Goal: Task Accomplishment & Management: Manage account settings

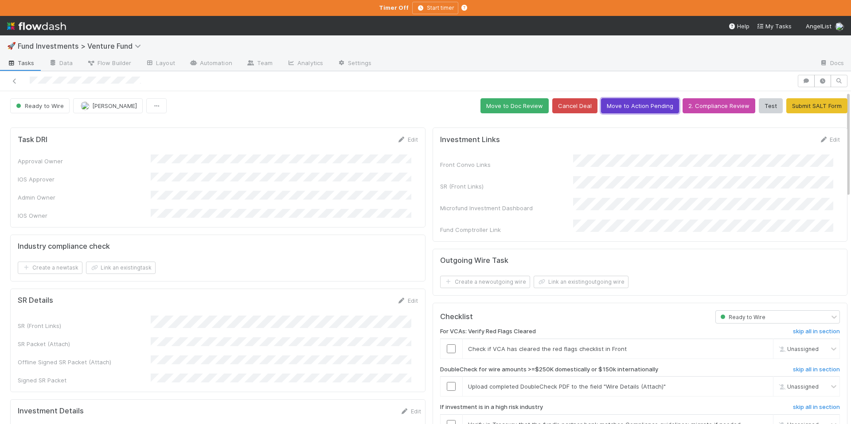
click at [638, 106] on button "Move to Action Pending" at bounding box center [640, 105] width 78 height 15
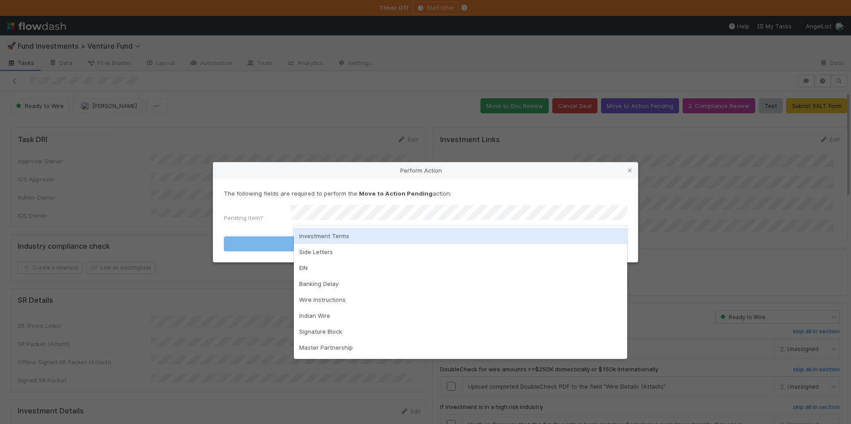
click at [363, 233] on div "Investment Terms" at bounding box center [460, 236] width 333 height 16
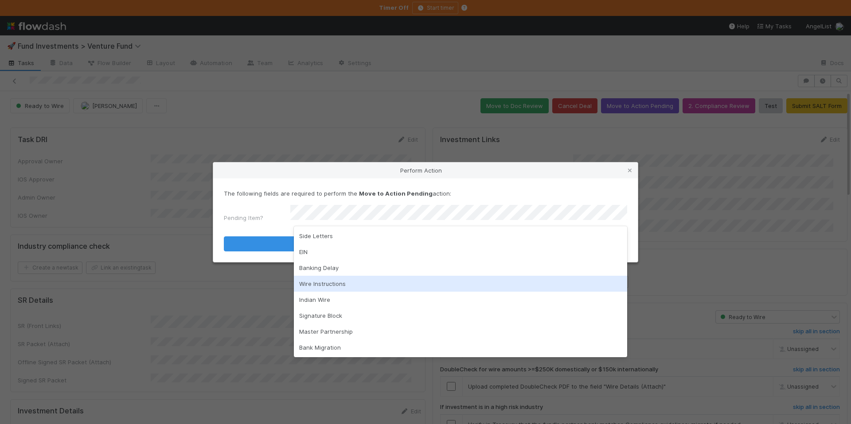
click at [341, 284] on div "Wire Instructions" at bounding box center [460, 284] width 333 height 16
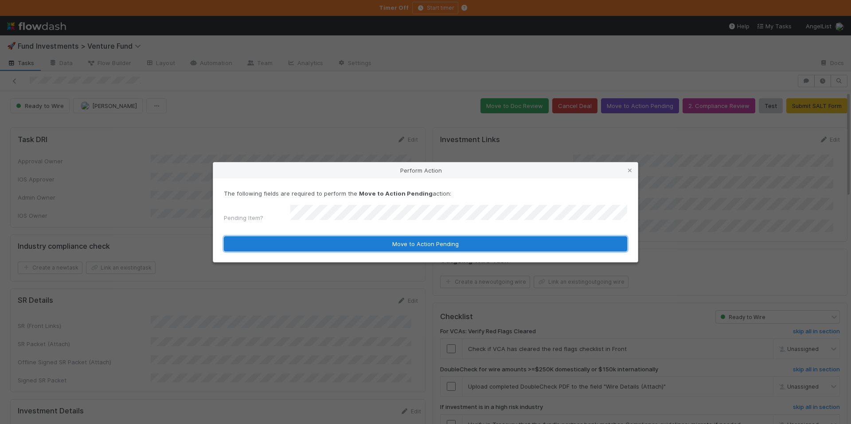
click at [363, 240] on button "Move to Action Pending" at bounding box center [425, 244] width 403 height 15
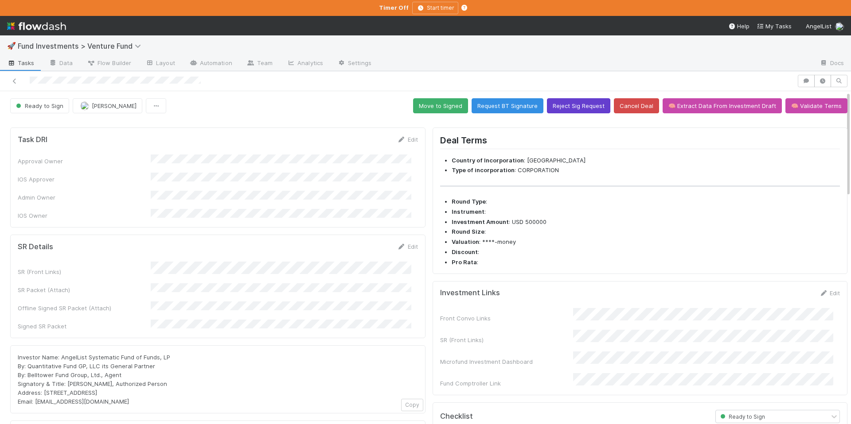
click at [570, 98] on div "Ready to Sign Chloe Hammett Move to Signed Request BT Signature Reject Sig Requ…" at bounding box center [428, 105] width 837 height 15
click at [572, 109] on button "Reject Sig Request" at bounding box center [578, 105] width 63 height 15
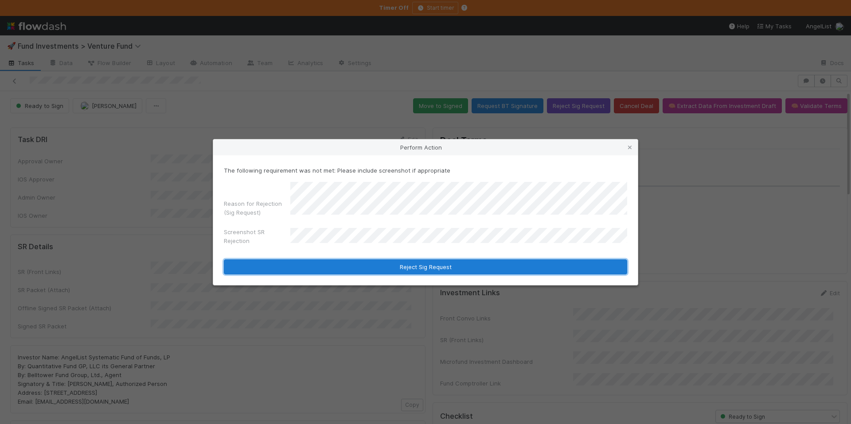
click at [450, 271] on button "Reject Sig Request" at bounding box center [425, 267] width 403 height 15
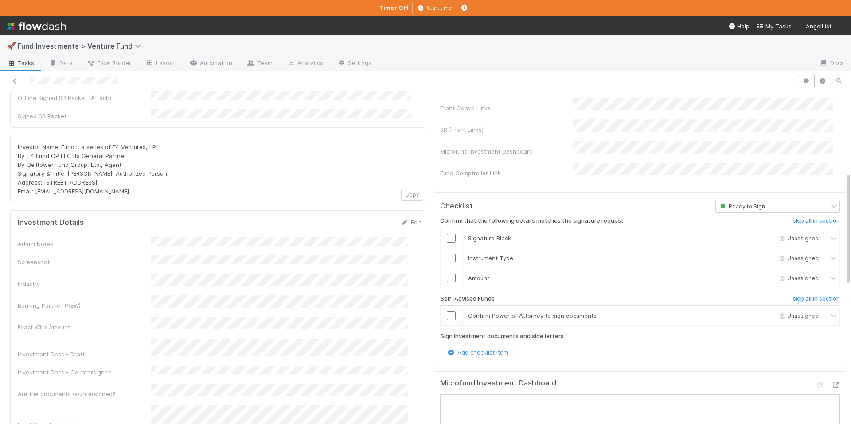
scroll to position [239, 0]
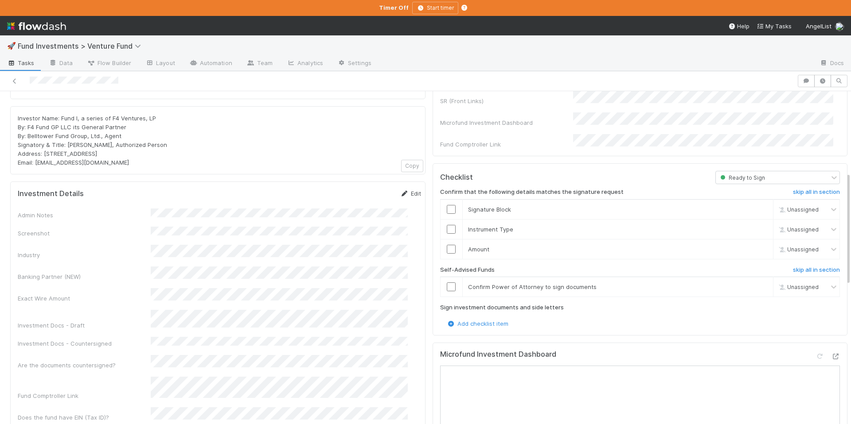
click at [400, 190] on link "Edit" at bounding box center [410, 193] width 21 height 7
click at [361, 189] on button "Save" at bounding box center [373, 196] width 25 height 15
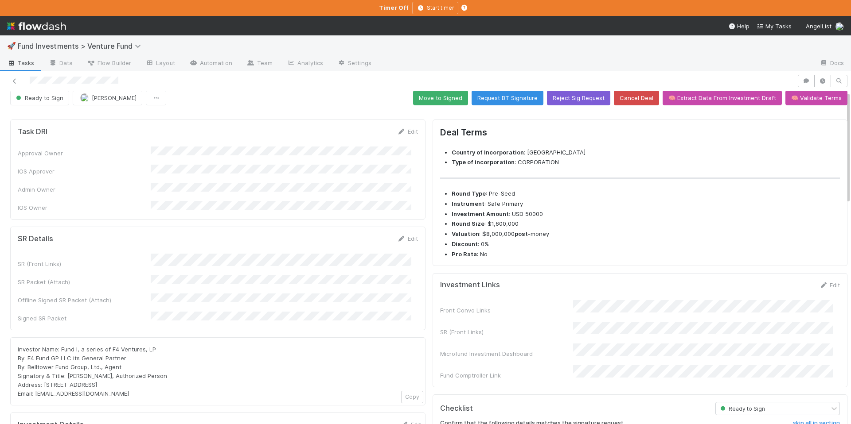
scroll to position [0, 0]
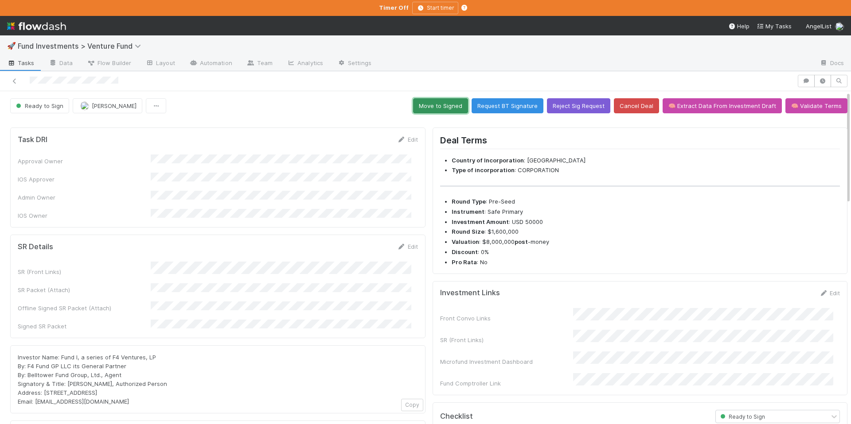
click at [431, 109] on button "Move to Signed" at bounding box center [440, 105] width 55 height 15
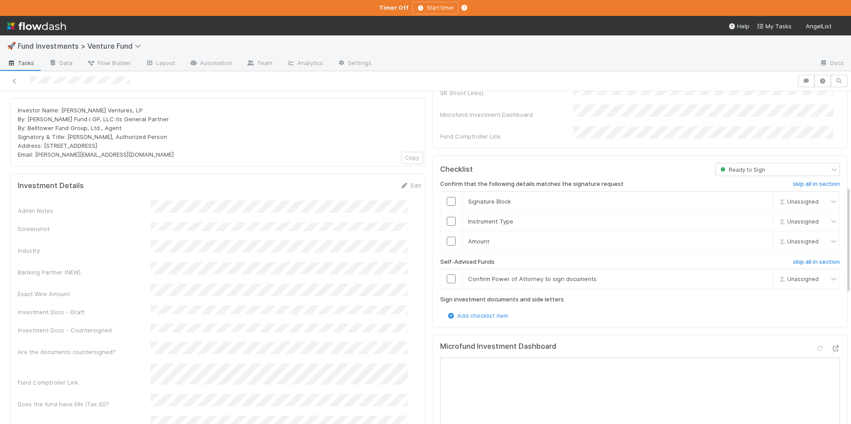
scroll to position [452, 0]
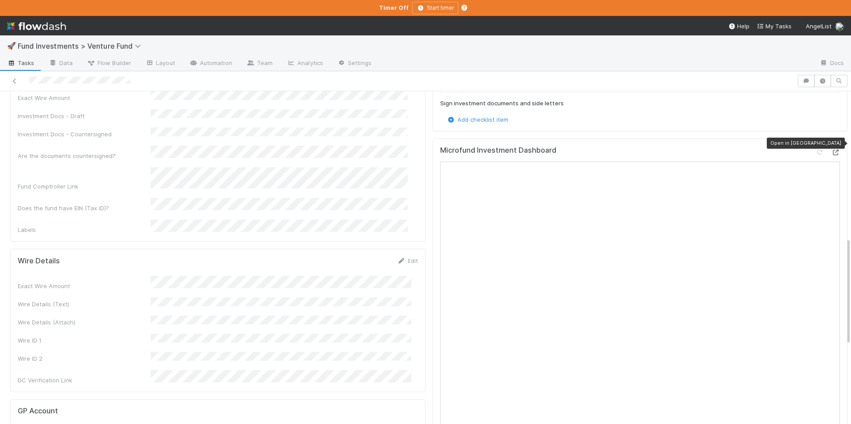
click at [831, 150] on icon at bounding box center [835, 153] width 9 height 6
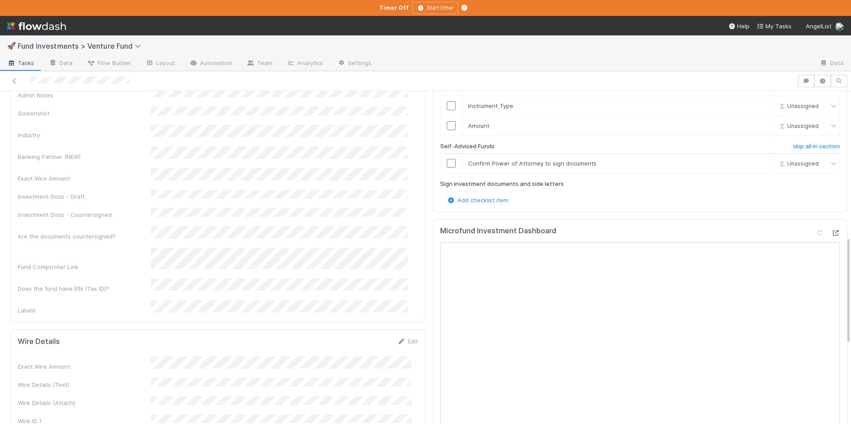
scroll to position [241, 0]
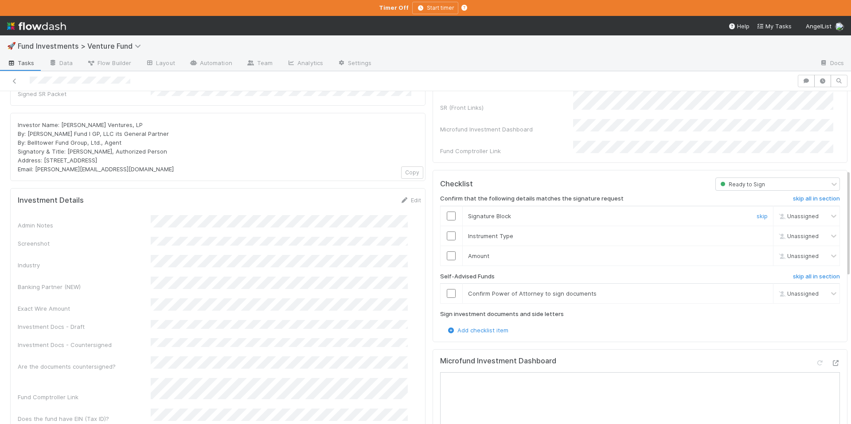
click at [447, 212] on input "checkbox" at bounding box center [451, 216] width 9 height 9
click at [447, 232] on input "checkbox" at bounding box center [451, 236] width 9 height 9
click at [447, 252] on input "checkbox" at bounding box center [451, 256] width 9 height 9
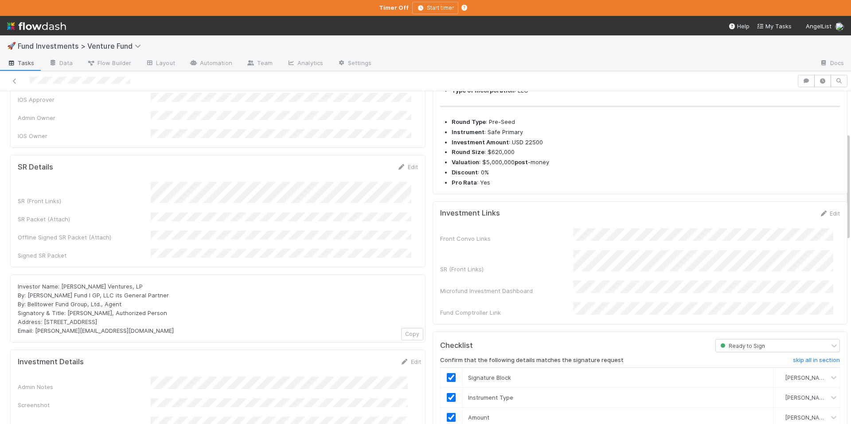
scroll to position [0, 0]
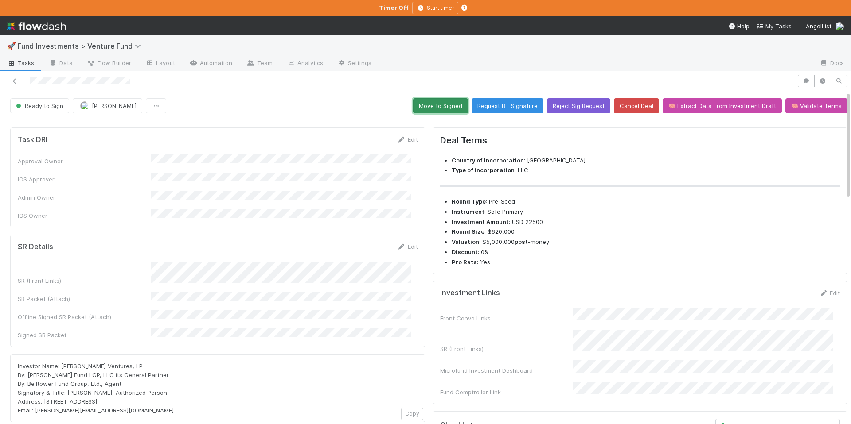
click at [428, 113] on button "Move to Signed" at bounding box center [440, 105] width 55 height 15
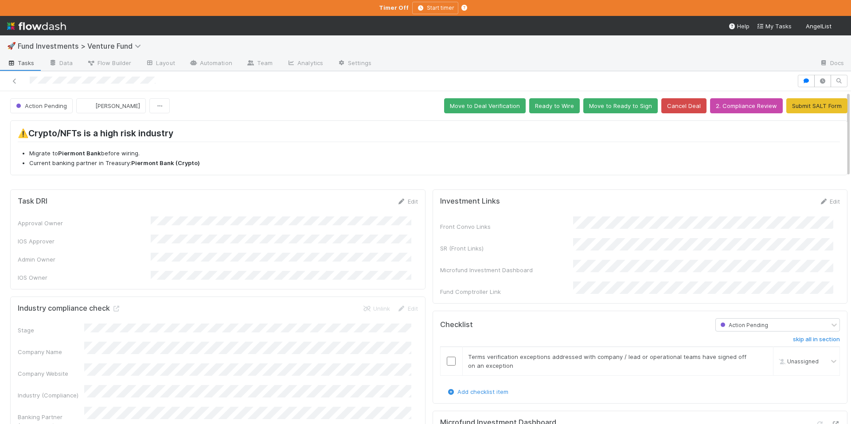
scroll to position [31, 0]
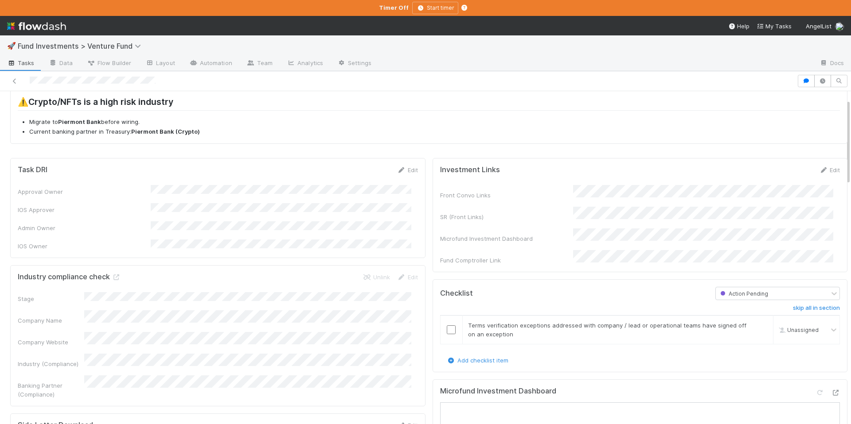
click at [0, 0] on div "🚀 Fund Investments > Venture Fund Tasks Data Flow Builder Layout Automation Tea…" at bounding box center [425, 212] width 851 height 424
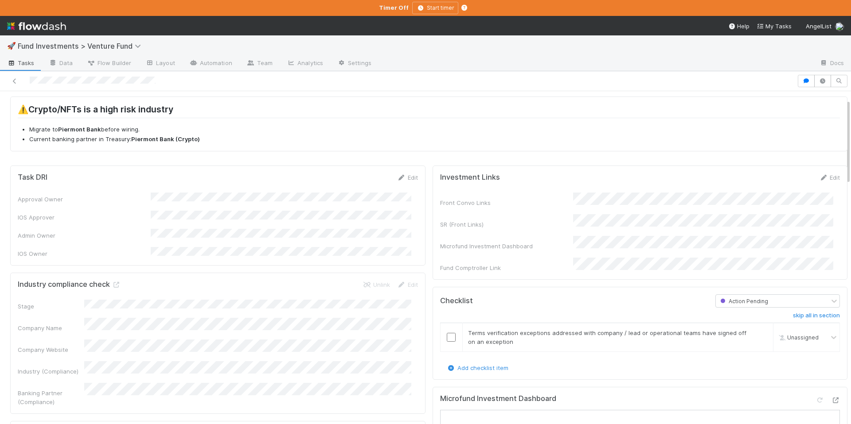
scroll to position [0, 0]
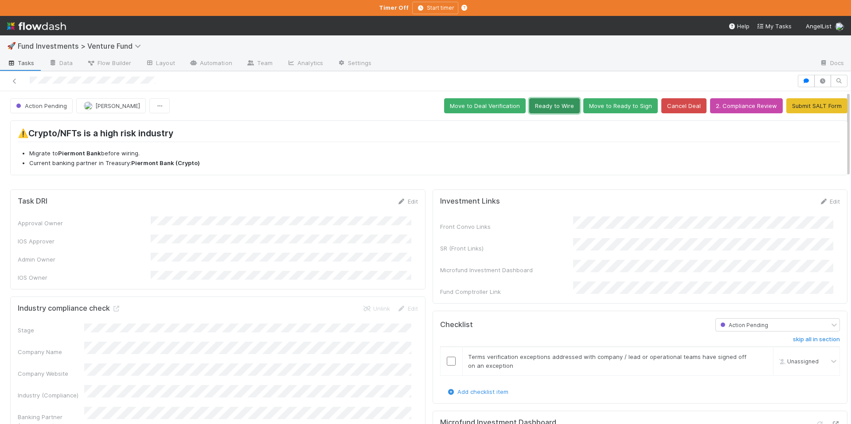
click at [546, 106] on button "Ready to Wire" at bounding box center [554, 105] width 50 height 15
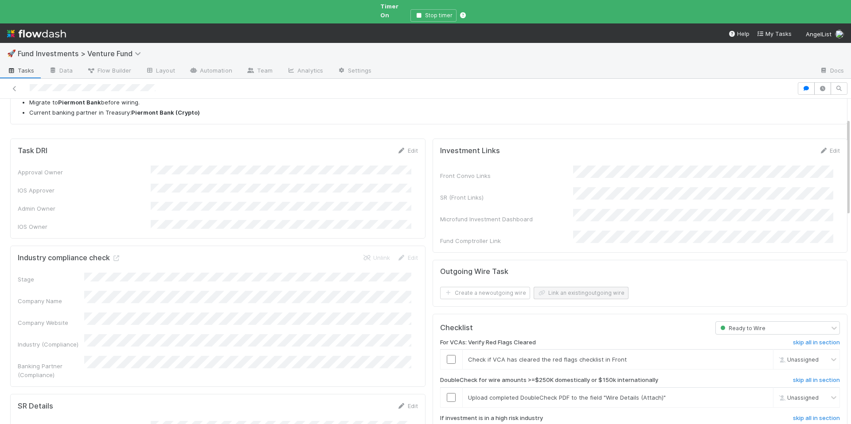
scroll to position [66, 0]
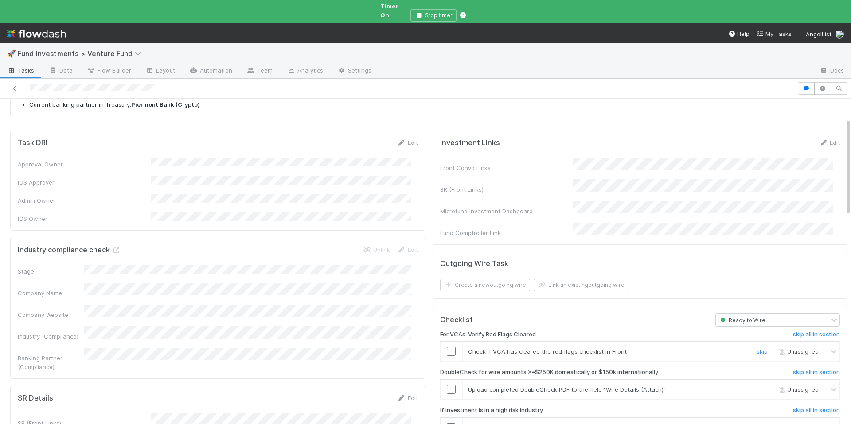
click at [447, 347] on input "checkbox" at bounding box center [451, 351] width 9 height 9
click at [795, 349] on span "Chloe Hammett" at bounding box center [806, 352] width 43 height 7
type input "tar"
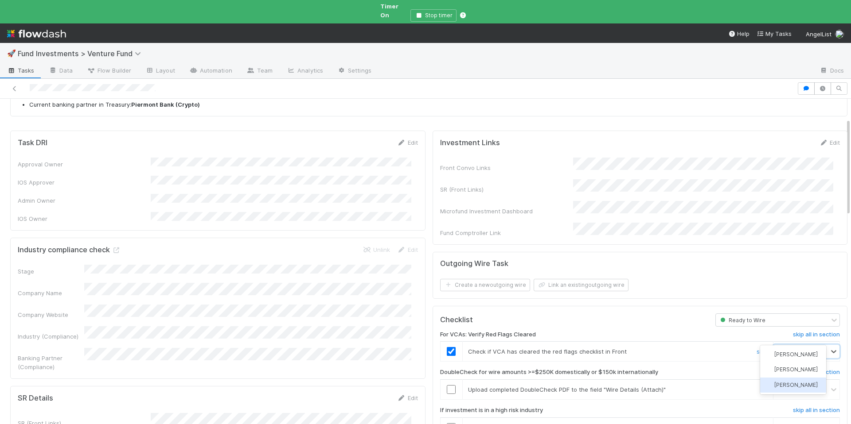
click at [795, 390] on div "Tarina Touret" at bounding box center [793, 385] width 66 height 15
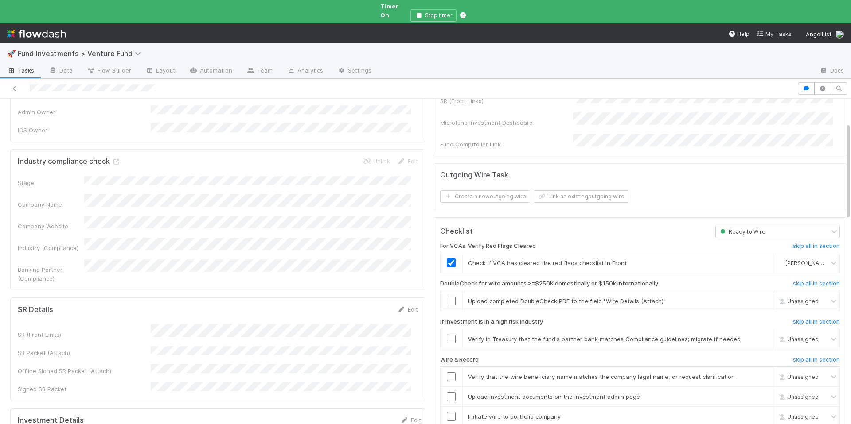
scroll to position [156, 0]
click at [756, 297] on link "skip" at bounding box center [761, 300] width 11 height 7
click at [447, 334] on input "checkbox" at bounding box center [451, 338] width 9 height 9
click at [447, 372] on input "checkbox" at bounding box center [451, 376] width 9 height 9
click at [447, 334] on input "checkbox" at bounding box center [451, 338] width 9 height 9
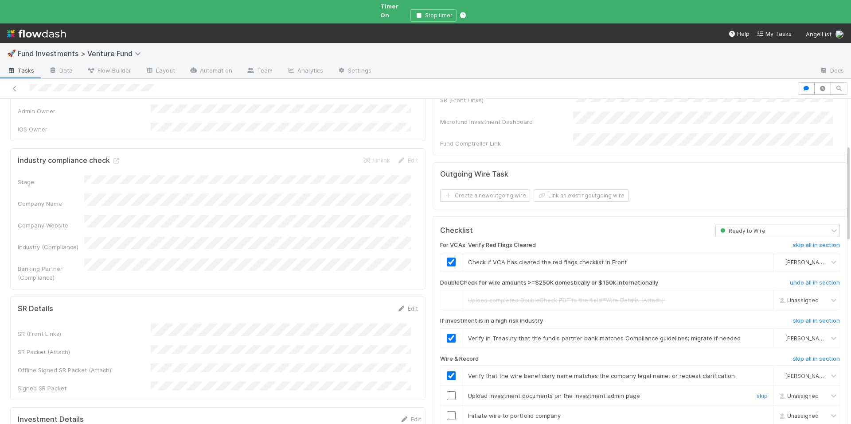
click at [447, 392] on input "checkbox" at bounding box center [451, 396] width 9 height 9
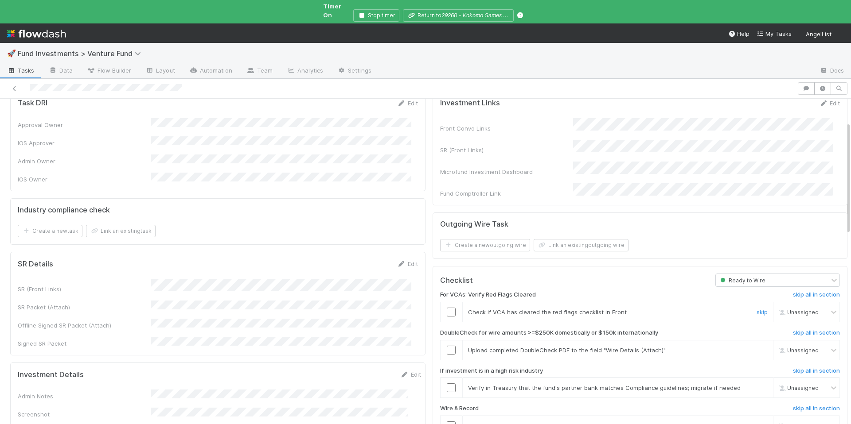
scroll to position [93, 0]
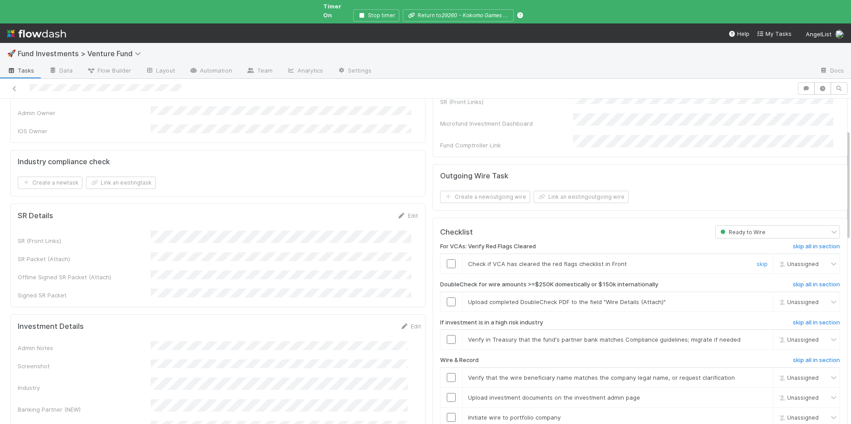
click at [447, 260] on input "checkbox" at bounding box center [451, 264] width 9 height 9
click at [792, 261] on span "[PERSON_NAME]" at bounding box center [806, 264] width 43 height 7
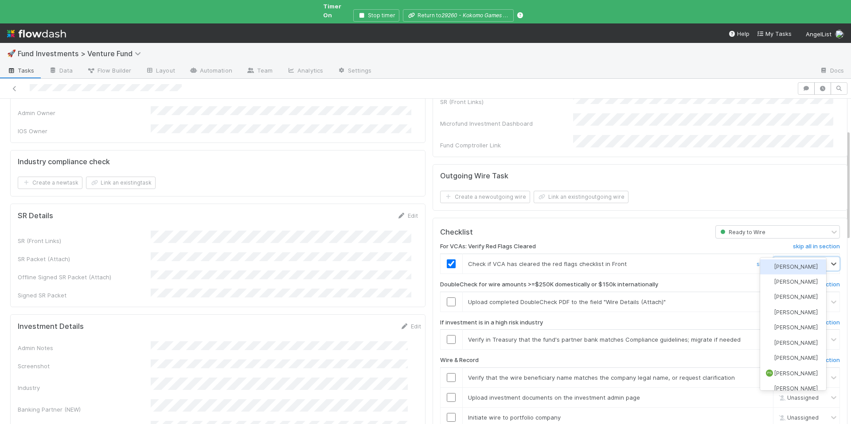
type input "jack"
drag, startPoint x: 798, startPoint y: 284, endPoint x: 778, endPoint y: 281, distance: 19.8
click at [798, 284] on span "Jack Plank" at bounding box center [795, 282] width 43 height 7
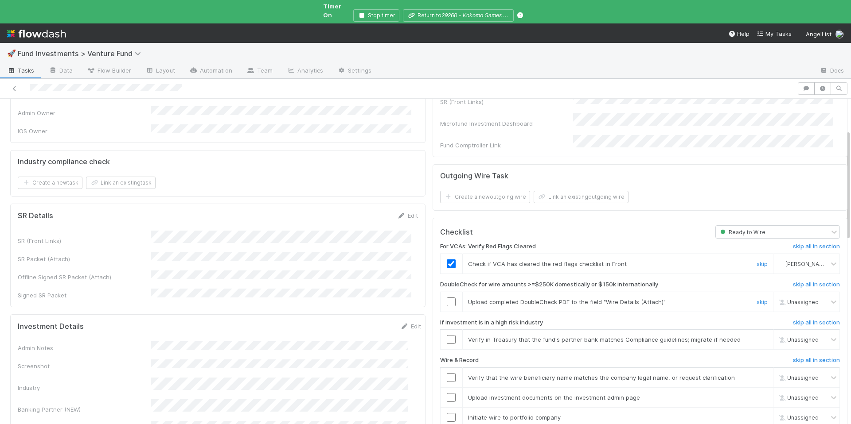
click at [756, 299] on link "skip" at bounding box center [761, 302] width 11 height 7
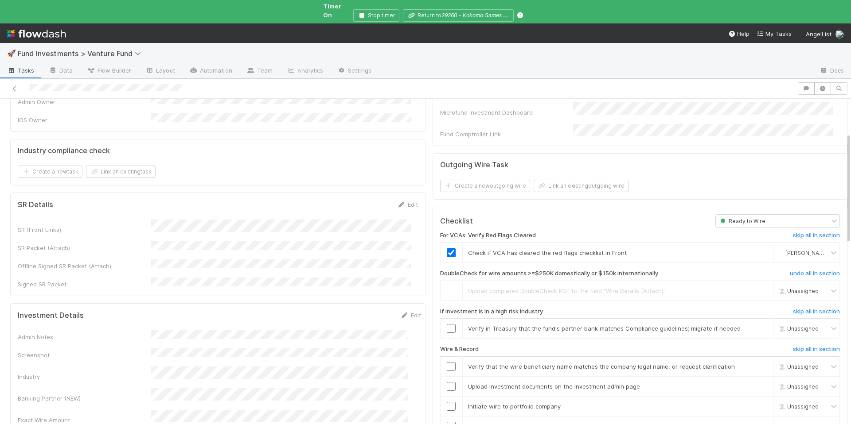
scroll to position [113, 0]
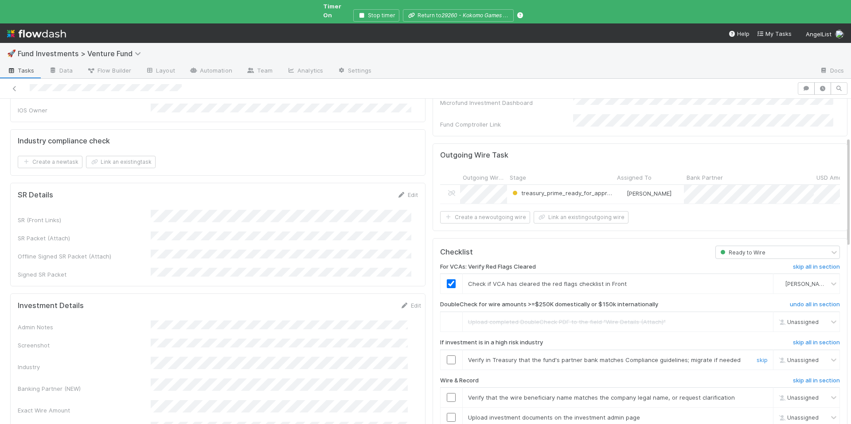
click at [447, 356] on input "checkbox" at bounding box center [451, 360] width 9 height 9
click at [447, 393] on input "checkbox" at bounding box center [451, 397] width 9 height 9
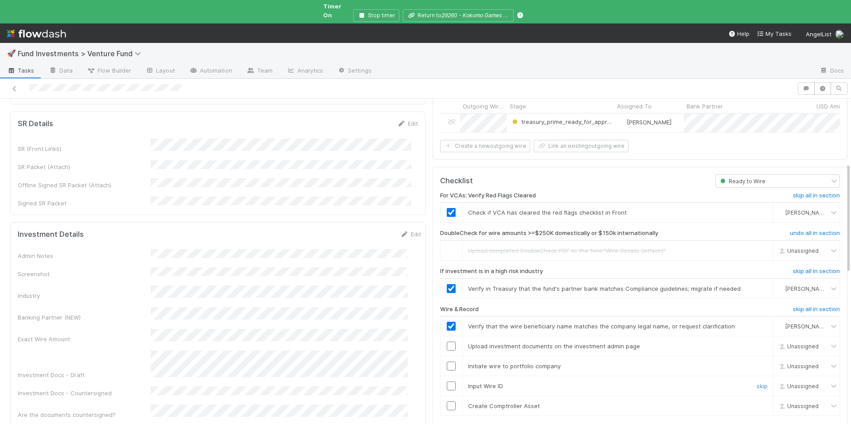
scroll to position [193, 0]
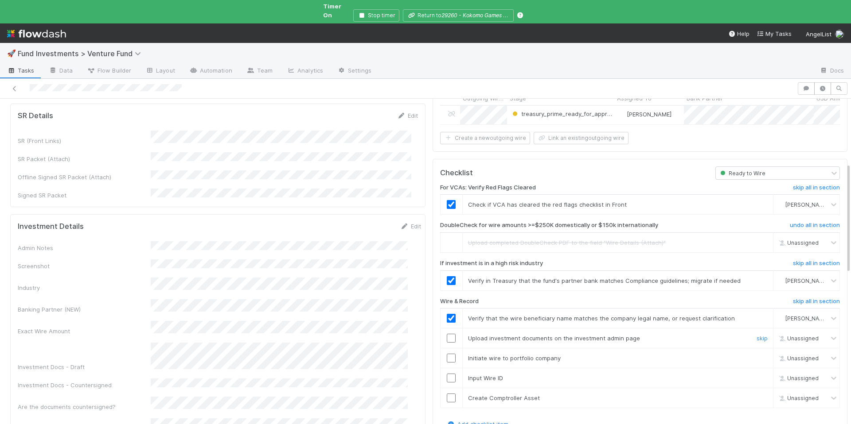
click at [447, 334] on input "checkbox" at bounding box center [451, 338] width 9 height 9
click at [446, 354] on td at bounding box center [451, 359] width 22 height 20
click at [447, 354] on input "checkbox" at bounding box center [451, 358] width 9 height 9
click at [443, 375] on td at bounding box center [451, 379] width 22 height 20
click at [447, 374] on input "checkbox" at bounding box center [451, 378] width 9 height 9
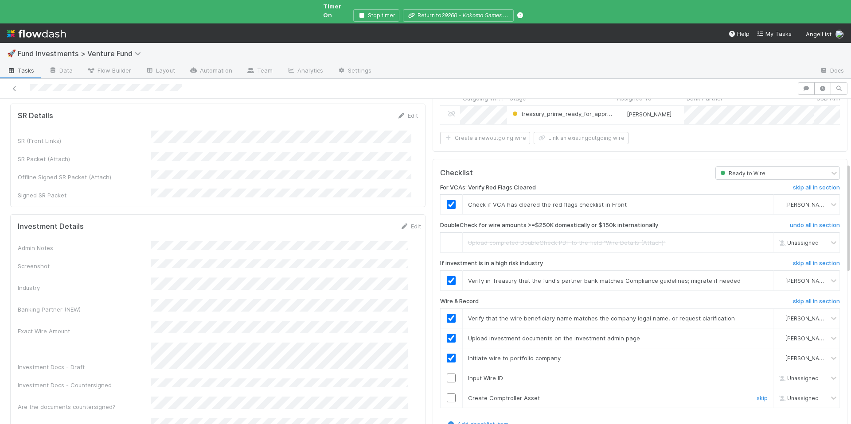
click at [447, 394] on input "checkbox" at bounding box center [451, 398] width 9 height 9
click at [447, 374] on input "checkbox" at bounding box center [451, 378] width 9 height 9
click at [447, 394] on input "checkbox" at bounding box center [451, 398] width 9 height 9
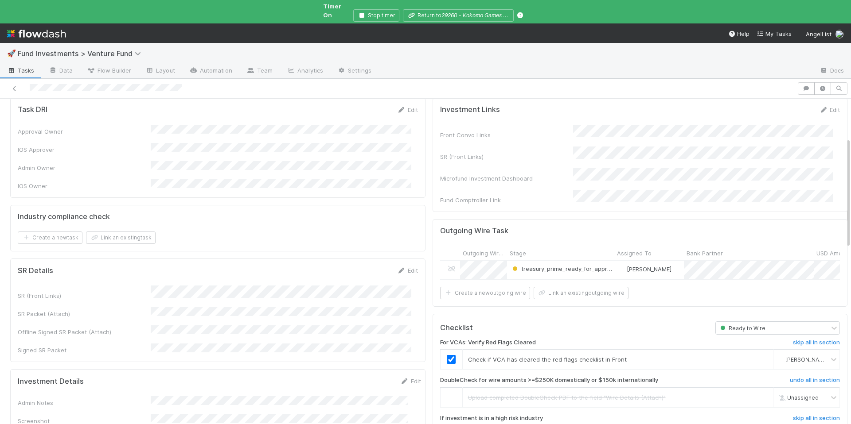
scroll to position [0, 0]
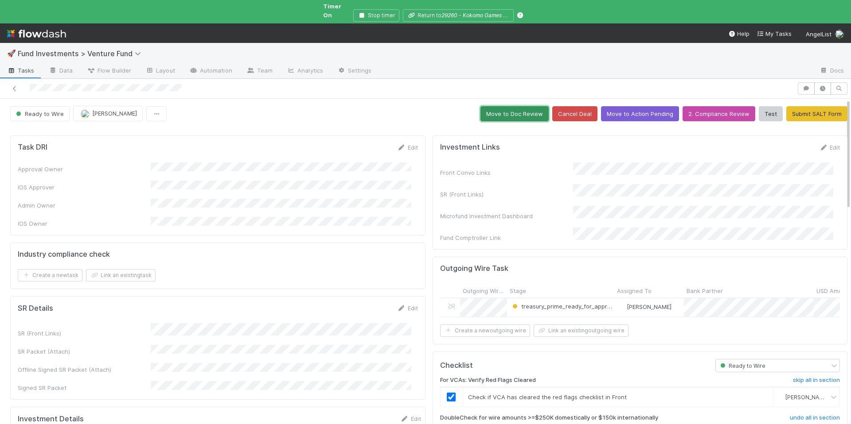
click at [509, 109] on button "Move to Doc Review" at bounding box center [514, 113] width 68 height 15
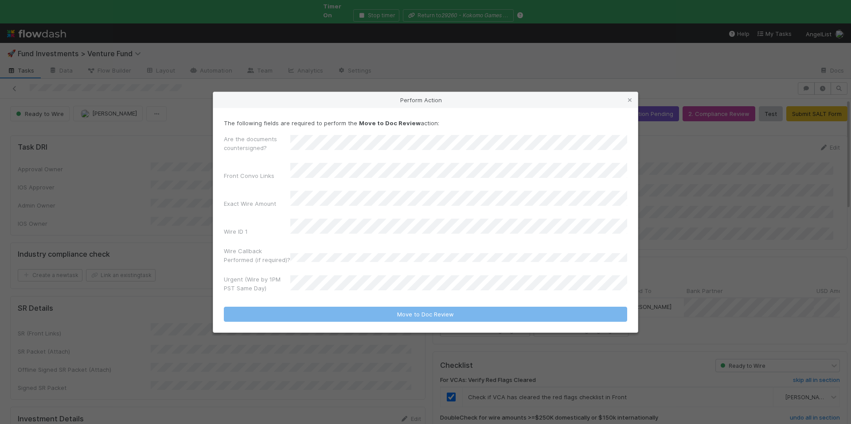
click at [330, 292] on form "The following fields are required to perform the Move to Doc Review action: Are…" at bounding box center [425, 220] width 403 height 203
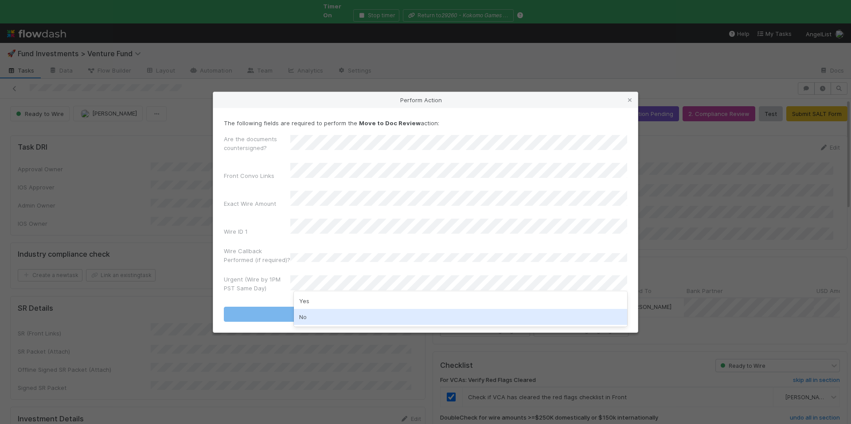
click at [326, 312] on div "No" at bounding box center [460, 317] width 333 height 16
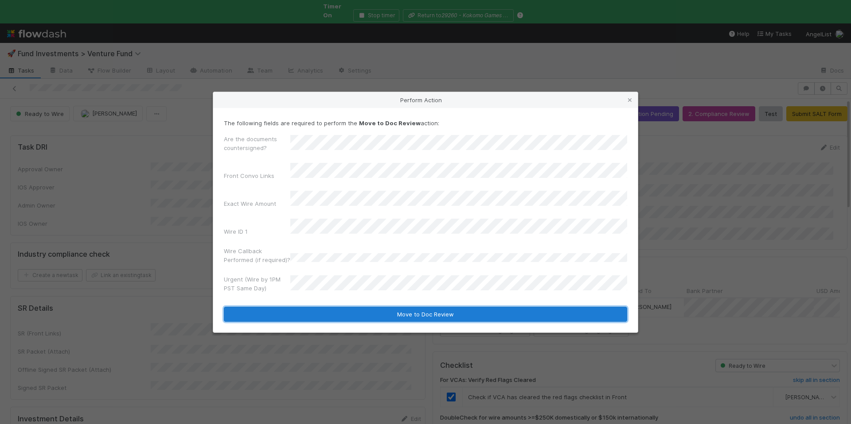
click at [370, 309] on button "Move to Doc Review" at bounding box center [425, 314] width 403 height 15
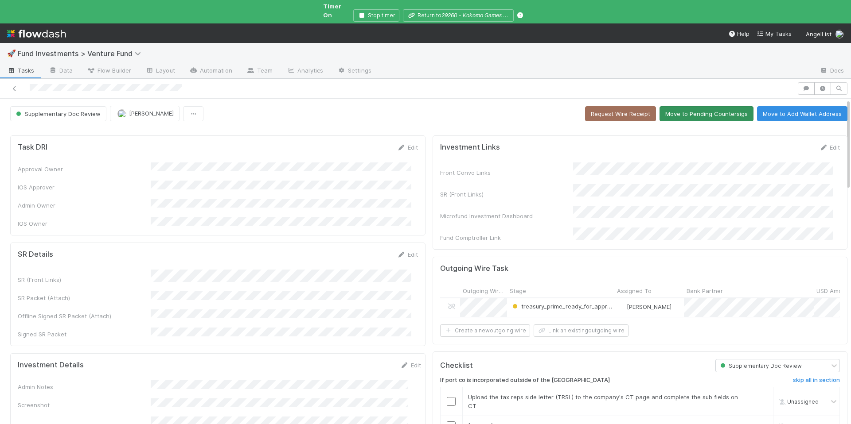
click at [687, 106] on button "Move to Pending Countersigs" at bounding box center [706, 113] width 94 height 15
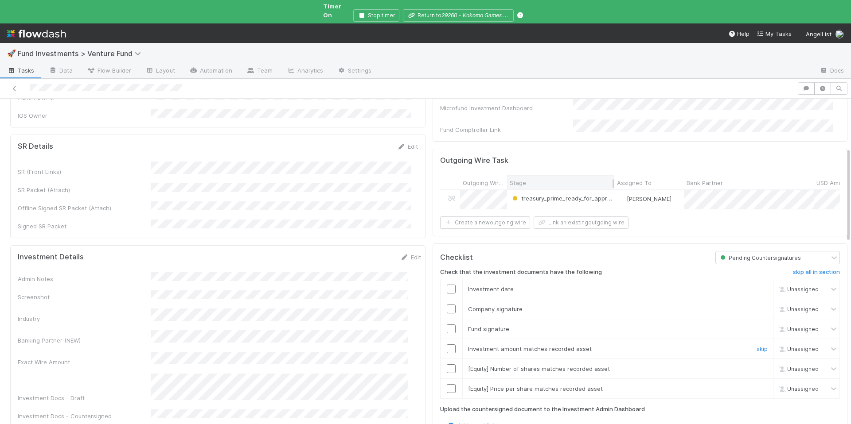
scroll to position [175, 0]
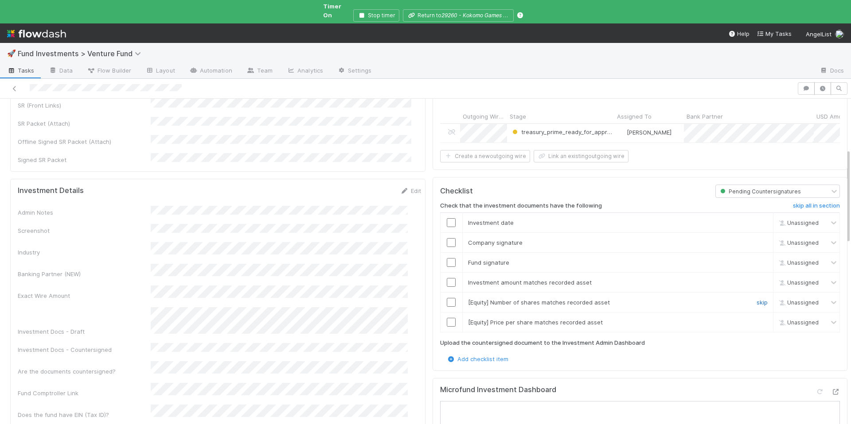
click at [756, 299] on link "skip" at bounding box center [761, 302] width 11 height 7
click at [756, 319] on link "skip" at bounding box center [761, 322] width 11 height 7
click at [447, 278] on input "checkbox" at bounding box center [451, 282] width 9 height 9
click at [447, 258] on input "checkbox" at bounding box center [451, 262] width 9 height 9
click at [447, 238] on input "checkbox" at bounding box center [451, 242] width 9 height 9
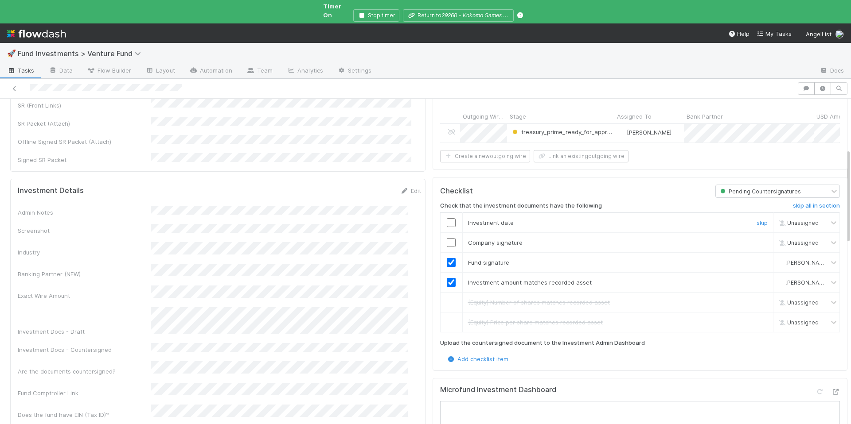
click at [448, 218] on input "checkbox" at bounding box center [451, 222] width 9 height 9
click at [448, 238] on input "checkbox" at bounding box center [451, 242] width 9 height 9
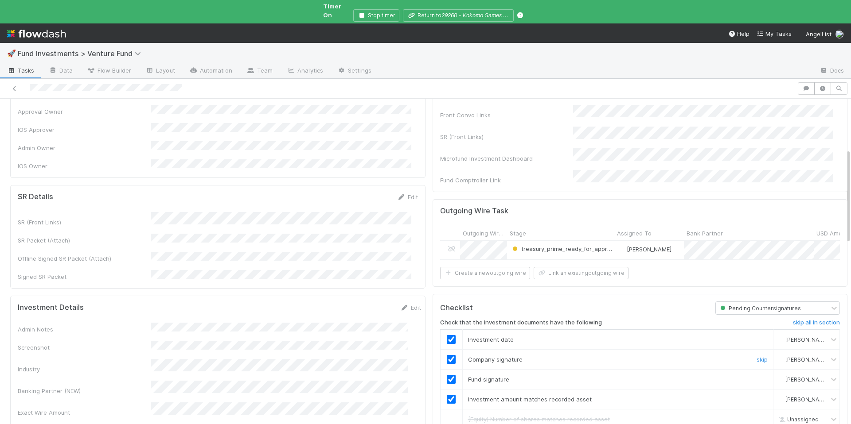
scroll to position [0, 0]
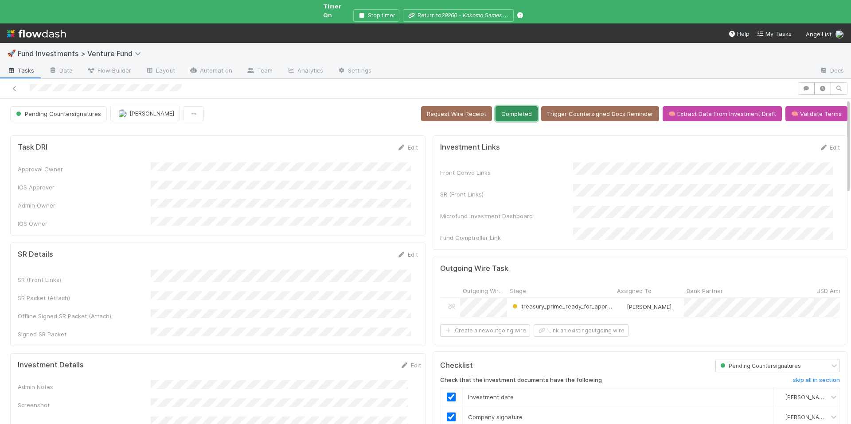
click at [516, 111] on button "Completed" at bounding box center [516, 113] width 42 height 15
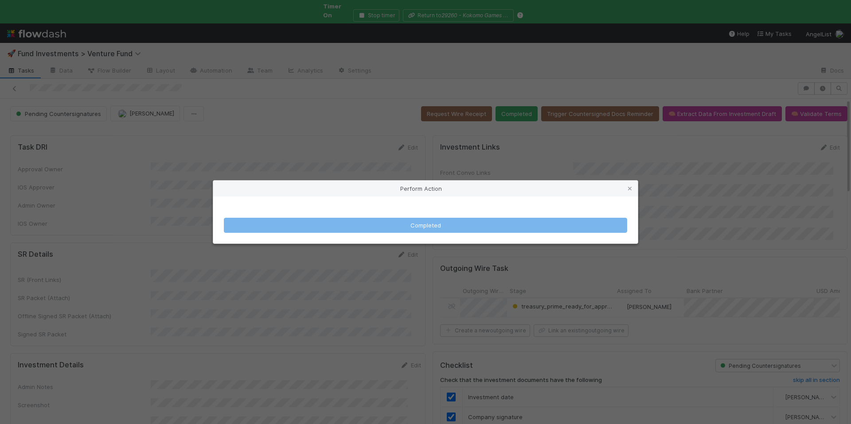
click at [492, 138] on div "Perform Action Completed" at bounding box center [425, 212] width 851 height 424
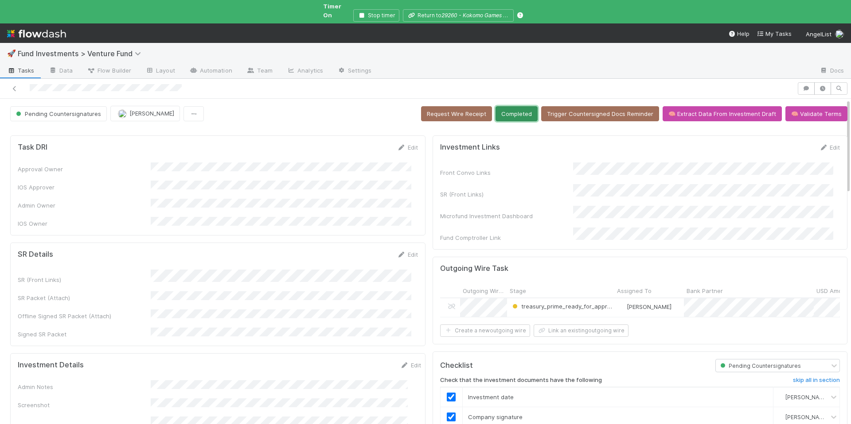
click at [509, 106] on button "Completed" at bounding box center [516, 113] width 42 height 15
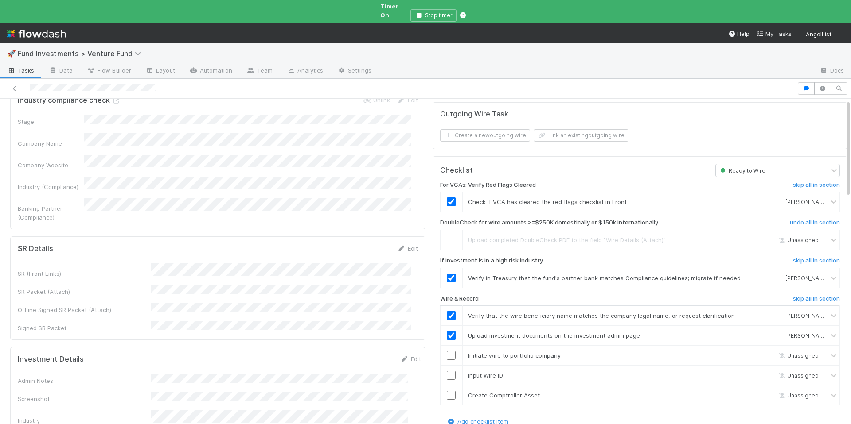
scroll to position [311, 0]
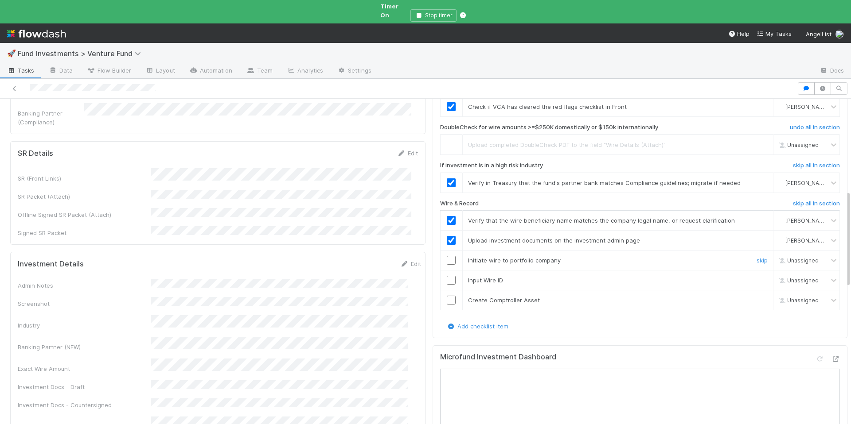
click at [447, 256] on input "checkbox" at bounding box center [451, 260] width 9 height 9
click at [447, 276] on input "checkbox" at bounding box center [451, 280] width 9 height 9
click at [447, 296] on input "checkbox" at bounding box center [451, 300] width 9 height 9
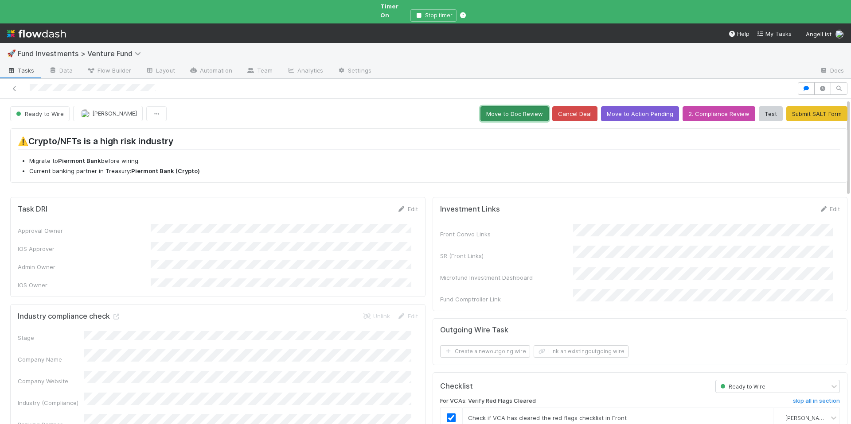
click at [506, 109] on button "Move to Doc Review" at bounding box center [514, 113] width 68 height 15
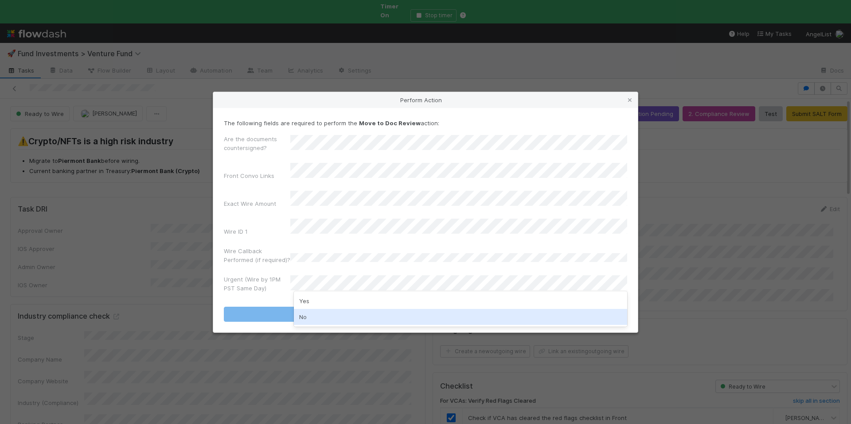
click at [322, 318] on div "No" at bounding box center [460, 317] width 333 height 16
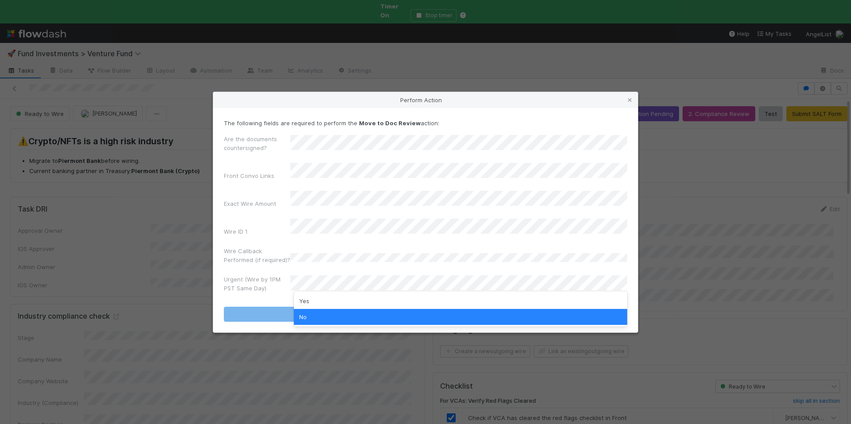
click at [327, 316] on div "No" at bounding box center [460, 317] width 333 height 16
click at [326, 315] on div "No" at bounding box center [460, 317] width 333 height 16
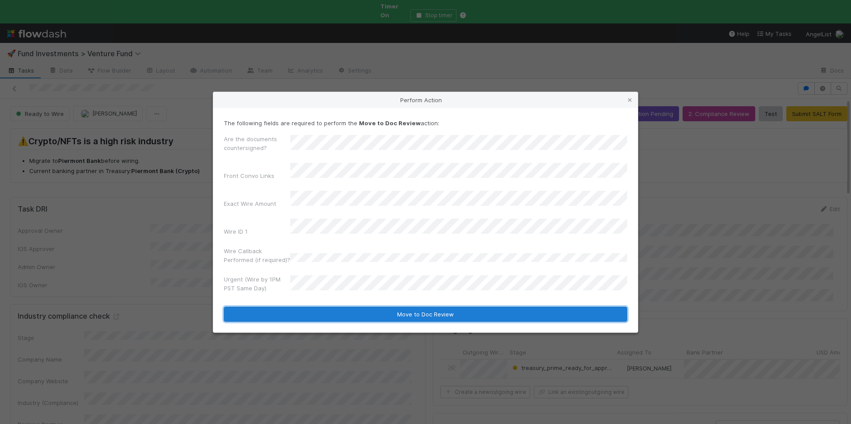
click at [401, 307] on button "Move to Doc Review" at bounding box center [425, 314] width 403 height 15
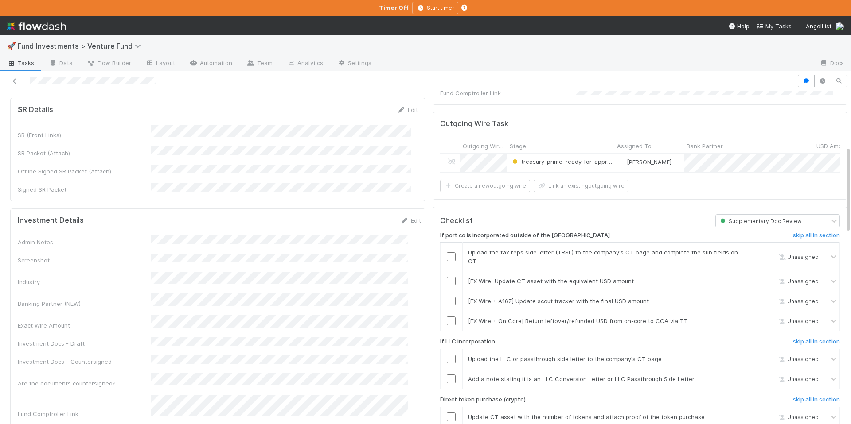
scroll to position [210, 0]
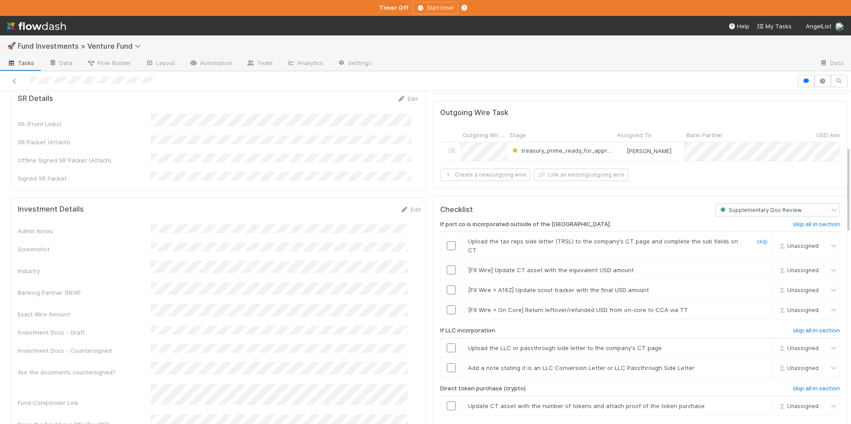
click at [447, 241] on input "checkbox" at bounding box center [451, 245] width 9 height 9
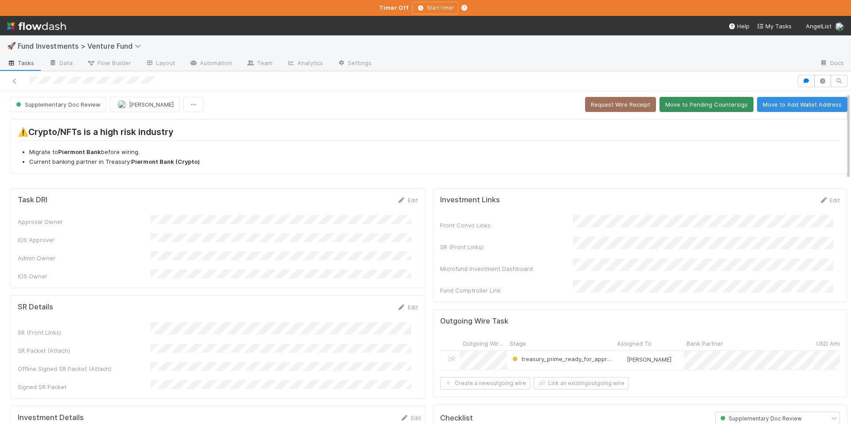
scroll to position [0, 0]
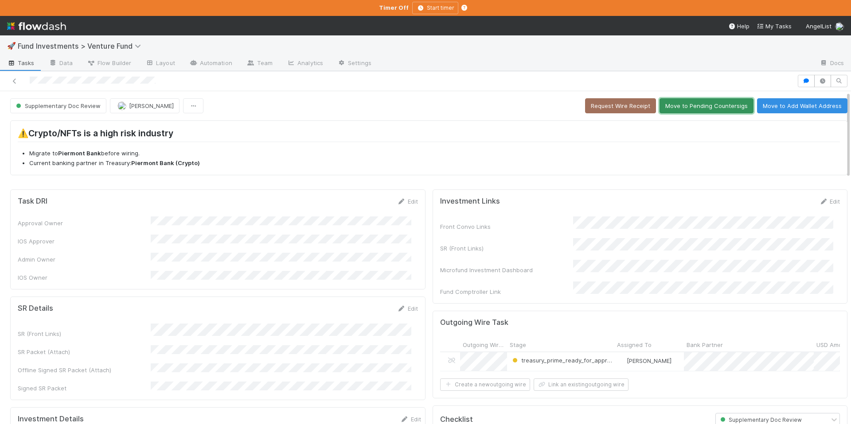
click at [662, 109] on button "Move to Pending Countersigs" at bounding box center [706, 105] width 94 height 15
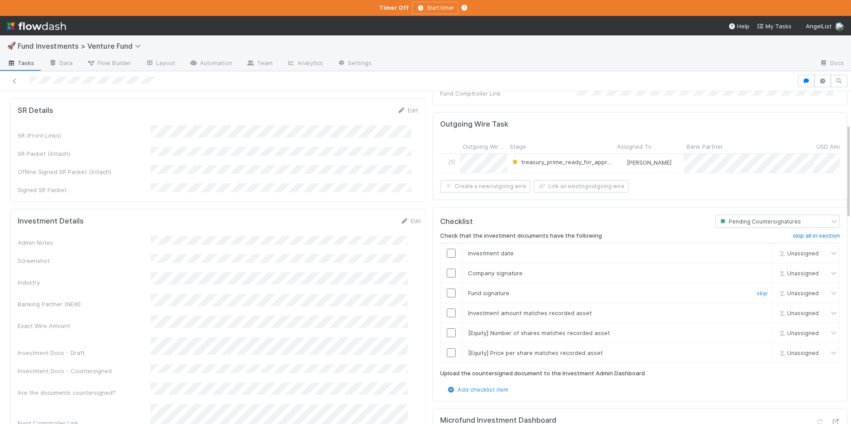
scroll to position [153, 0]
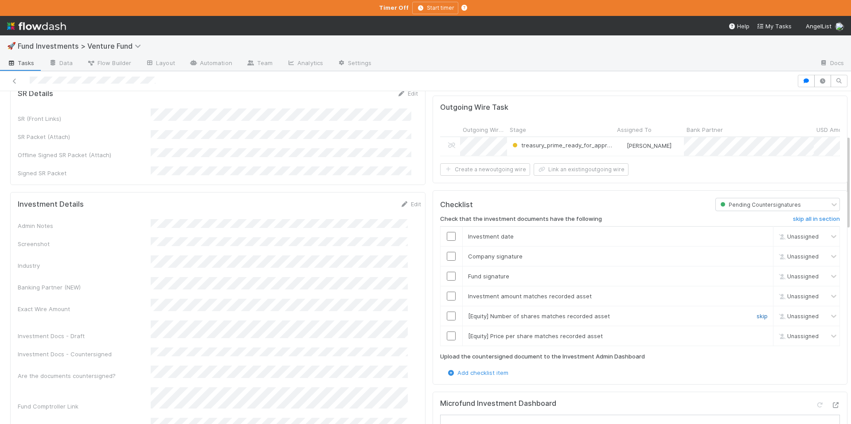
click at [756, 314] on link "skip" at bounding box center [761, 316] width 11 height 7
click at [756, 333] on link "skip" at bounding box center [761, 336] width 11 height 7
click at [440, 293] on div at bounding box center [451, 296] width 22 height 9
click at [447, 292] on input "checkbox" at bounding box center [451, 296] width 9 height 9
click at [447, 276] on input "checkbox" at bounding box center [451, 276] width 9 height 9
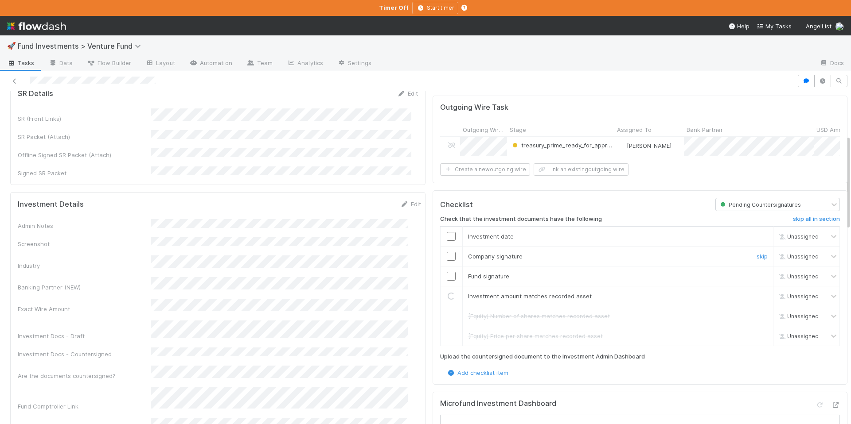
click at [447, 257] on input "checkbox" at bounding box center [451, 256] width 9 height 9
click at [447, 236] on input "checkbox" at bounding box center [451, 236] width 9 height 9
checkbox input "true"
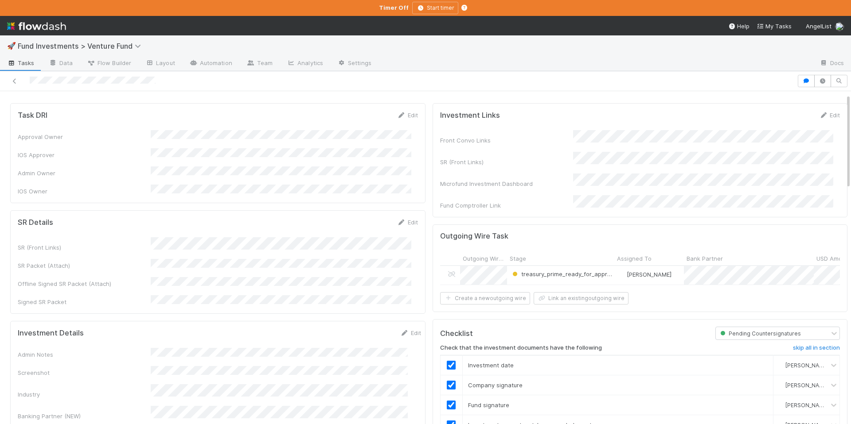
scroll to position [9, 0]
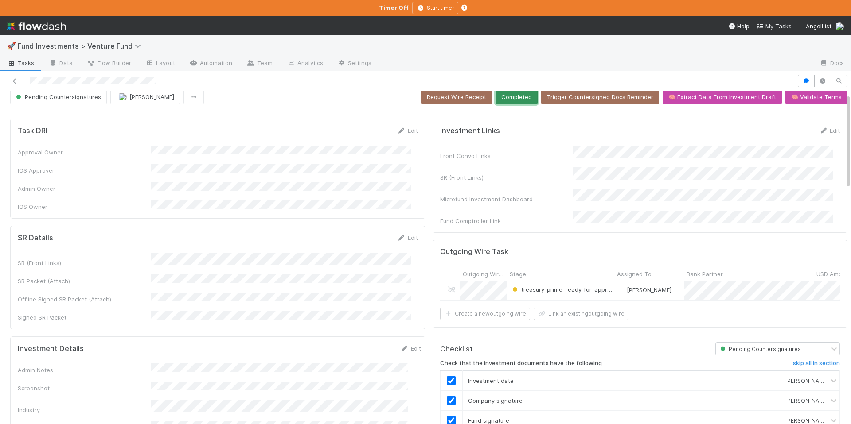
click at [509, 103] on button "Completed" at bounding box center [516, 96] width 42 height 15
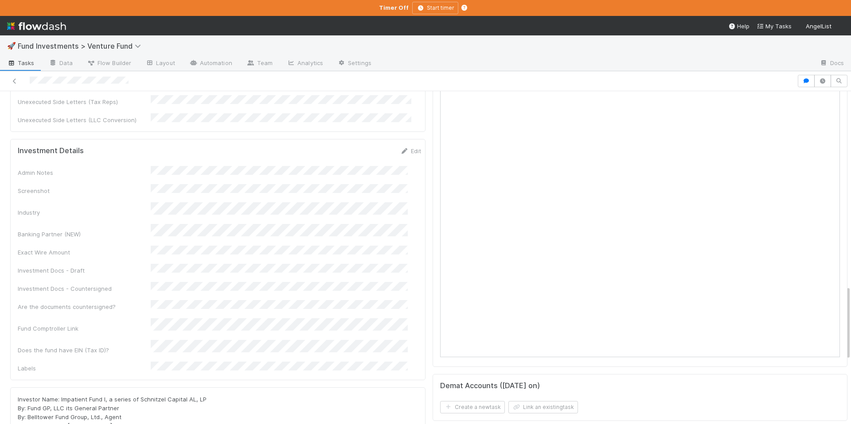
scroll to position [684, 0]
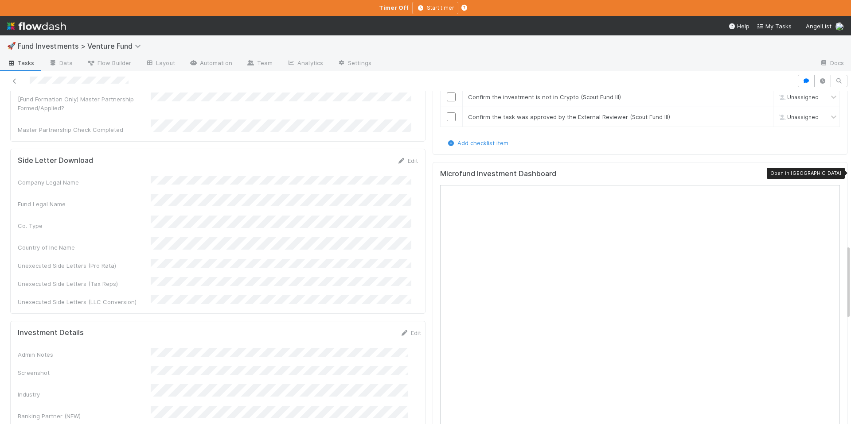
click at [831, 176] on div at bounding box center [835, 175] width 9 height 9
click at [801, 81] on icon "button" at bounding box center [805, 80] width 9 height 5
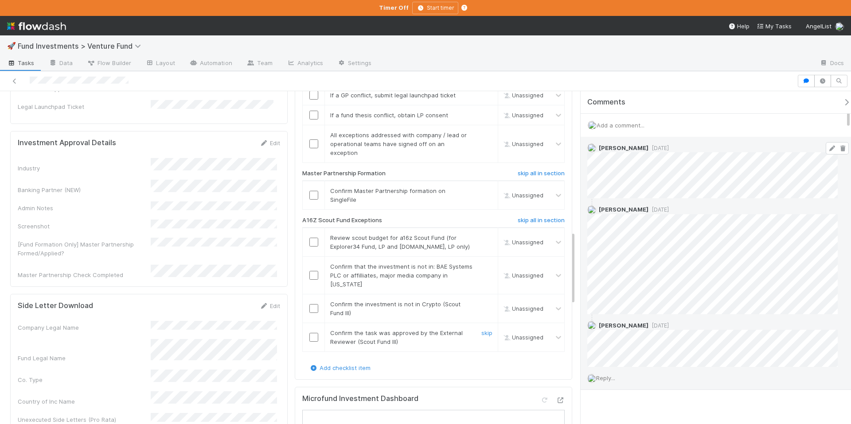
scroll to position [390, 0]
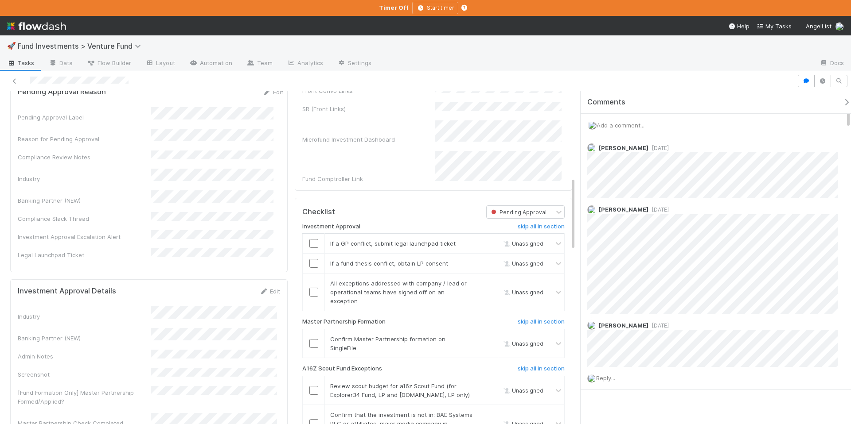
click at [842, 104] on icon "button" at bounding box center [846, 102] width 9 height 7
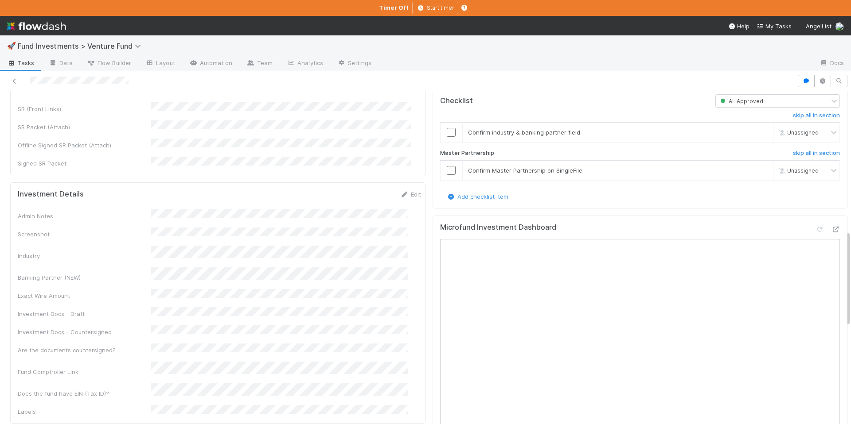
scroll to position [483, 0]
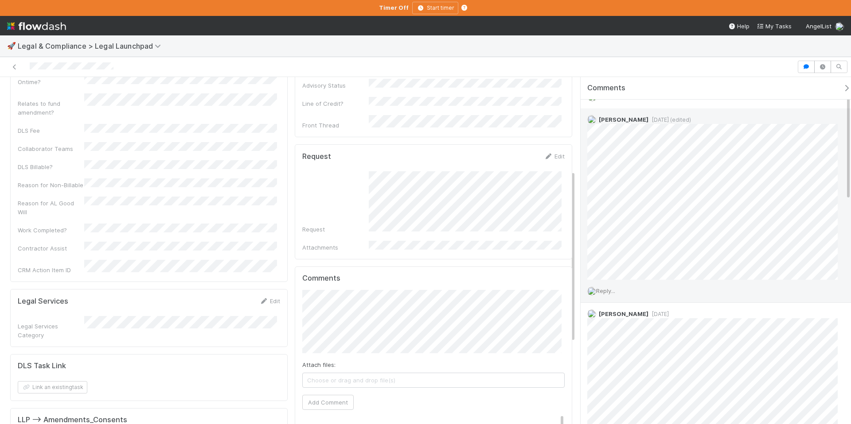
scroll to position [14, 0]
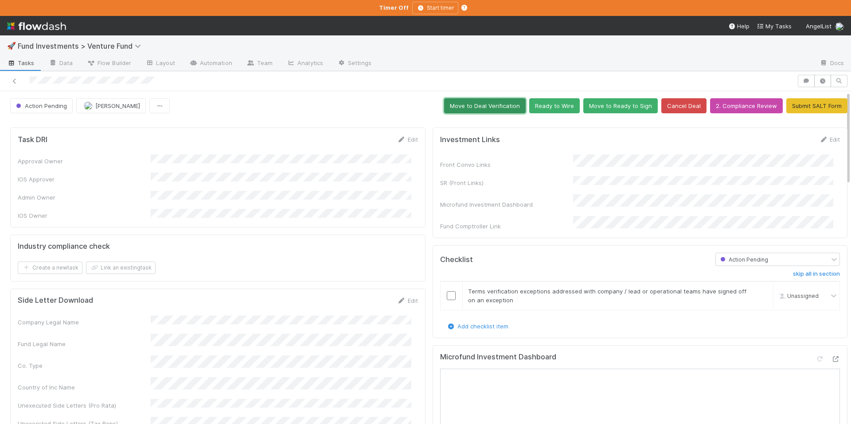
click at [476, 109] on button "Move to Deal Verification" at bounding box center [485, 105] width 82 height 15
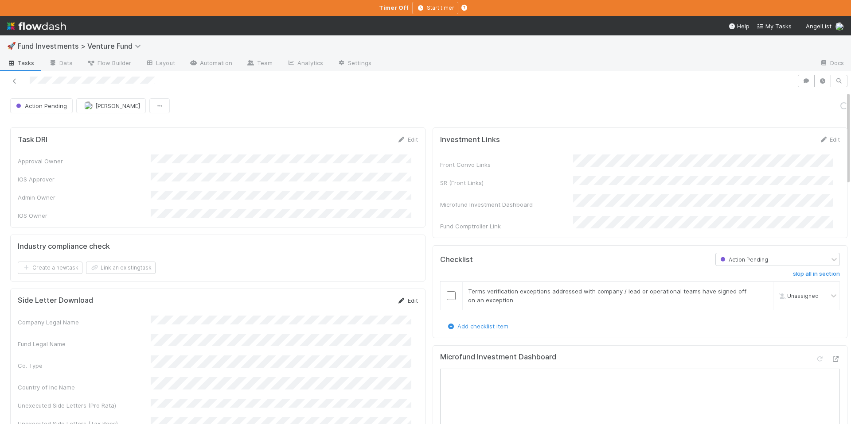
click at [409, 297] on link "Edit" at bounding box center [407, 300] width 21 height 7
click at [392, 296] on button "Cancel" at bounding box center [402, 303] width 31 height 15
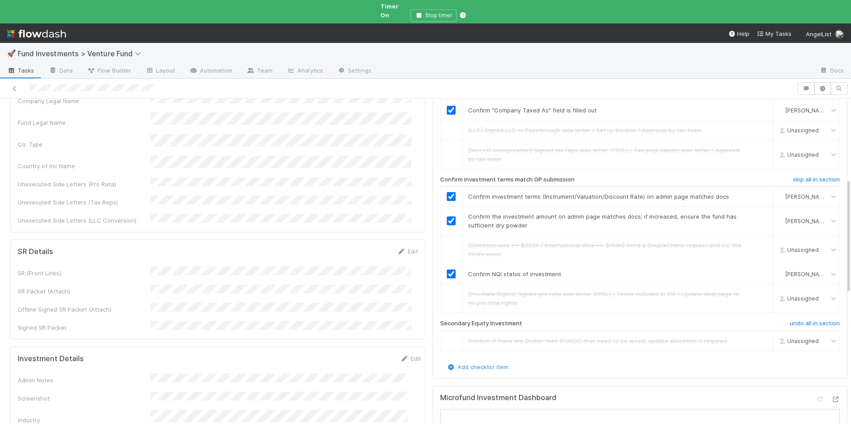
scroll to position [229, 0]
click at [403, 356] on link "Edit" at bounding box center [410, 359] width 21 height 7
click at [361, 355] on button "Save" at bounding box center [373, 362] width 25 height 15
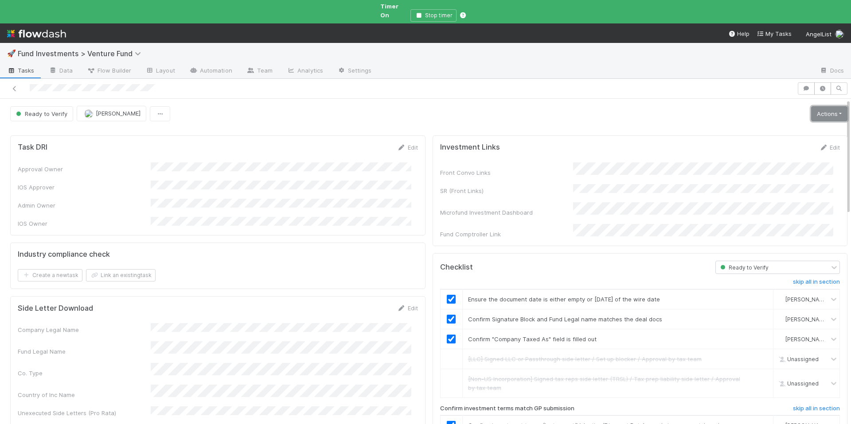
drag, startPoint x: 812, startPoint y: 110, endPoint x: 805, endPoint y: 115, distance: 8.2
click at [812, 110] on link "Actions" at bounding box center [829, 113] width 36 height 15
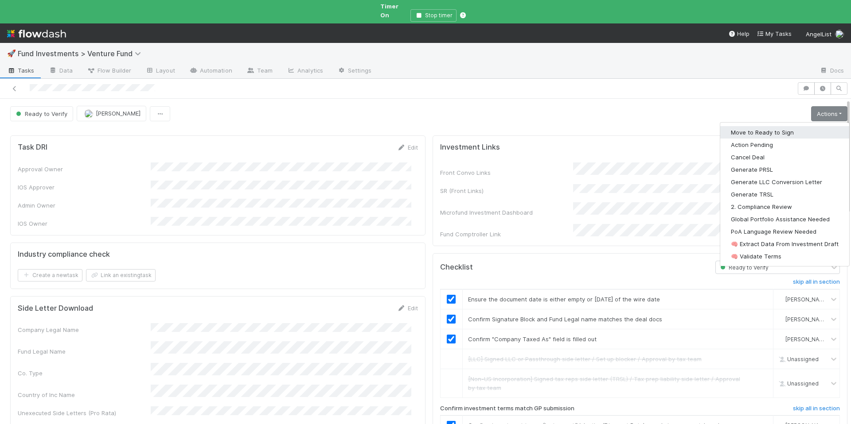
click at [777, 126] on button "Move to Ready to Sign" at bounding box center [784, 132] width 129 height 12
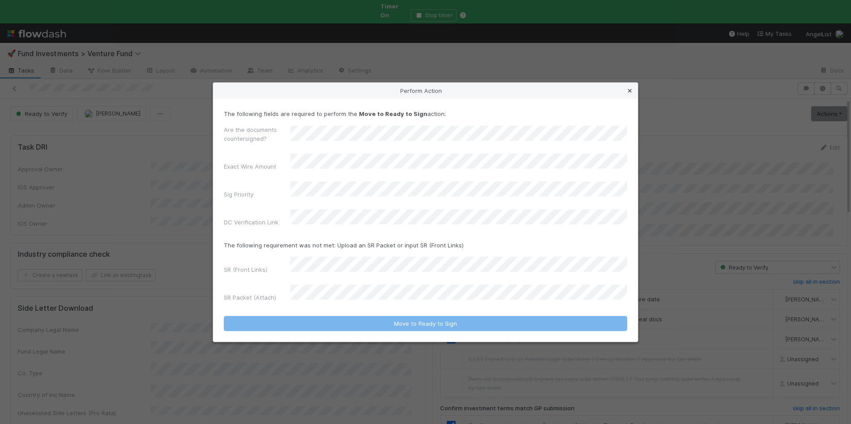
click at [629, 94] on icon at bounding box center [629, 91] width 9 height 6
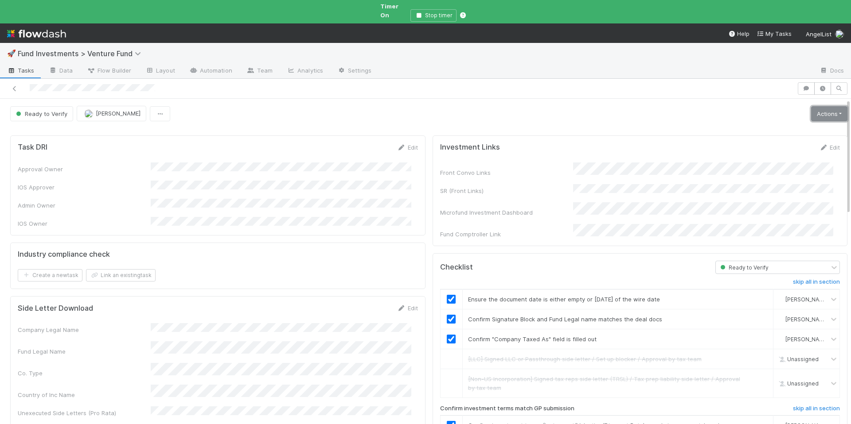
click at [823, 106] on link "Actions" at bounding box center [829, 113] width 36 height 15
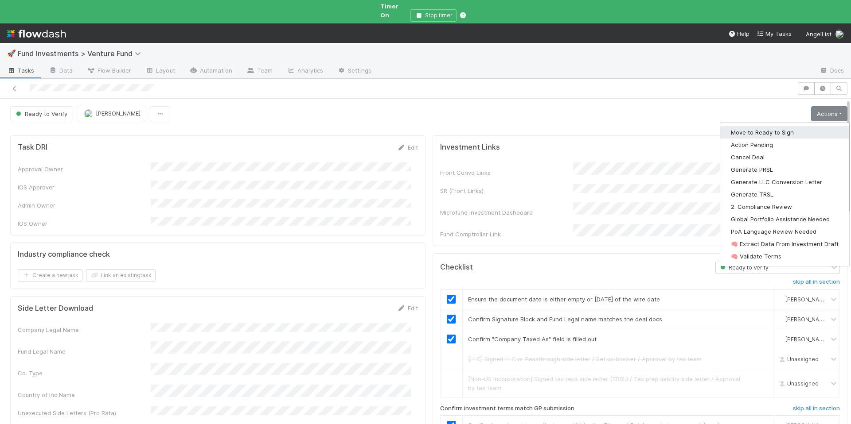
click at [779, 126] on button "Move to Ready to Sign" at bounding box center [784, 132] width 129 height 12
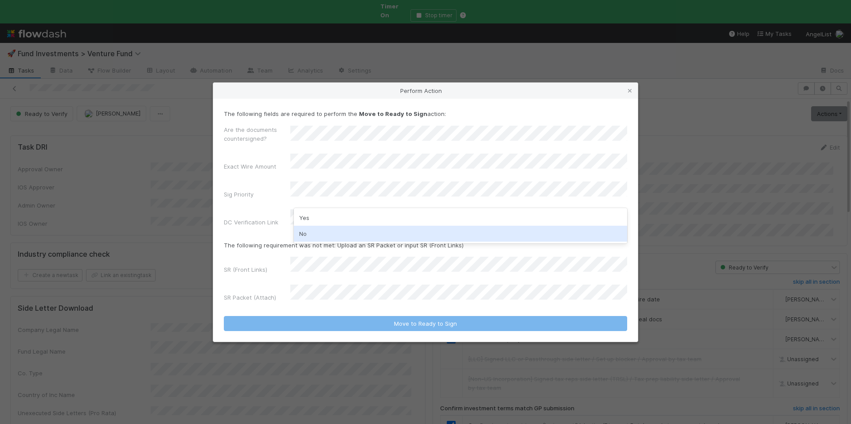
drag, startPoint x: 323, startPoint y: 231, endPoint x: 320, endPoint y: 206, distance: 25.5
click at [323, 231] on div "No" at bounding box center [460, 234] width 333 height 16
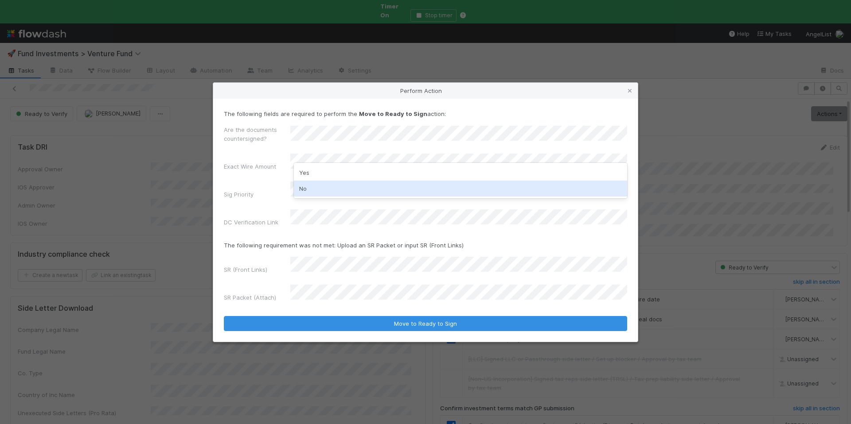
drag, startPoint x: 307, startPoint y: 189, endPoint x: 304, endPoint y: 207, distance: 18.4
click at [306, 189] on div "No" at bounding box center [460, 189] width 333 height 16
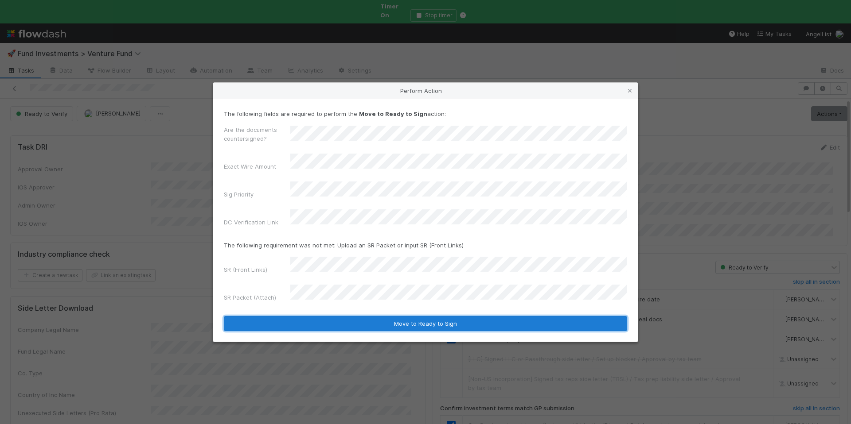
click at [442, 316] on button "Move to Ready to Sign" at bounding box center [425, 323] width 403 height 15
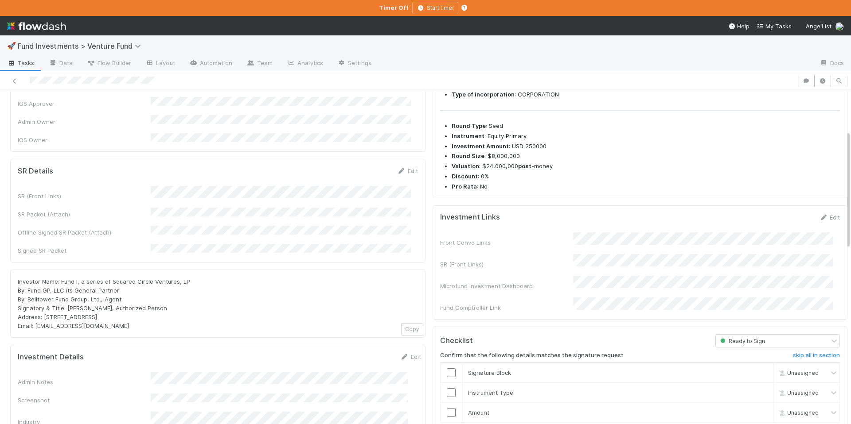
scroll to position [133, 0]
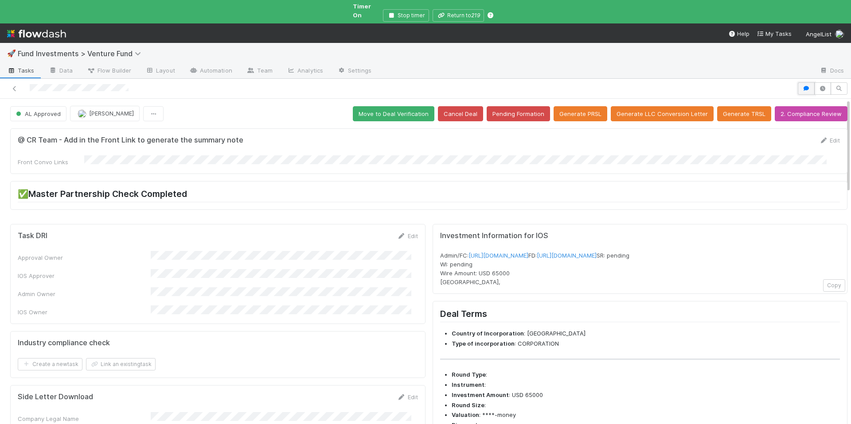
click at [800, 82] on button "button" at bounding box center [805, 88] width 17 height 12
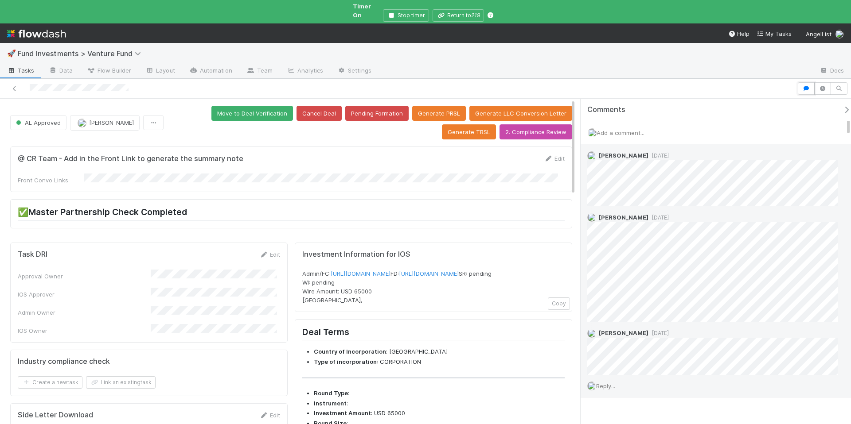
scroll to position [10, 0]
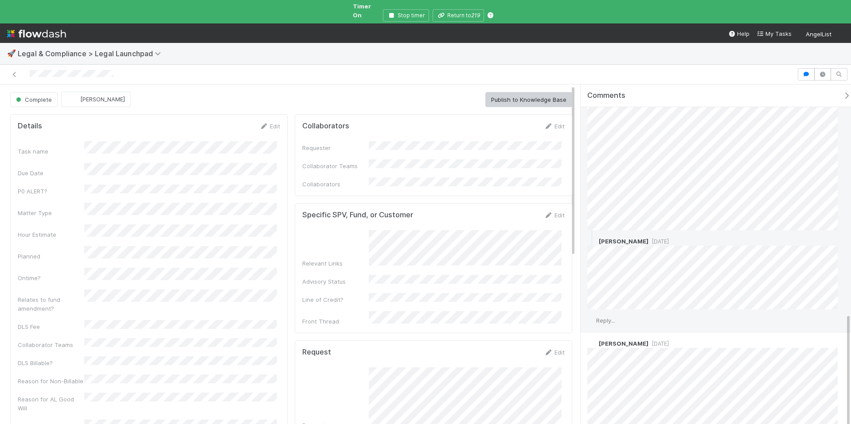
scroll to position [671, 0]
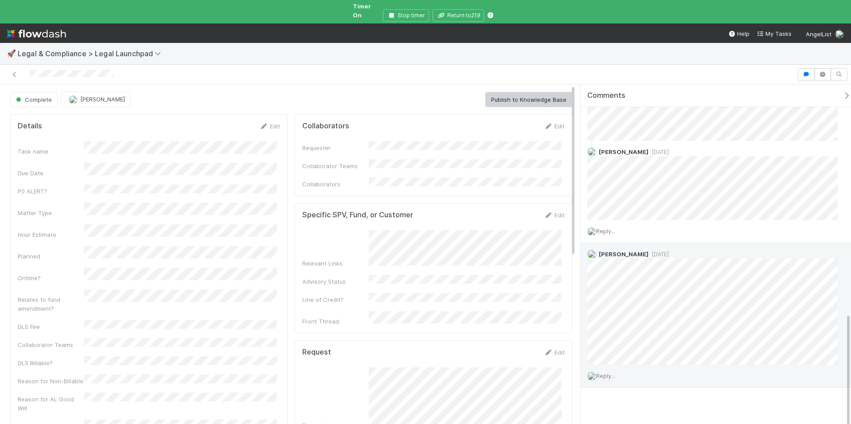
click at [628, 370] on div "Reply..." at bounding box center [715, 376] width 270 height 22
click at [598, 373] on span "Reply..." at bounding box center [605, 376] width 19 height 7
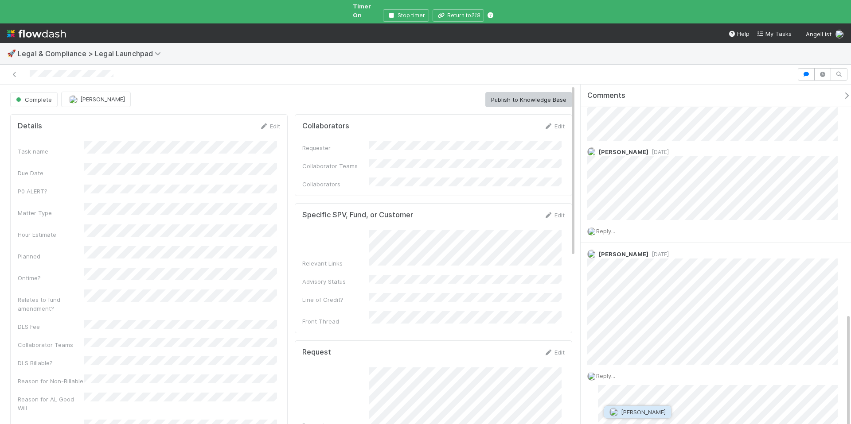
click at [635, 408] on button "[PERSON_NAME]" at bounding box center [637, 412] width 67 height 12
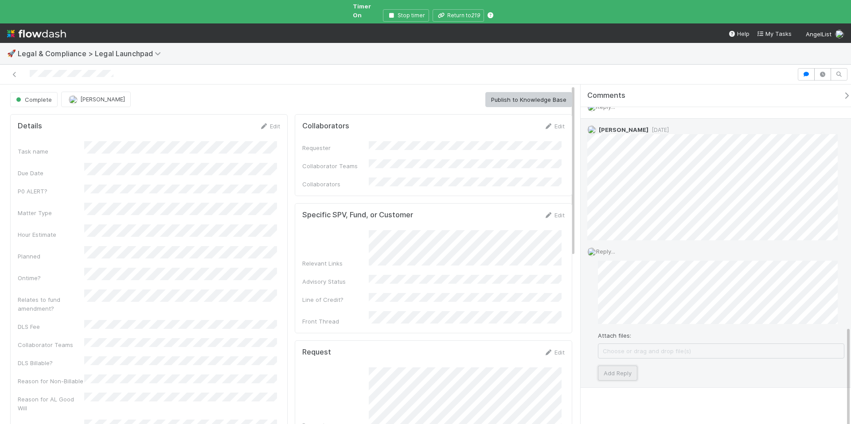
drag, startPoint x: 626, startPoint y: 365, endPoint x: 637, endPoint y: 367, distance: 10.3
click at [626, 366] on button "Add Reply" at bounding box center [617, 373] width 39 height 15
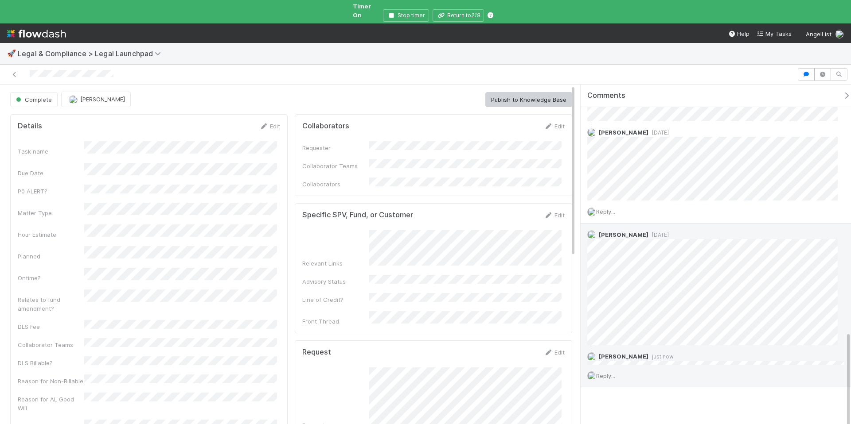
scroll to position [724, 0]
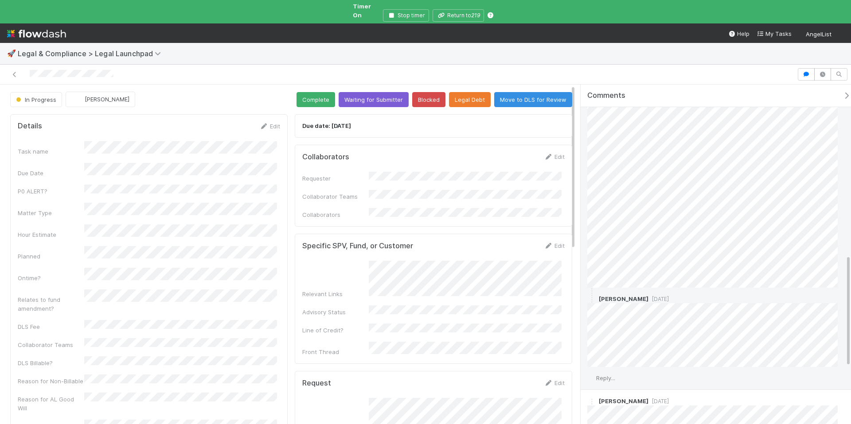
scroll to position [724, 0]
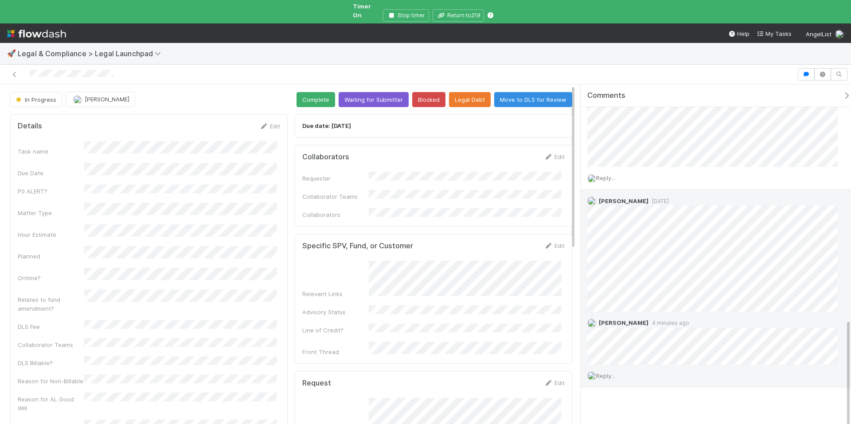
click at [621, 370] on div "Reply..." at bounding box center [715, 376] width 270 height 22
click at [615, 373] on span "Reply..." at bounding box center [605, 376] width 19 height 7
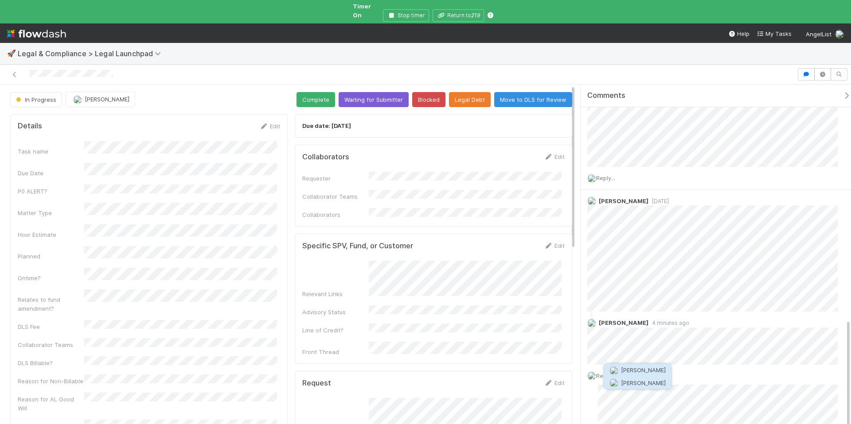
click at [625, 383] on span "[PERSON_NAME]" at bounding box center [643, 383] width 45 height 7
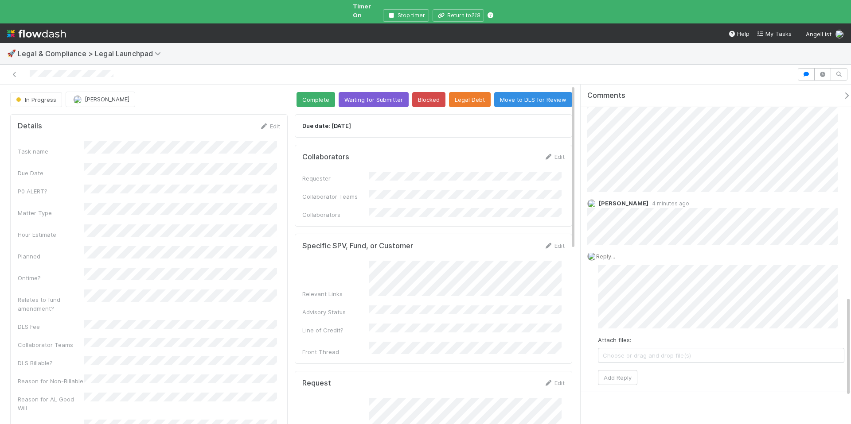
scroll to position [849, 0]
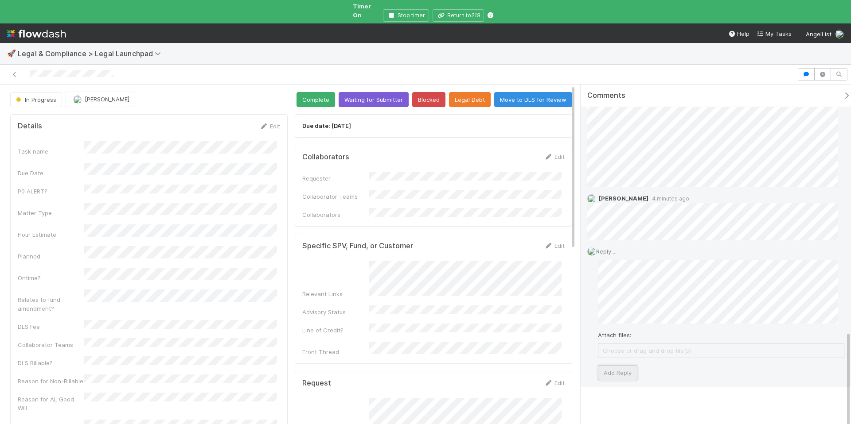
click at [627, 369] on button "Add Reply" at bounding box center [617, 372] width 39 height 15
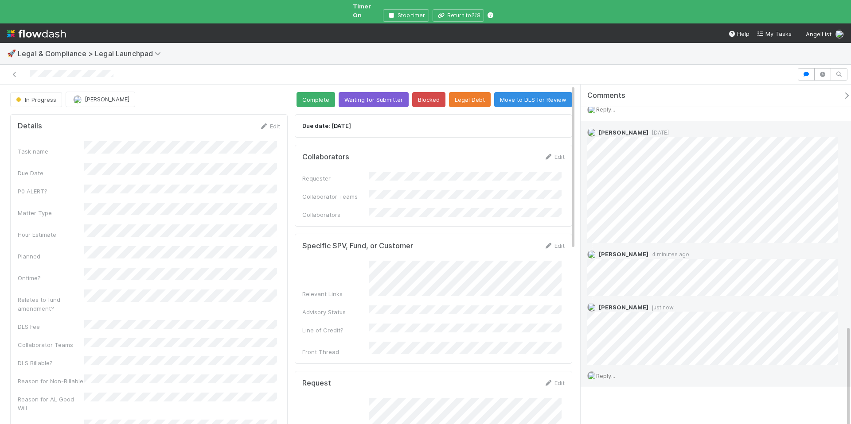
scroll to position [791, 0]
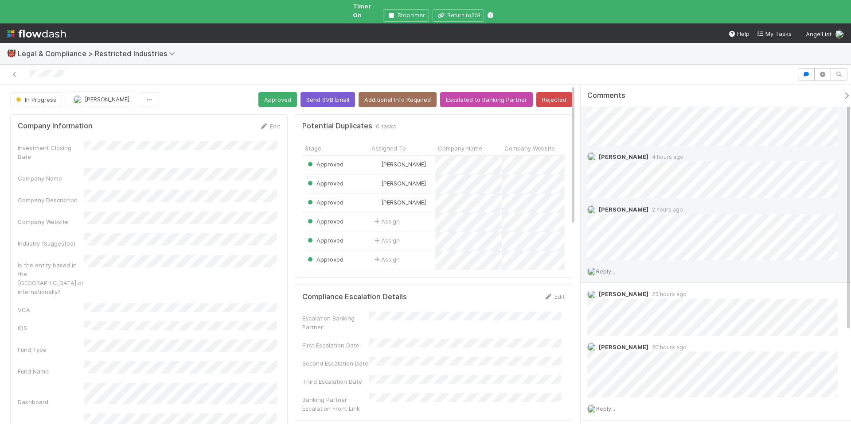
scroll to position [147, 0]
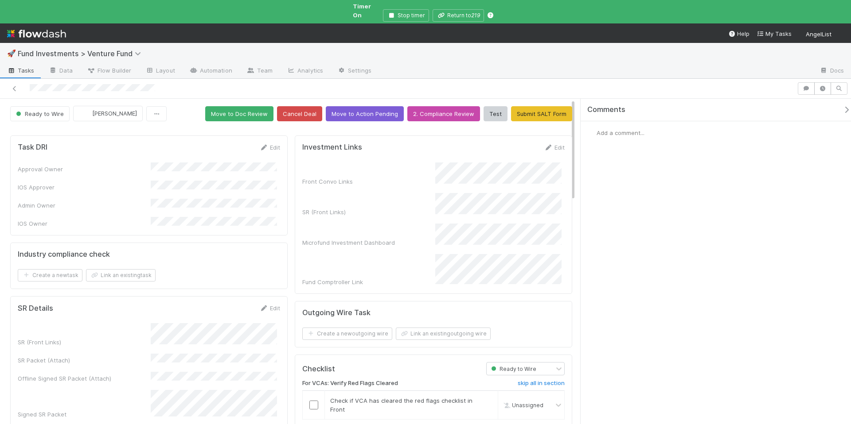
scroll to position [298, 0]
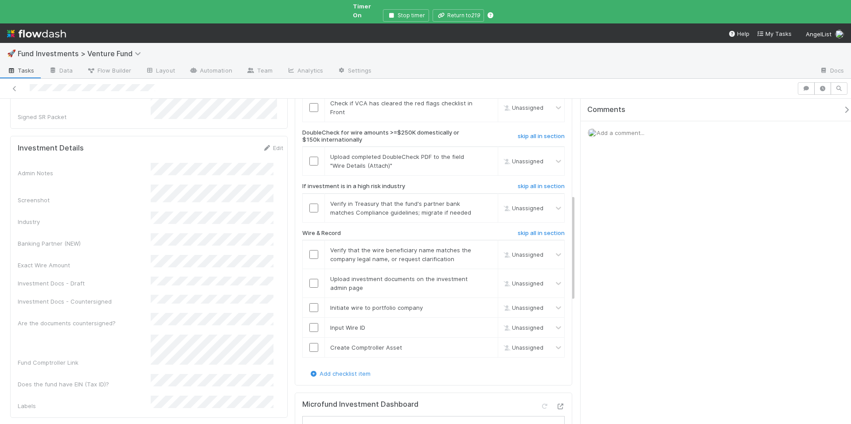
click at [842, 106] on icon "button" at bounding box center [846, 109] width 9 height 7
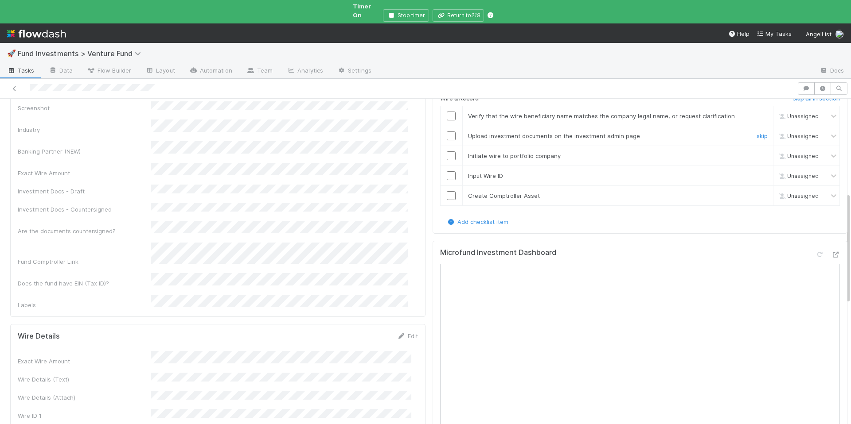
scroll to position [0, 0]
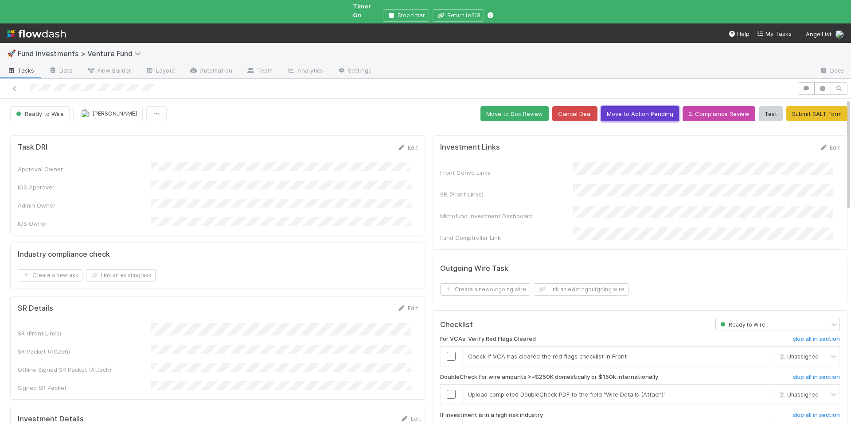
click at [630, 106] on button "Move to Action Pending" at bounding box center [640, 113] width 78 height 15
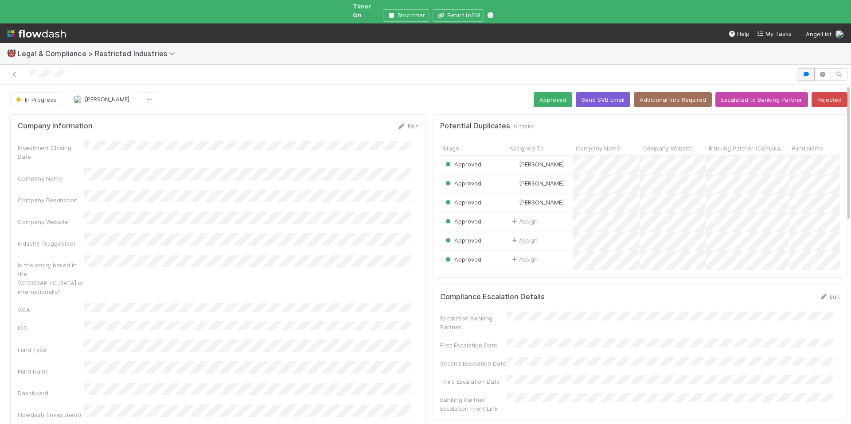
click at [801, 68] on button "button" at bounding box center [805, 74] width 17 height 12
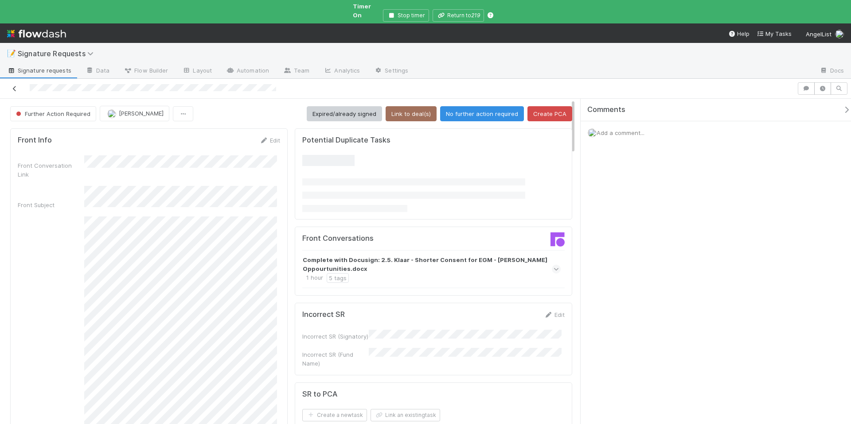
click at [17, 84] on link at bounding box center [14, 88] width 9 height 9
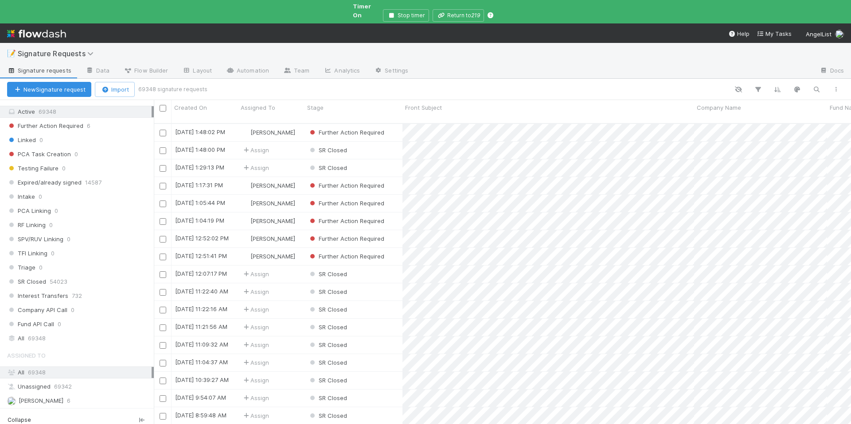
scroll to position [80, 0]
click at [76, 49] on span "Signature Requests" at bounding box center [58, 53] width 80 height 9
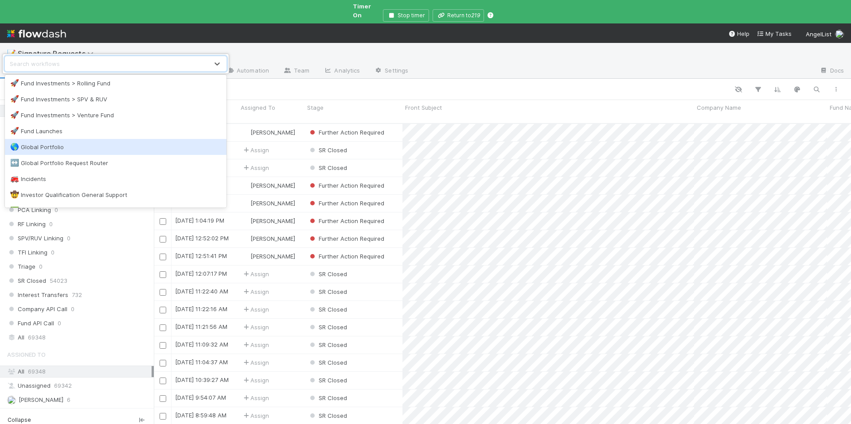
scroll to position [709, 0]
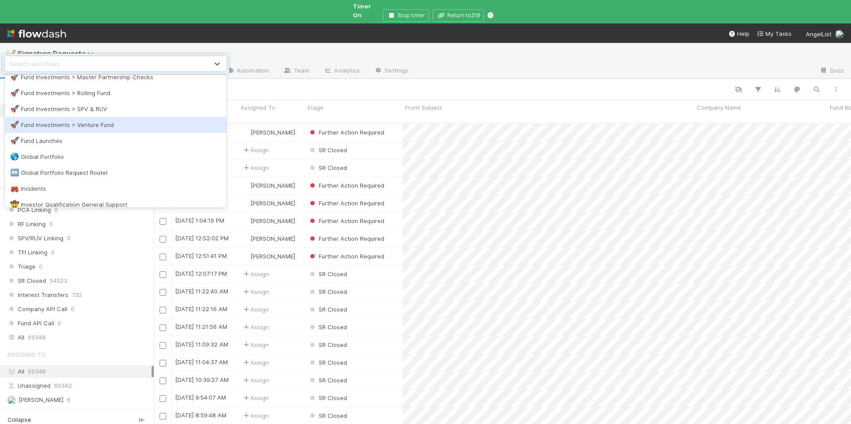
click at [128, 121] on div "🚀 Fund Investments > Venture Fund" at bounding box center [115, 124] width 211 height 9
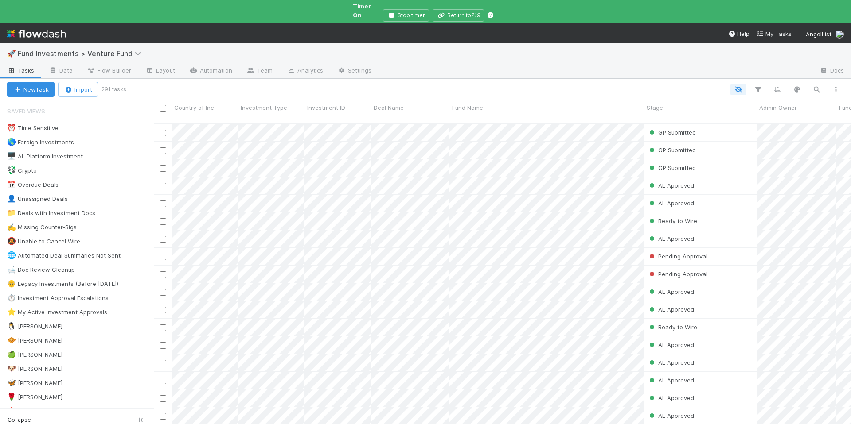
scroll to position [310, 690]
click at [77, 321] on div "🐧 Chloe" at bounding box center [80, 326] width 147 height 11
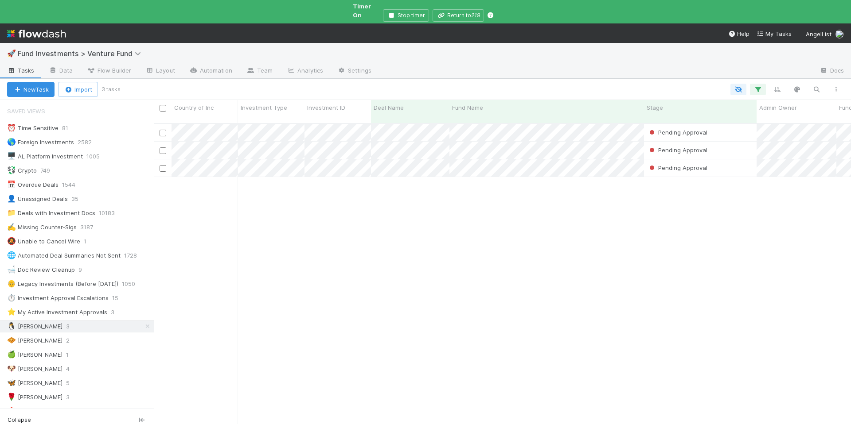
scroll to position [7, 7]
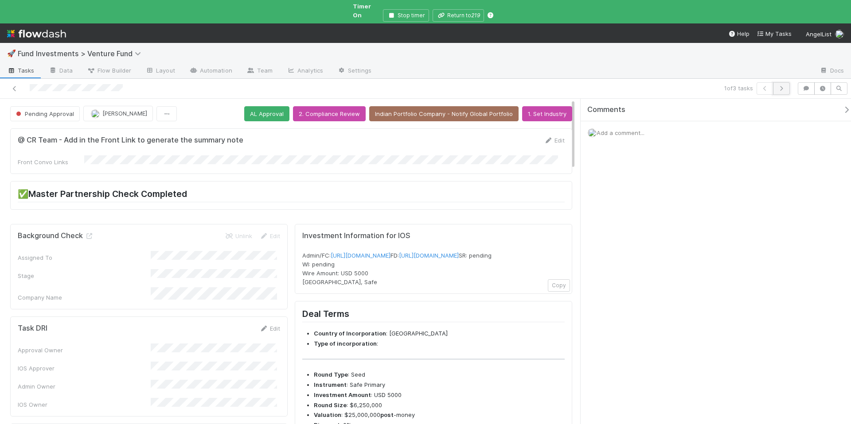
click at [778, 86] on icon "button" at bounding box center [781, 88] width 9 height 5
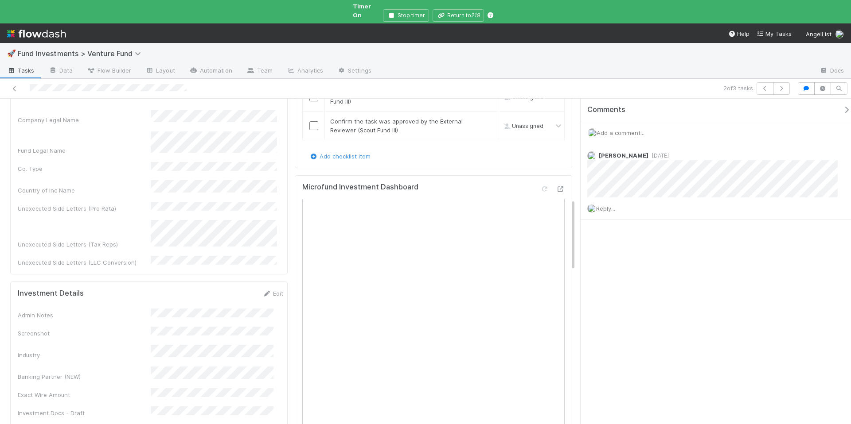
scroll to position [774, 0]
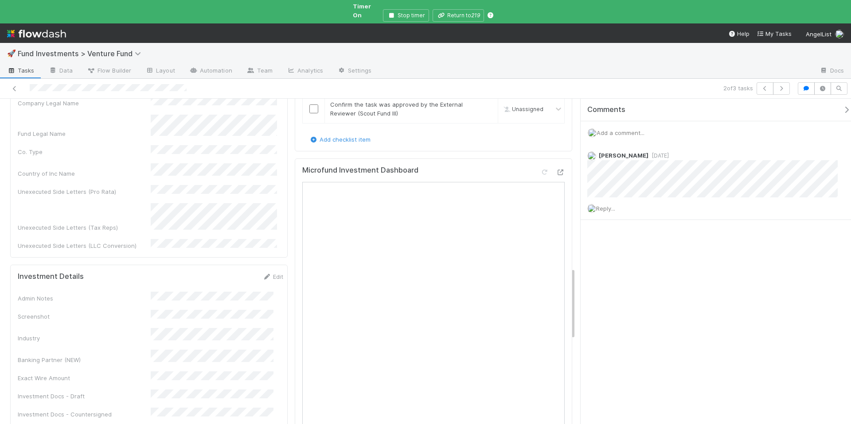
click at [842, 106] on icon "button" at bounding box center [846, 109] width 9 height 7
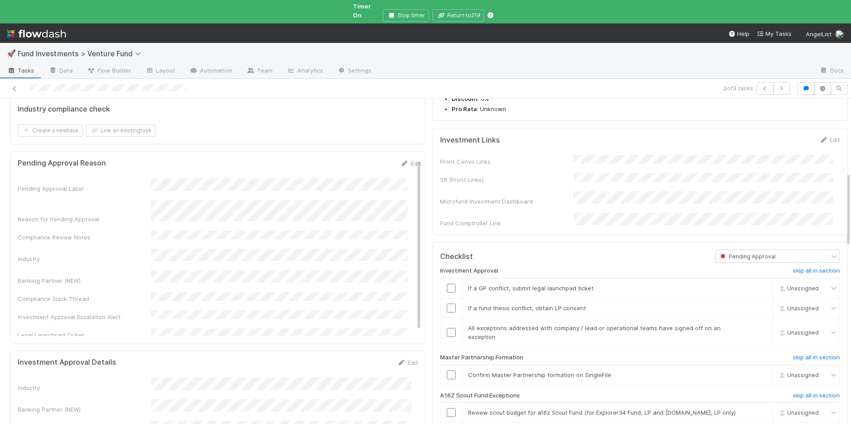
scroll to position [0, 0]
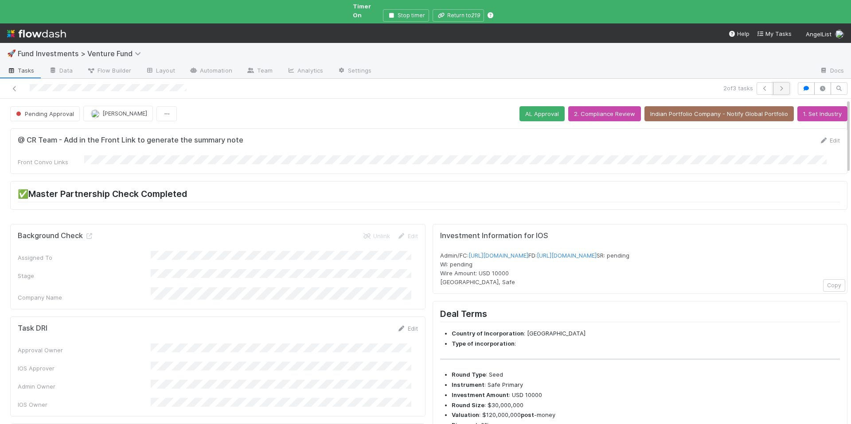
click at [777, 86] on icon "button" at bounding box center [781, 88] width 9 height 5
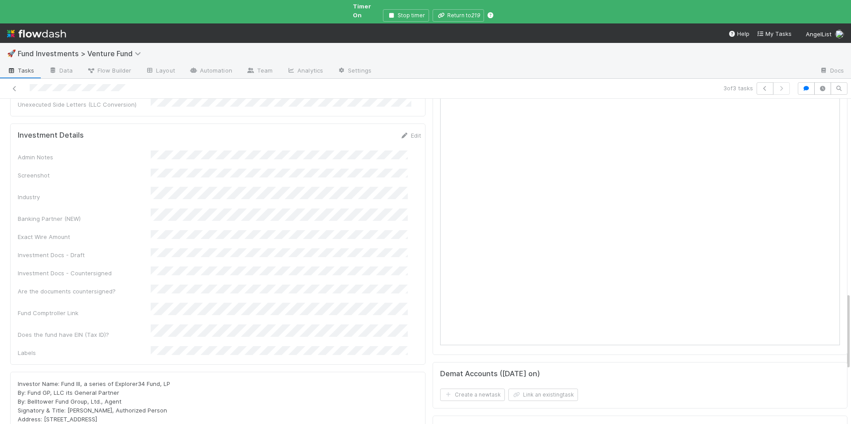
scroll to position [629, 0]
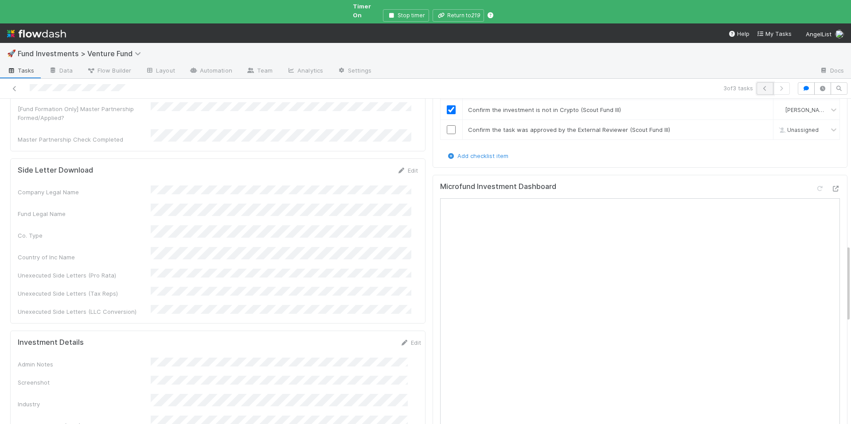
click at [760, 86] on icon "button" at bounding box center [764, 88] width 9 height 5
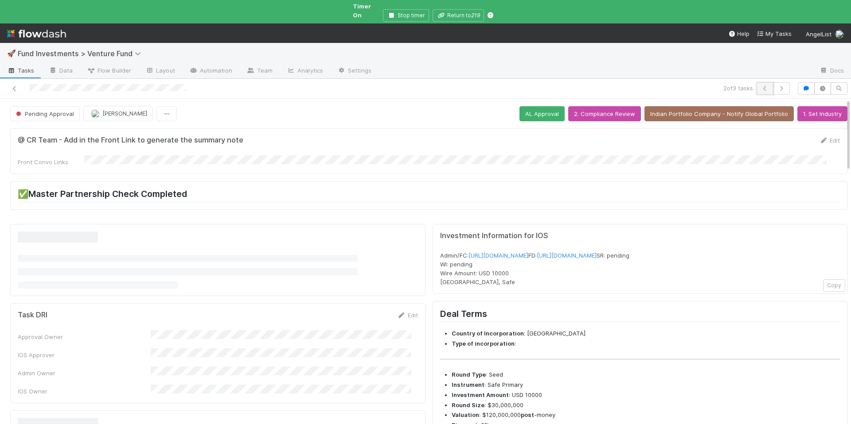
click at [757, 84] on button "button" at bounding box center [764, 88] width 17 height 12
click at [528, 252] on link "https://venture.angellist.com/v/admin/funds/investment/29326" at bounding box center [498, 255] width 60 height 7
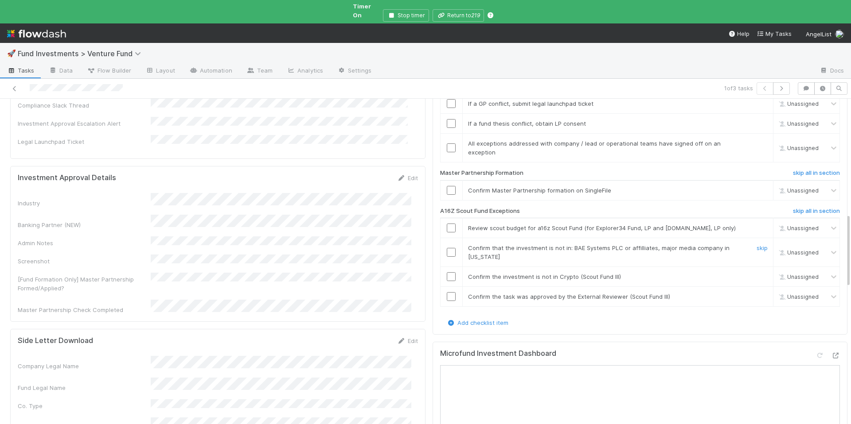
scroll to position [510, 0]
click at [756, 294] on link "skip" at bounding box center [761, 297] width 11 height 7
click at [447, 249] on input "checkbox" at bounding box center [451, 253] width 9 height 9
click at [447, 273] on input "checkbox" at bounding box center [451, 277] width 9 height 9
click at [447, 225] on input "checkbox" at bounding box center [451, 229] width 9 height 9
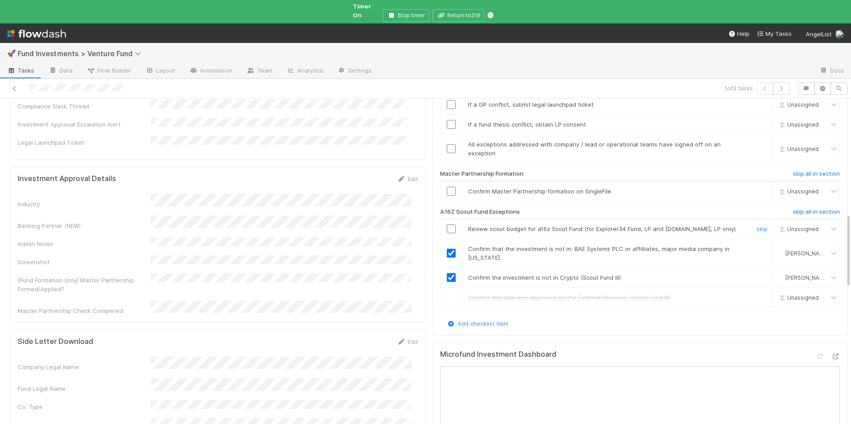
click at [447, 225] on input "checkbox" at bounding box center [451, 229] width 9 height 9
click at [16, 86] on icon at bounding box center [14, 89] width 9 height 6
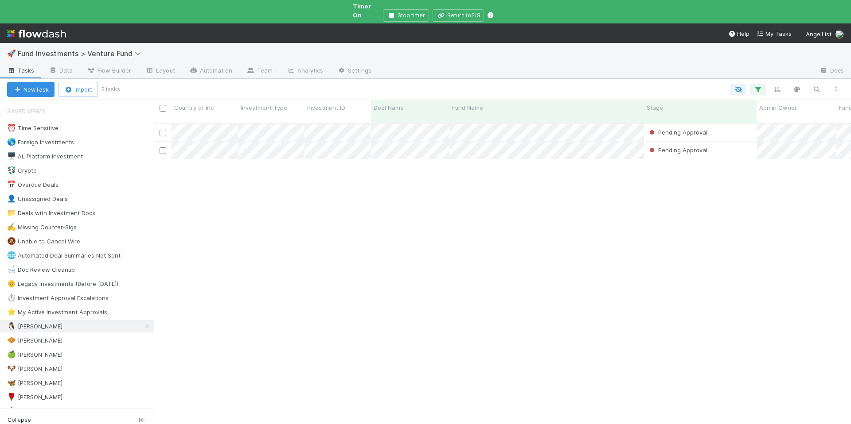
scroll to position [310, 690]
click at [119, 50] on span "Fund Investments > Venture Fund" at bounding box center [82, 53] width 128 height 9
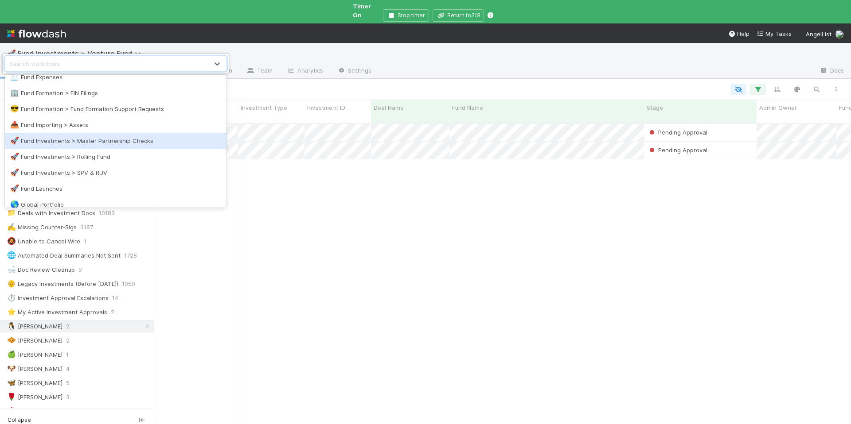
scroll to position [656, 0]
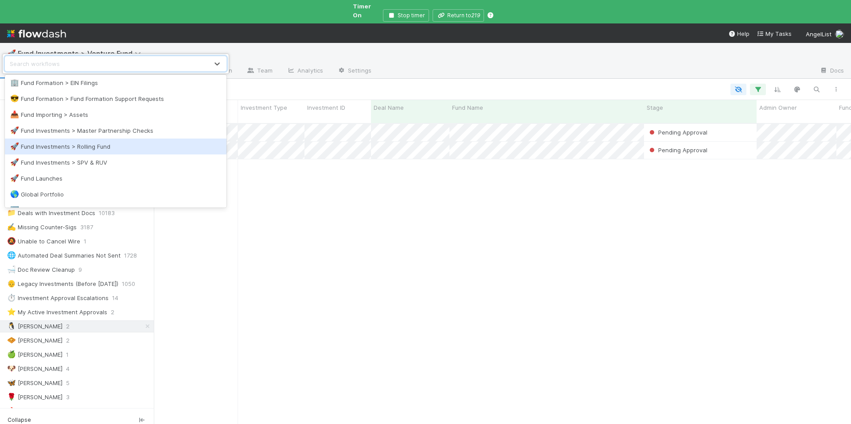
click at [124, 149] on div "🚀 Fund Investments > Rolling Fund" at bounding box center [115, 146] width 211 height 9
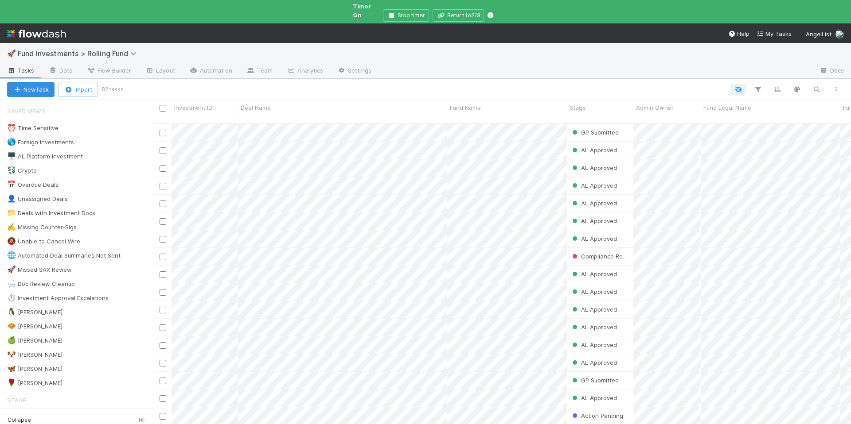
scroll to position [310, 690]
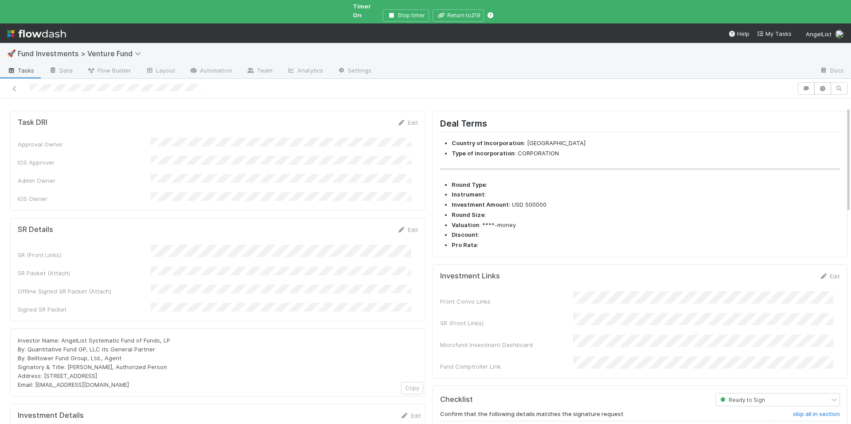
scroll to position [25, 0]
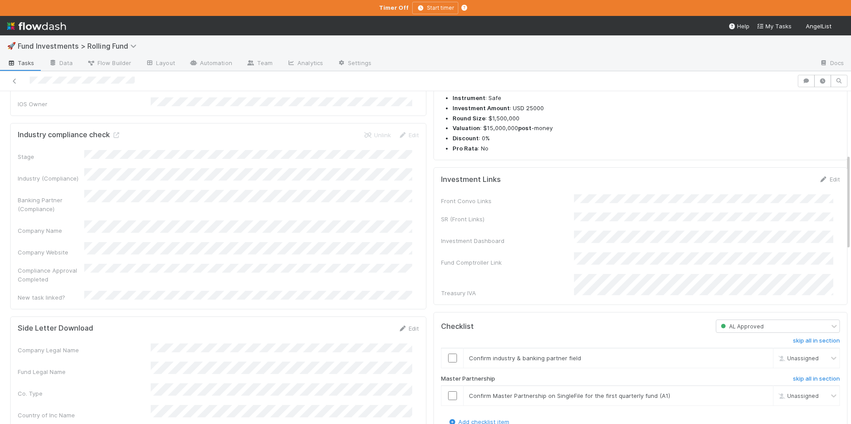
scroll to position [258, 0]
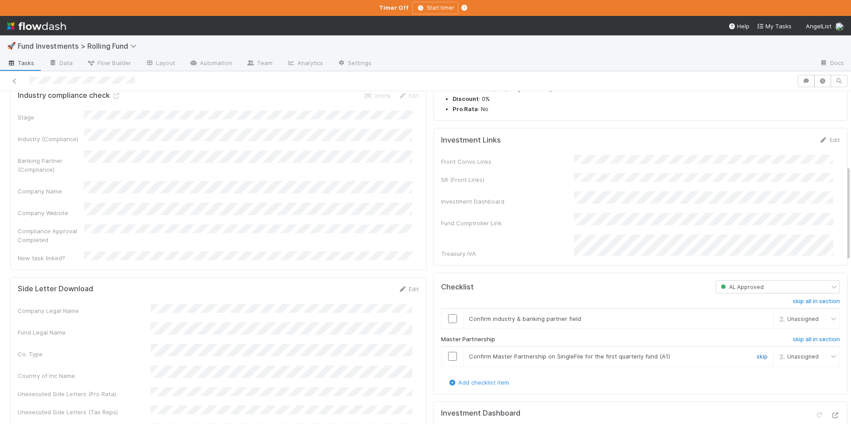
click at [756, 353] on link "skip" at bounding box center [761, 356] width 11 height 7
click at [449, 315] on input "checkbox" at bounding box center [452, 319] width 9 height 9
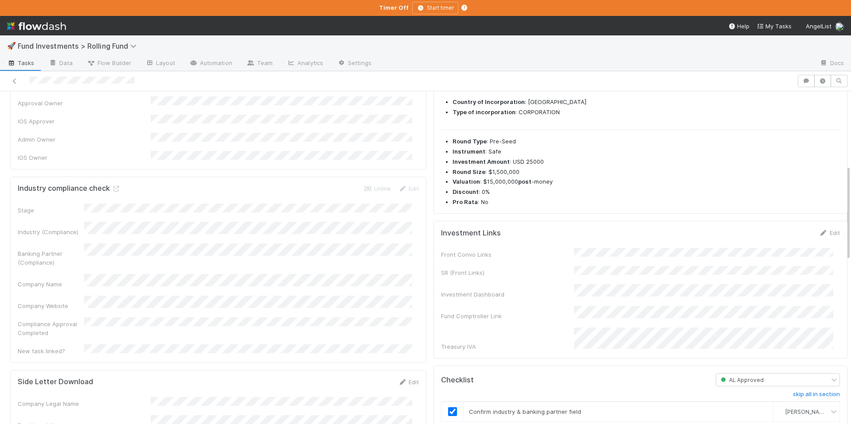
scroll to position [0, 0]
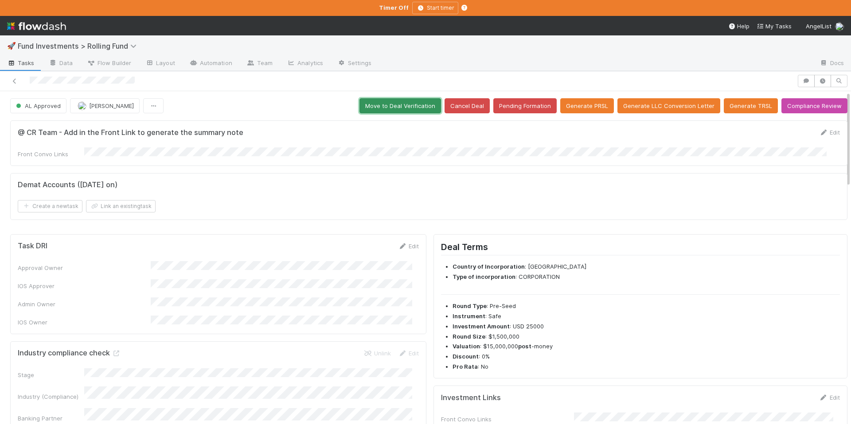
click at [387, 106] on button "Move to Deal Verification" at bounding box center [400, 105] width 82 height 15
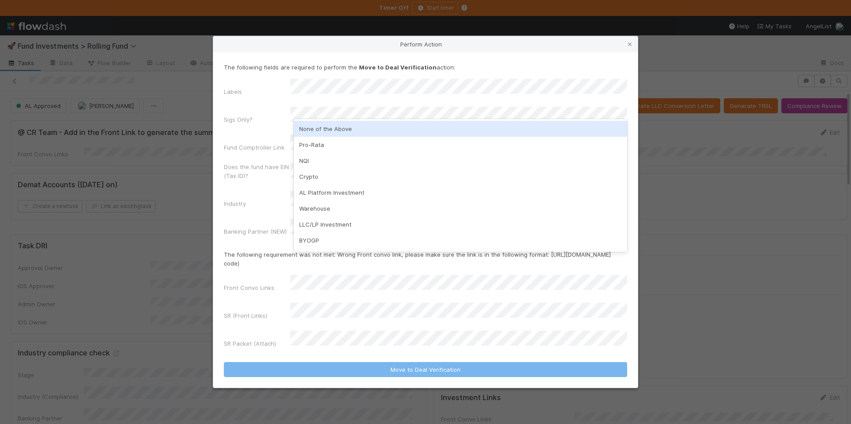
click at [335, 131] on div "None of the Above" at bounding box center [460, 129] width 333 height 16
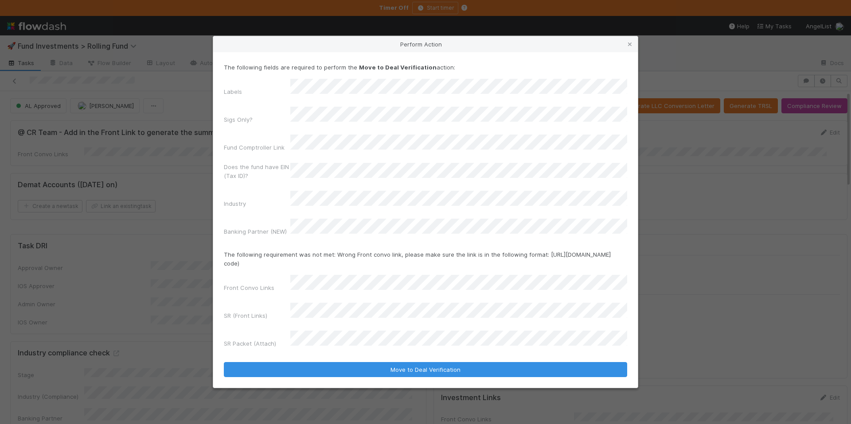
click at [334, 128] on div "Sigs Only?" at bounding box center [425, 117] width 403 height 21
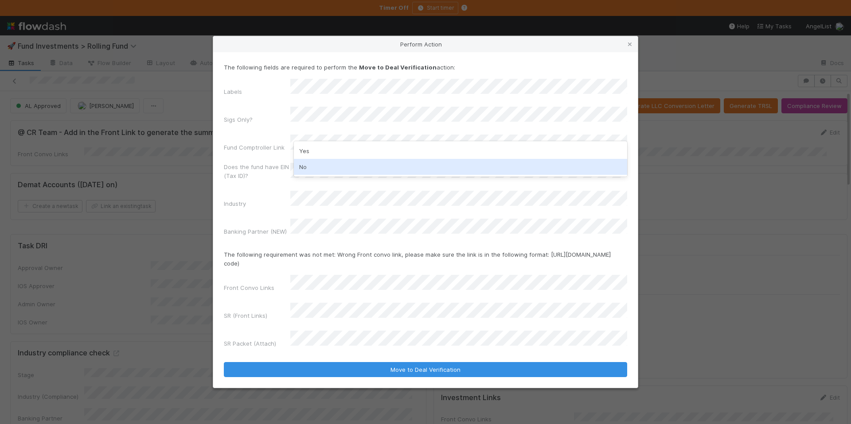
click at [326, 169] on div "No" at bounding box center [460, 167] width 333 height 16
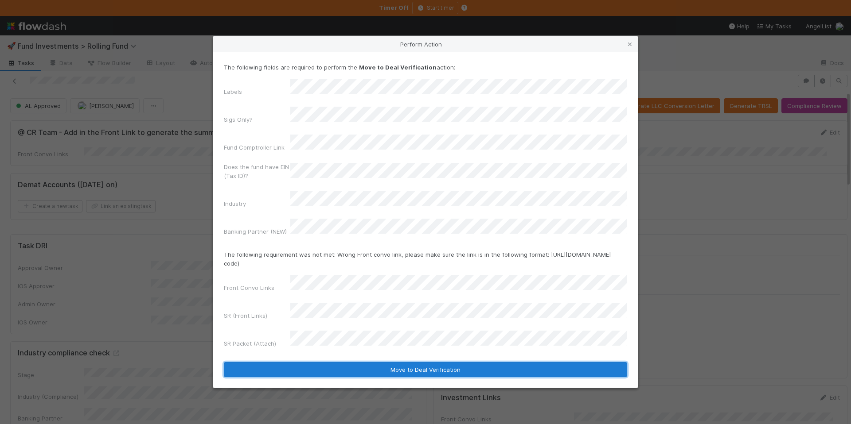
click at [419, 362] on button "Move to Deal Verification" at bounding box center [425, 369] width 403 height 15
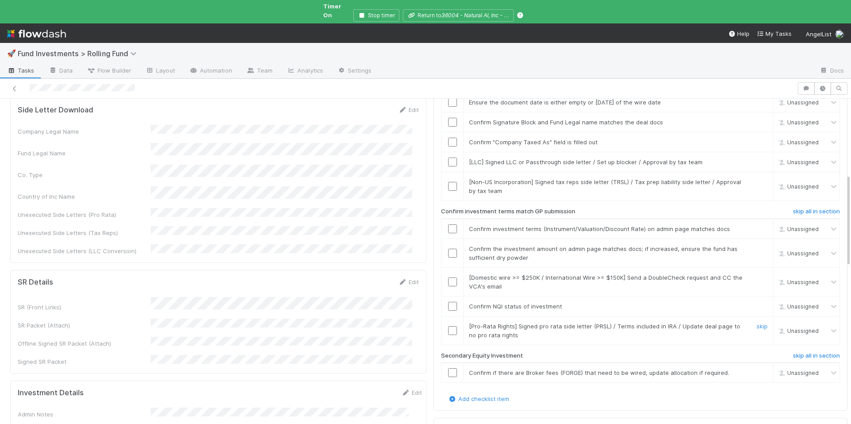
scroll to position [287, 0]
click at [756, 367] on link "skip" at bounding box center [761, 370] width 11 height 7
click at [756, 321] on link "skip" at bounding box center [761, 324] width 11 height 7
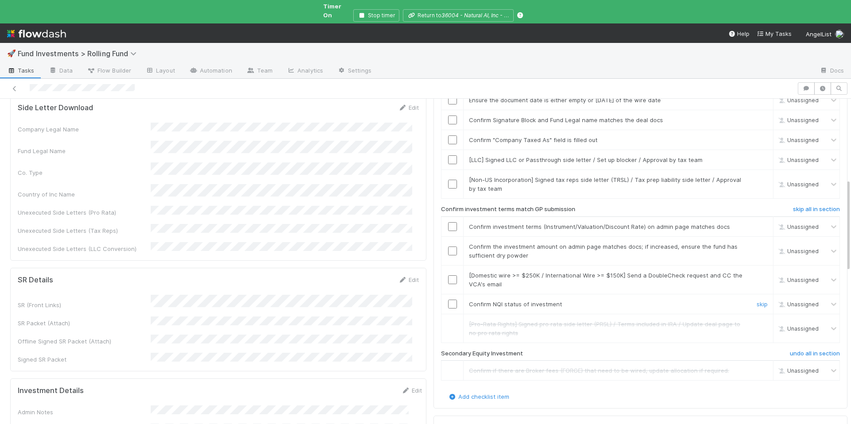
click at [448, 300] on input "checkbox" at bounding box center [452, 304] width 9 height 9
click at [756, 272] on link "skip" at bounding box center [761, 275] width 11 height 7
click at [448, 247] on input "checkbox" at bounding box center [452, 251] width 9 height 9
click at [449, 222] on input "checkbox" at bounding box center [452, 226] width 9 height 9
click at [756, 176] on link "skip" at bounding box center [761, 179] width 11 height 7
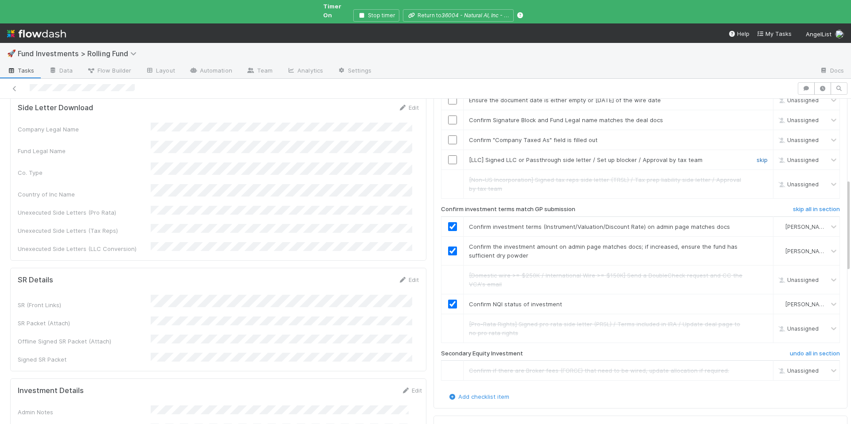
click at [756, 156] on link "skip" at bounding box center [761, 159] width 11 height 7
click at [448, 136] on input "checkbox" at bounding box center [452, 140] width 9 height 9
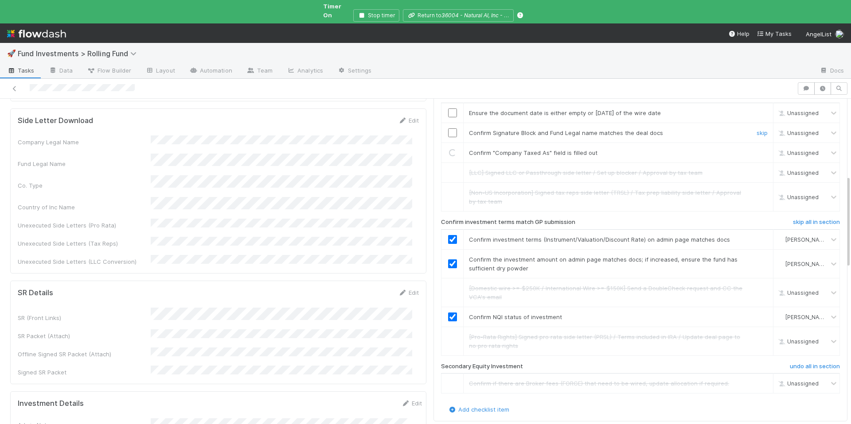
scroll to position [274, 0]
click at [449, 149] on input "checkbox" at bounding box center [452, 153] width 9 height 9
click at [448, 129] on input "checkbox" at bounding box center [452, 133] width 9 height 9
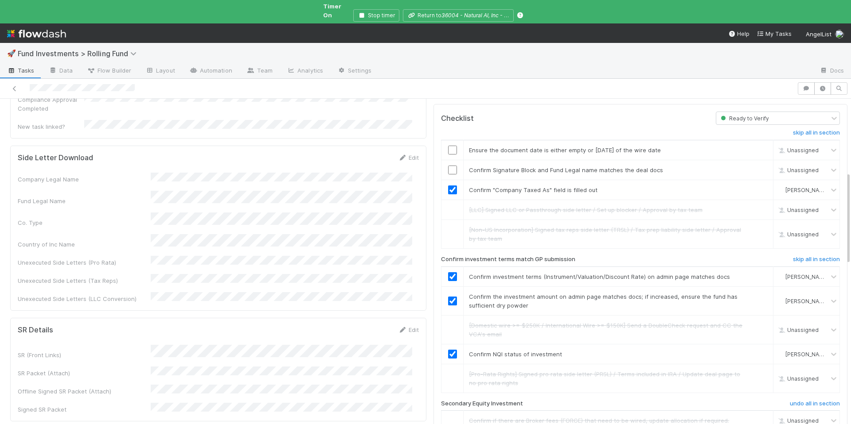
scroll to position [194, 0]
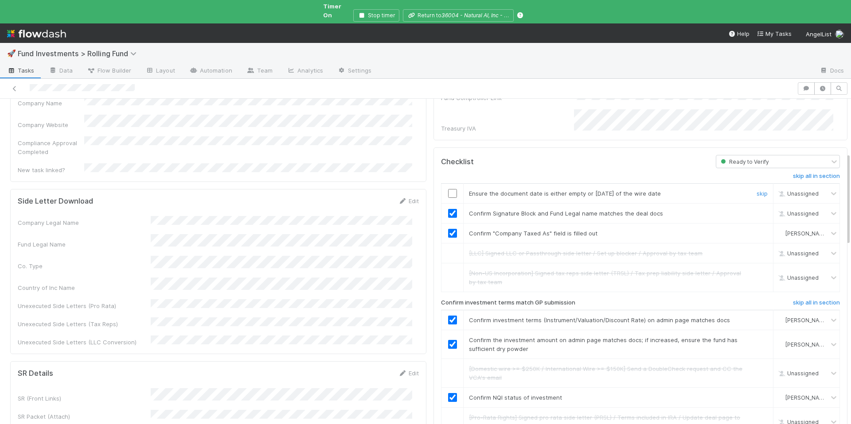
checkbox input "true"
click at [448, 189] on input "checkbox" at bounding box center [452, 193] width 9 height 9
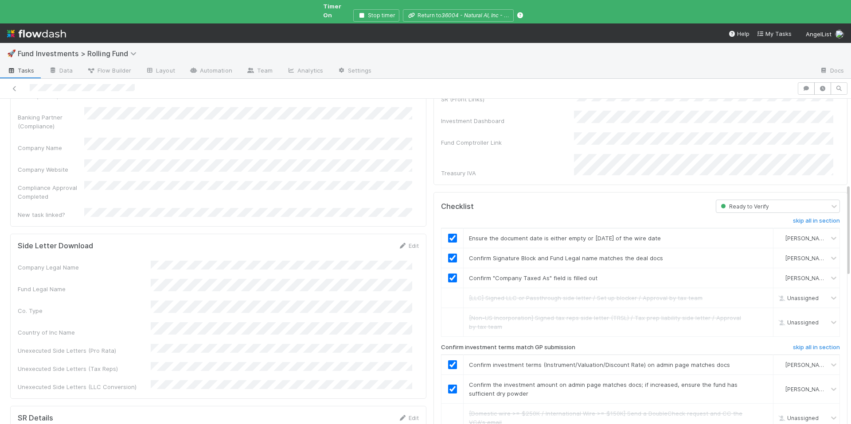
scroll to position [0, 0]
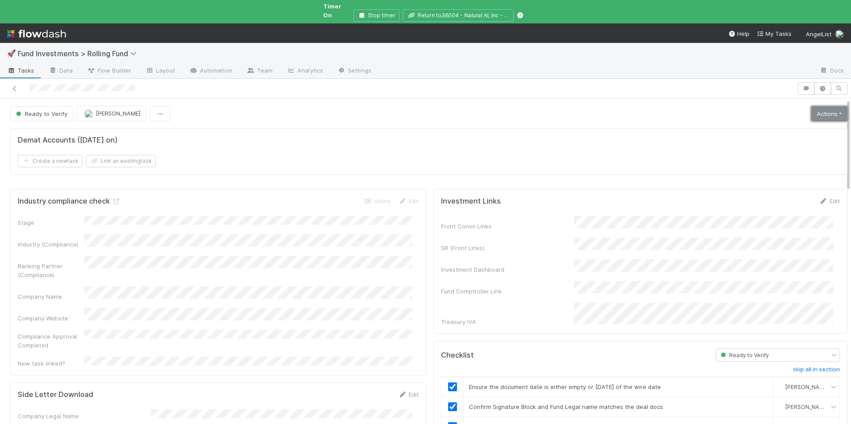
click at [819, 106] on link "Actions" at bounding box center [829, 113] width 36 height 15
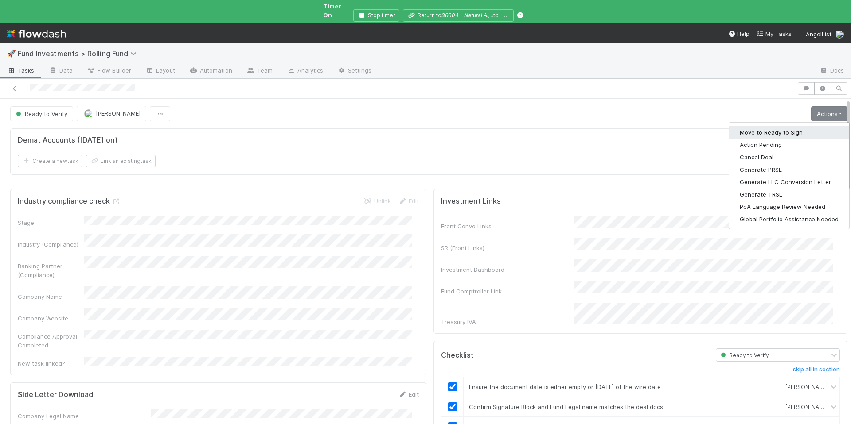
click at [798, 126] on button "Move to Ready to Sign" at bounding box center [789, 132] width 120 height 12
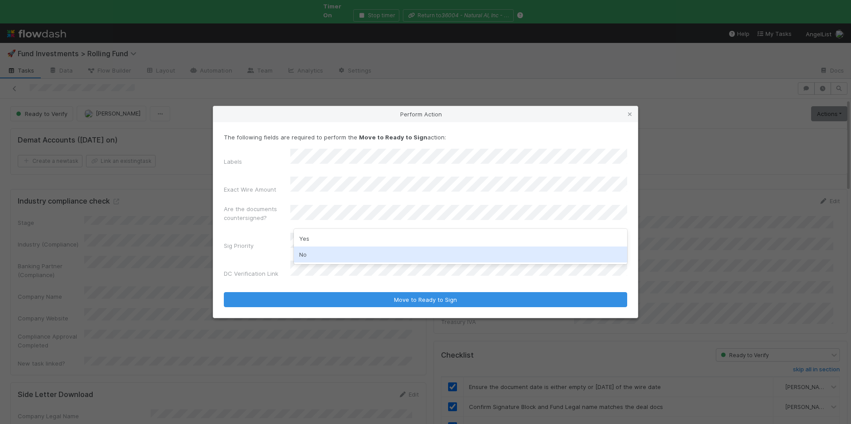
click at [343, 254] on div "No" at bounding box center [460, 255] width 333 height 16
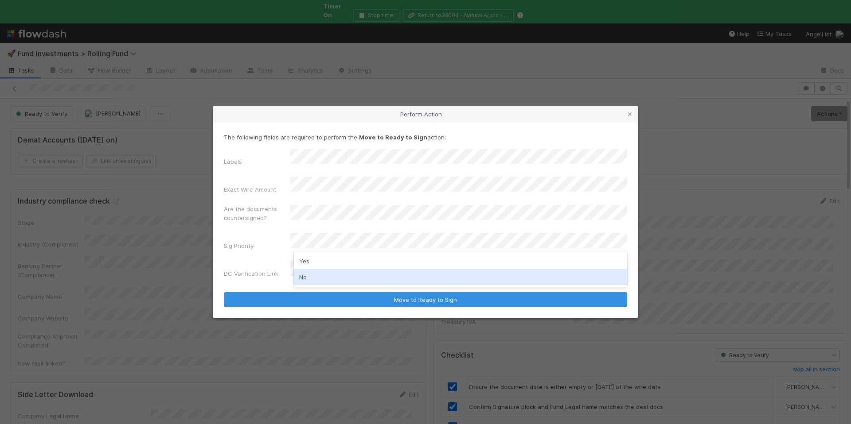
click at [323, 282] on div "No" at bounding box center [460, 277] width 333 height 16
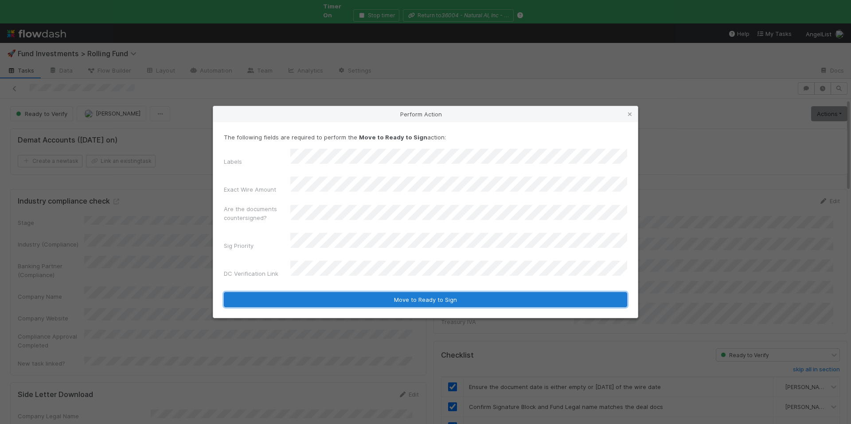
click at [406, 292] on button "Move to Ready to Sign" at bounding box center [425, 299] width 403 height 15
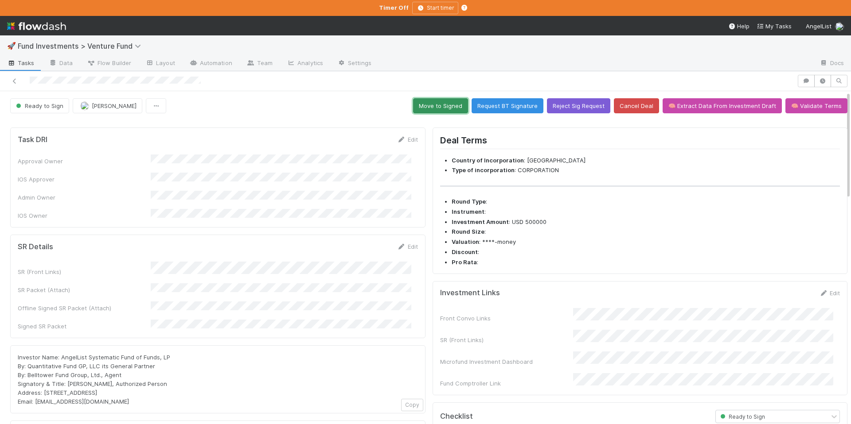
click at [431, 104] on button "Move to Signed" at bounding box center [440, 105] width 55 height 15
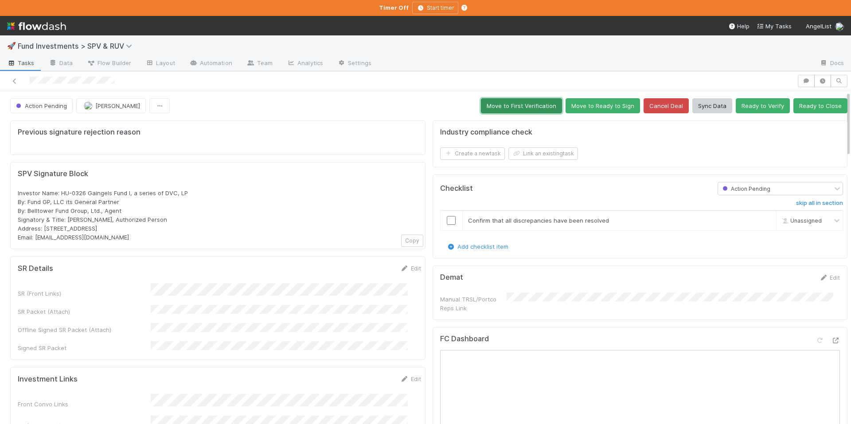
click at [506, 108] on button "Move to First Verification" at bounding box center [521, 105] width 81 height 15
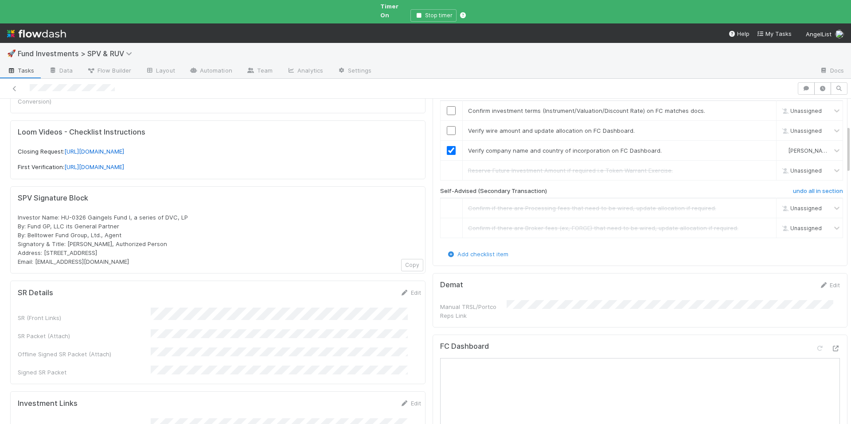
scroll to position [140, 0]
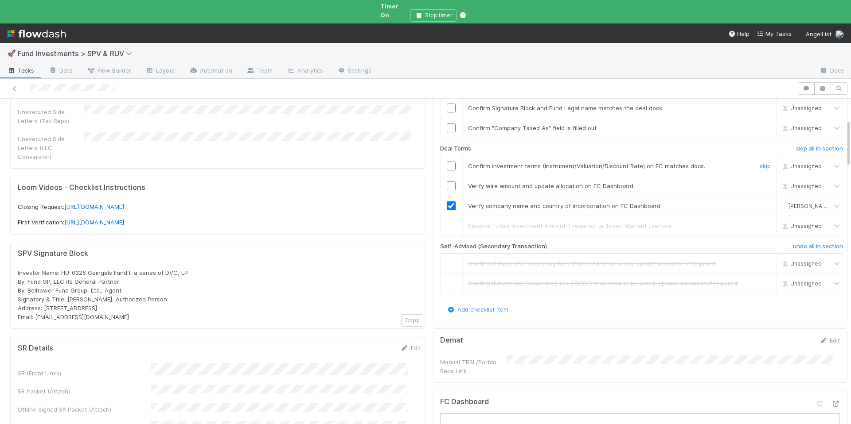
click at [447, 162] on input "checkbox" at bounding box center [451, 166] width 9 height 9
click at [447, 124] on input "checkbox" at bounding box center [451, 128] width 9 height 9
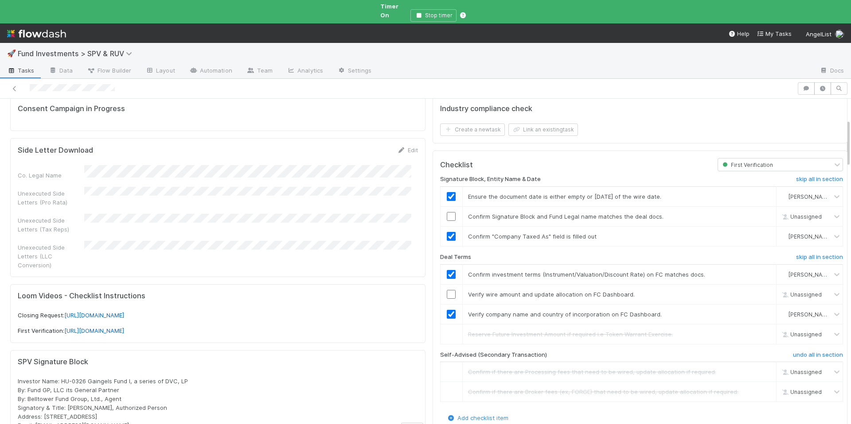
scroll to position [0, 0]
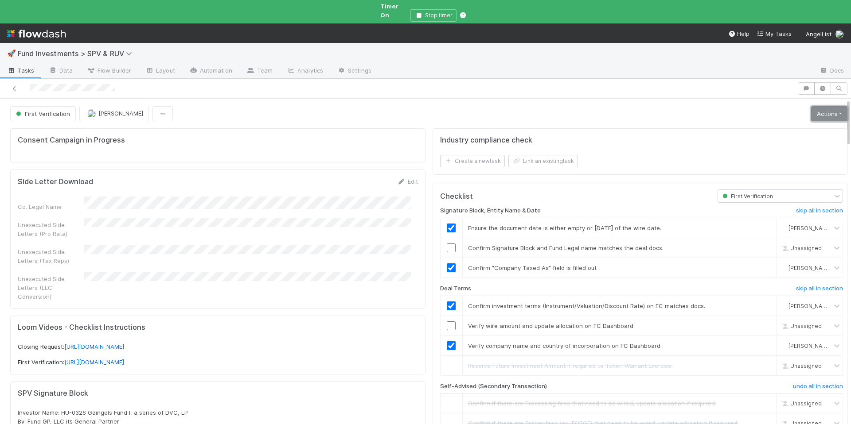
click at [811, 106] on link "Actions" at bounding box center [829, 113] width 36 height 15
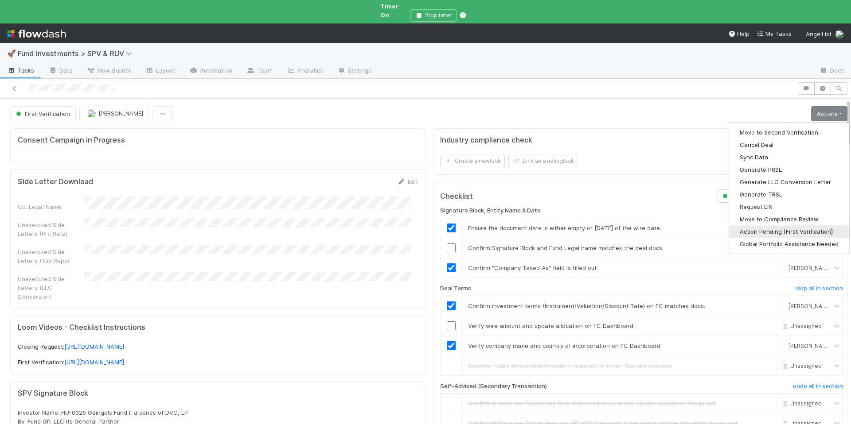
click at [769, 225] on button "Action Pending [First Verification]" at bounding box center [789, 231] width 120 height 12
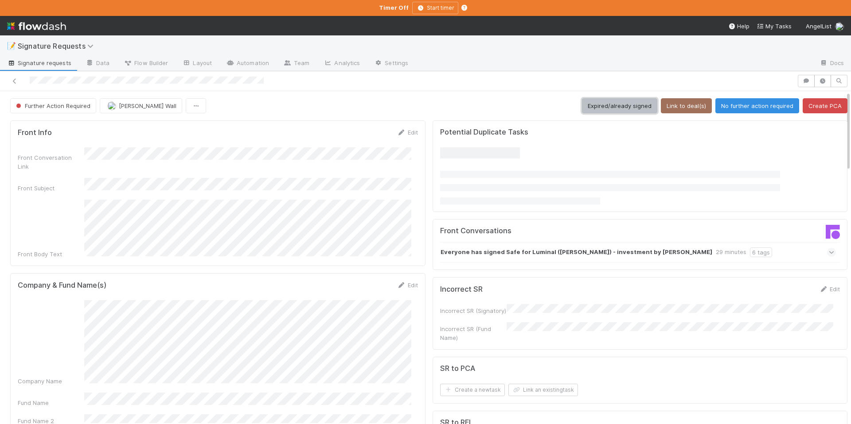
click at [628, 102] on button "Expired/already signed" at bounding box center [619, 105] width 75 height 15
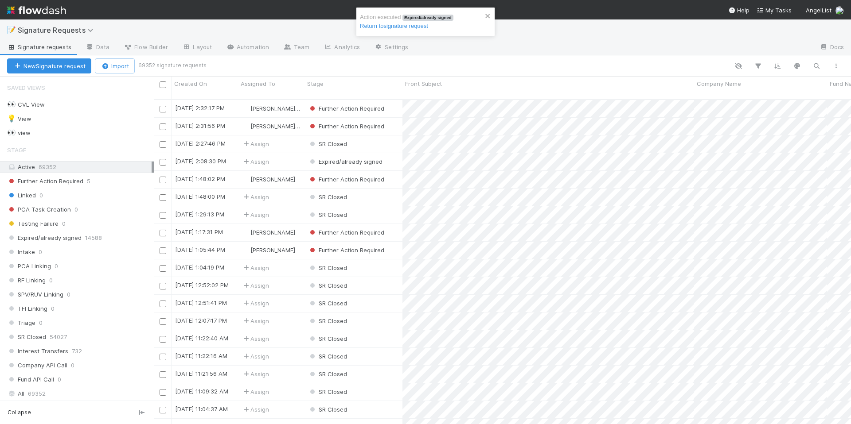
scroll to position [326, 690]
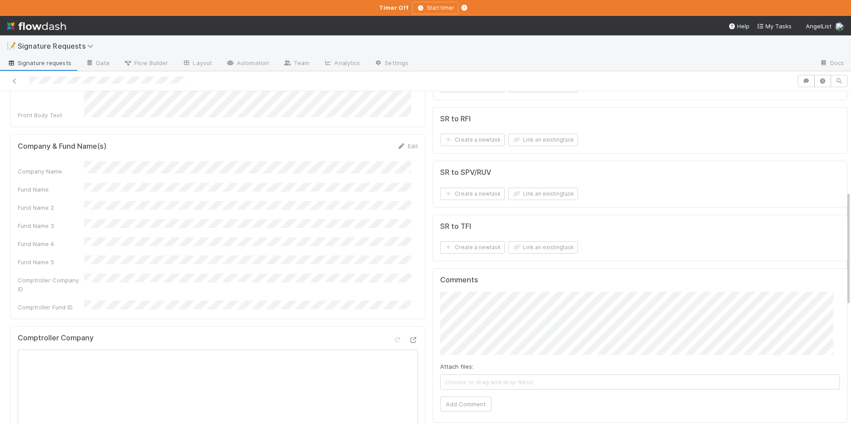
scroll to position [261, 0]
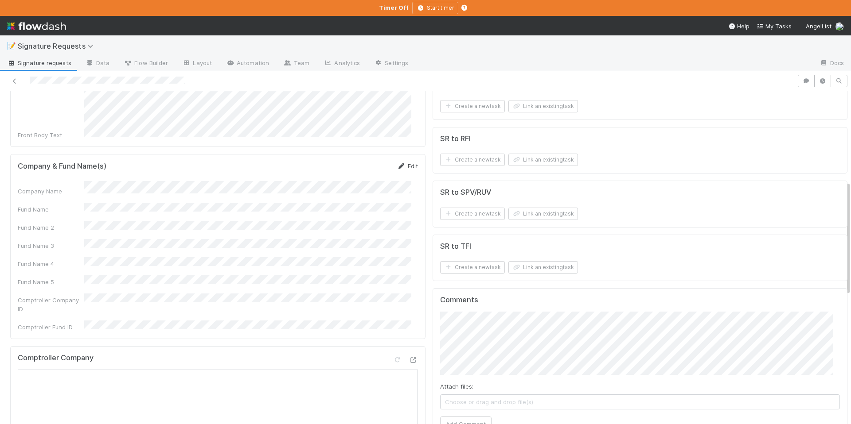
click at [401, 163] on link "Edit" at bounding box center [407, 166] width 21 height 7
click at [259, 187] on div "Company Name Fund Name Fund Name 2 Fund Name 3 Fund Name 4 Fund Name 5 Comptrol…" at bounding box center [218, 285] width 400 height 197
click at [362, 162] on button "Save" at bounding box center [370, 169] width 25 height 15
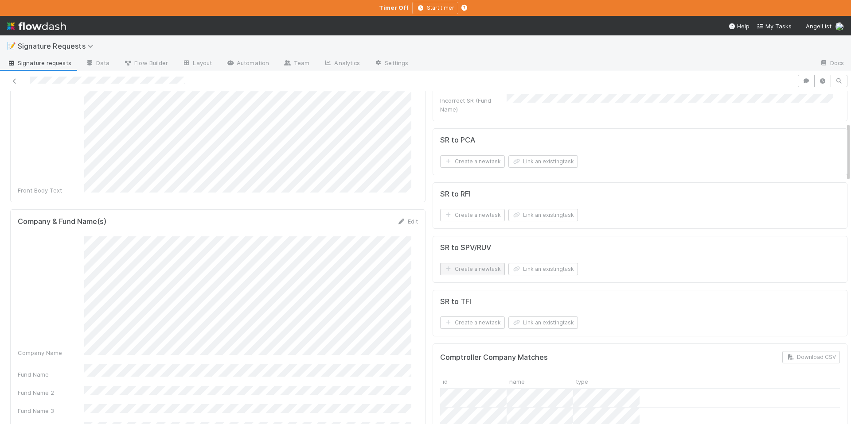
scroll to position [165, 0]
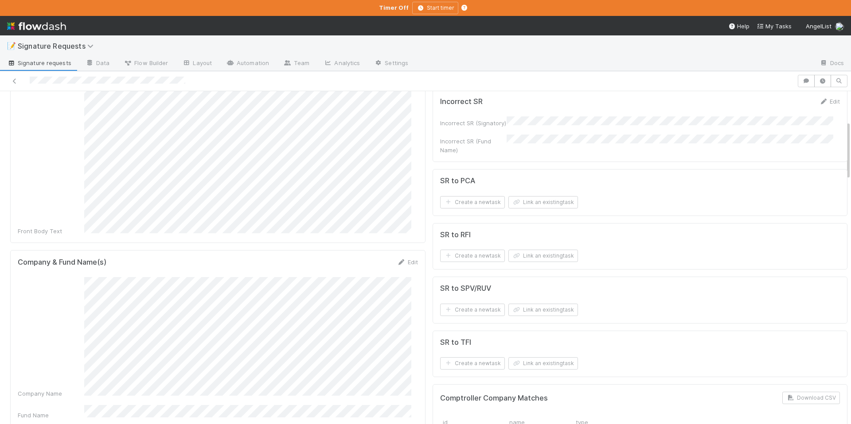
click at [81, 277] on div "Company Name" at bounding box center [218, 337] width 400 height 121
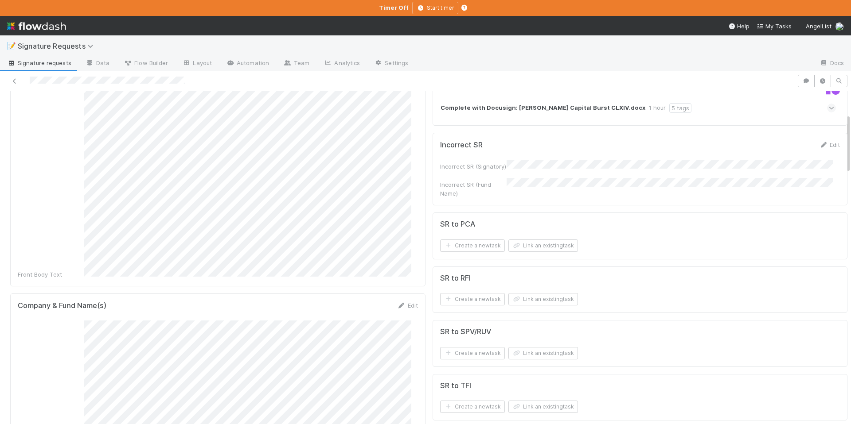
scroll to position [127, 0]
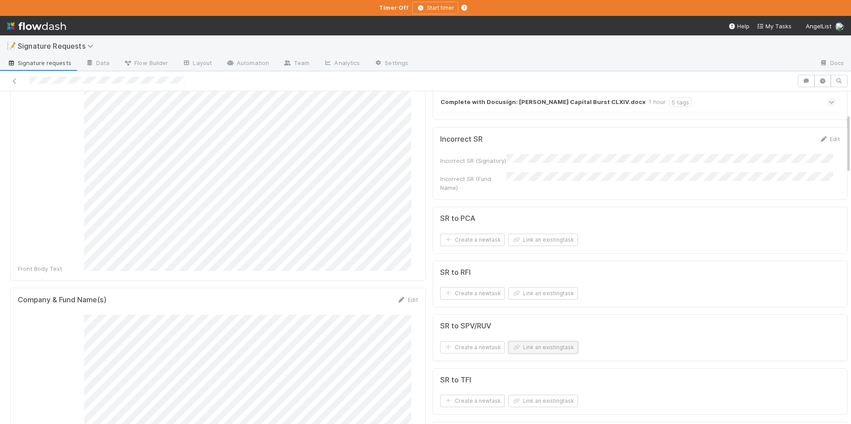
click at [533, 342] on button "Link an existing task" at bounding box center [543, 348] width 70 height 12
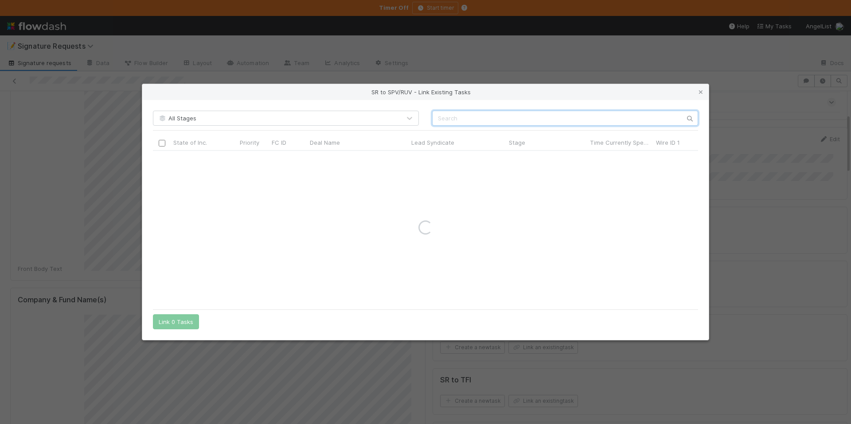
click at [440, 117] on input "text" at bounding box center [565, 118] width 266 height 15
paste input "SpatioAI,"
click at [440, 116] on input "SpatioAI" at bounding box center [565, 118] width 266 height 15
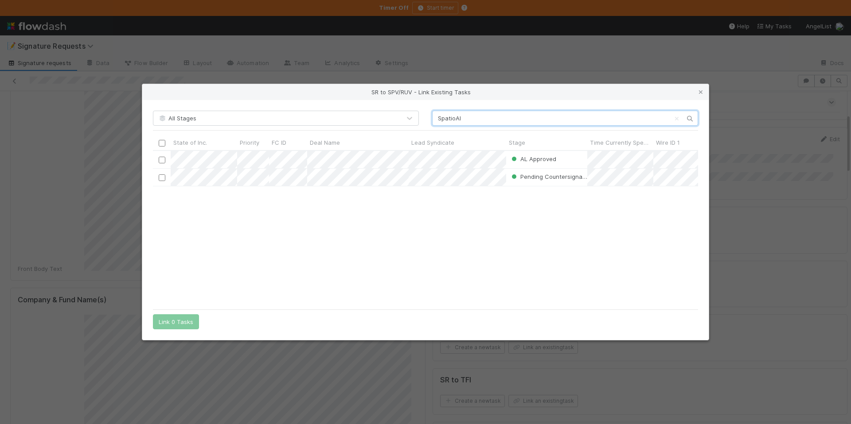
scroll to position [148, 538]
type input "SpatioAI"
click at [159, 156] on input "checkbox" at bounding box center [162, 159] width 7 height 7
click at [170, 325] on button "Link 1 Task" at bounding box center [174, 322] width 42 height 15
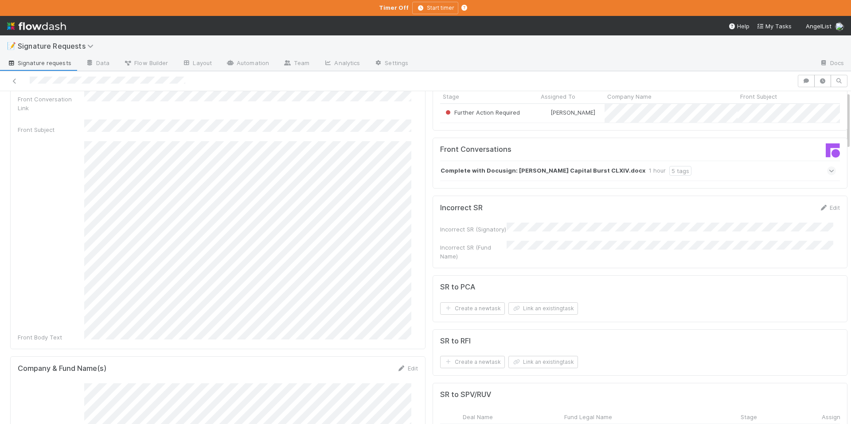
scroll to position [0, 0]
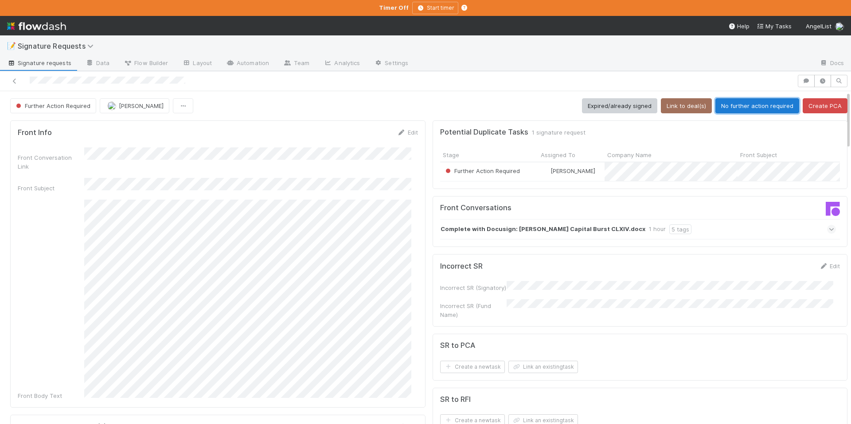
click at [734, 109] on button "No further action required" at bounding box center [757, 105] width 84 height 15
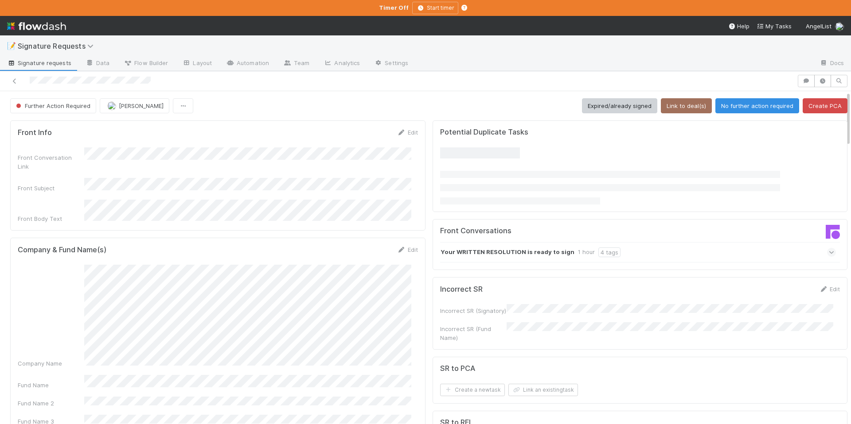
click at [410, 245] on div "Edit" at bounding box center [407, 249] width 21 height 9
click at [408, 246] on link "Edit" at bounding box center [407, 249] width 21 height 7
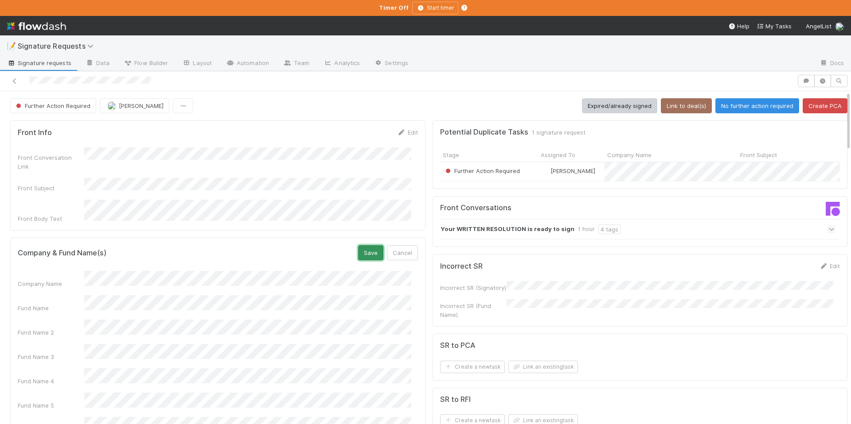
click at [358, 245] on button "Save" at bounding box center [370, 252] width 25 height 15
drag, startPoint x: 674, startPoint y: 97, endPoint x: 727, endPoint y: 125, distance: 60.2
click at [674, 98] on button "Link to deal(s)" at bounding box center [685, 105] width 51 height 15
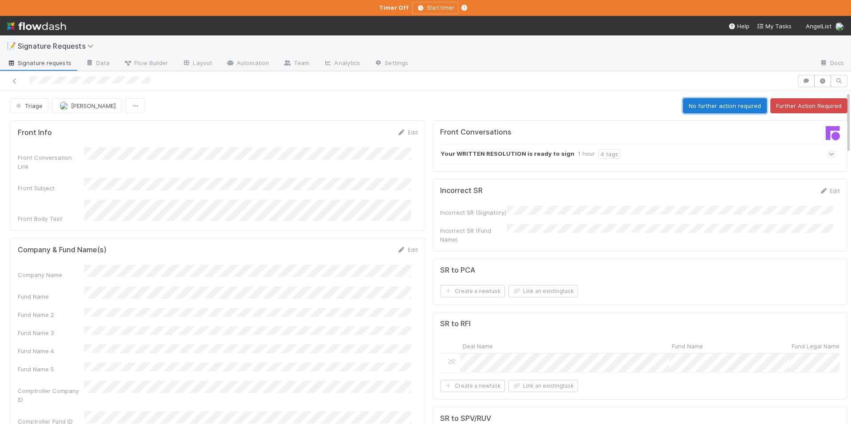
click at [710, 98] on button "No further action required" at bounding box center [725, 105] width 84 height 15
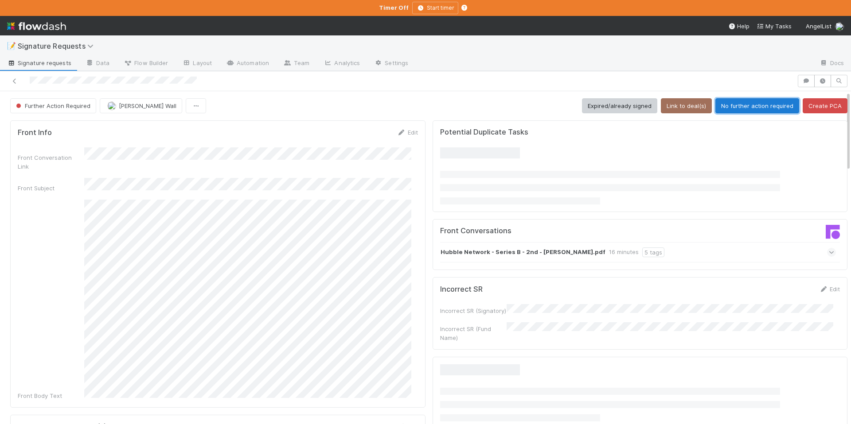
click at [733, 98] on button "No further action required" at bounding box center [757, 105] width 84 height 15
click at [750, 108] on button "No further action required" at bounding box center [757, 105] width 84 height 15
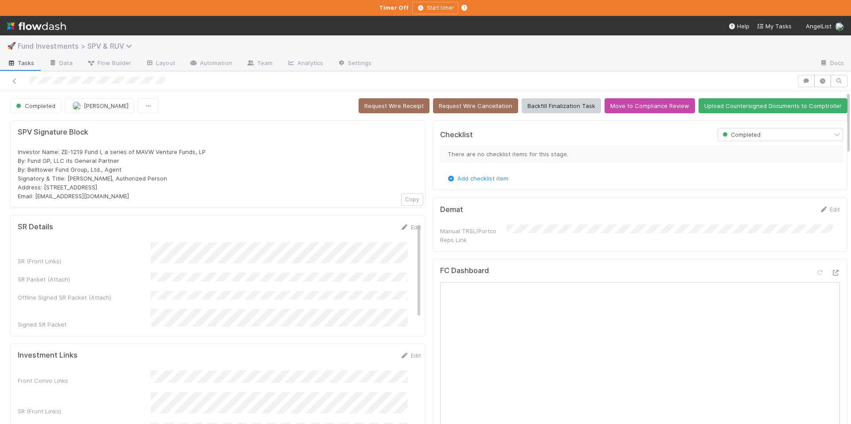
click at [110, 47] on span "Fund Investments > SPV & RUV" at bounding box center [77, 46] width 119 height 9
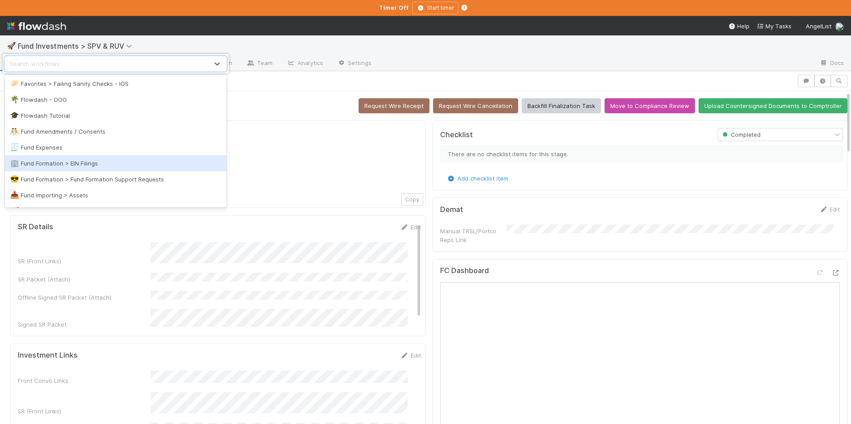
scroll to position [567, 0]
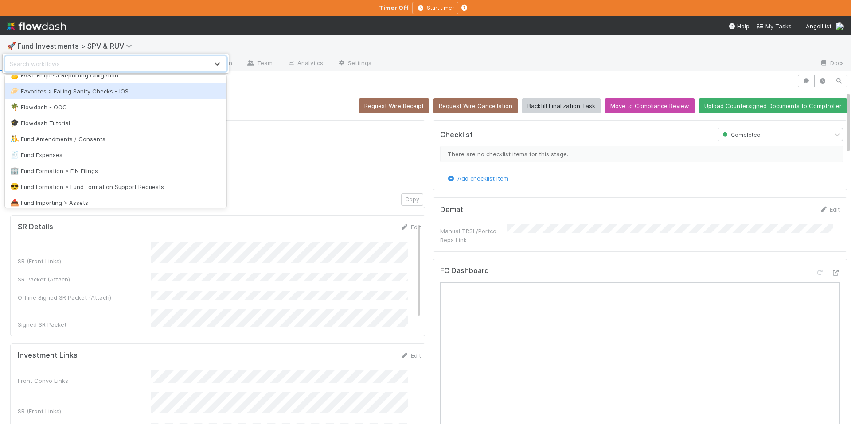
click at [107, 97] on div "🥟 Favorites > Failing Sanity Checks - IOS" at bounding box center [115, 91] width 221 height 16
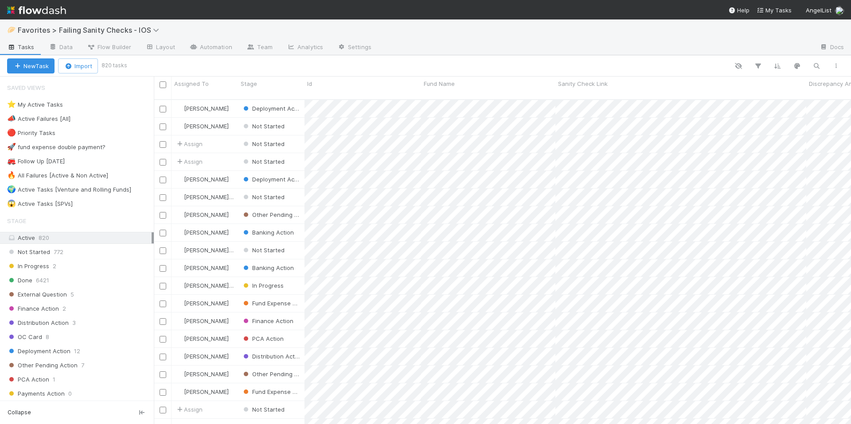
scroll to position [326, 690]
click at [90, 104] on div "⭐ My Active Tasks 5" at bounding box center [80, 104] width 147 height 11
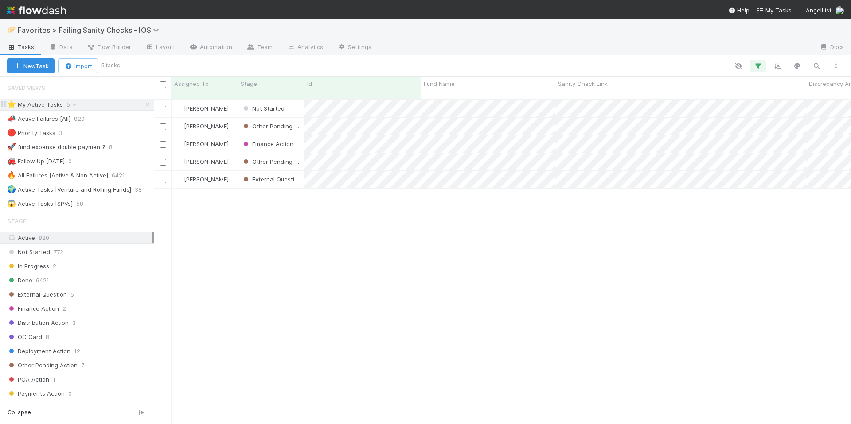
scroll to position [326, 690]
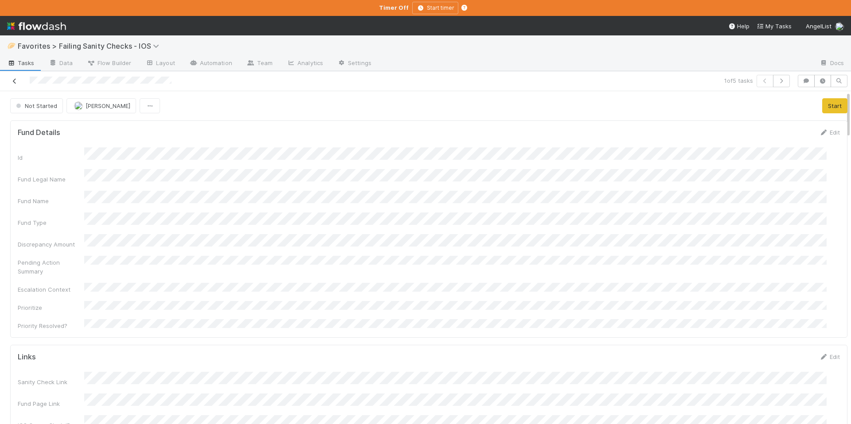
click at [16, 82] on icon at bounding box center [14, 81] width 9 height 6
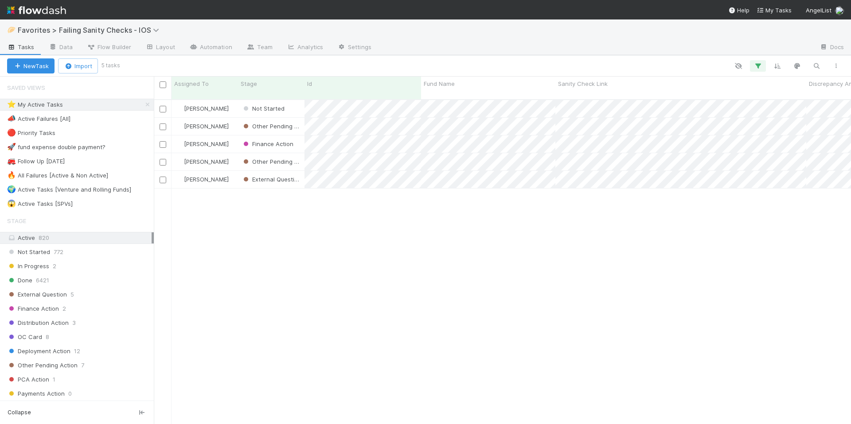
scroll to position [326, 690]
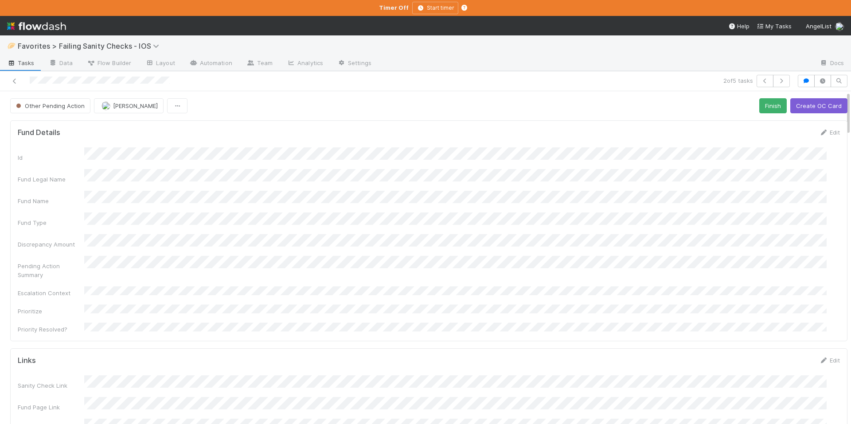
scroll to position [173, 802]
click at [10, 80] on icon at bounding box center [14, 81] width 9 height 6
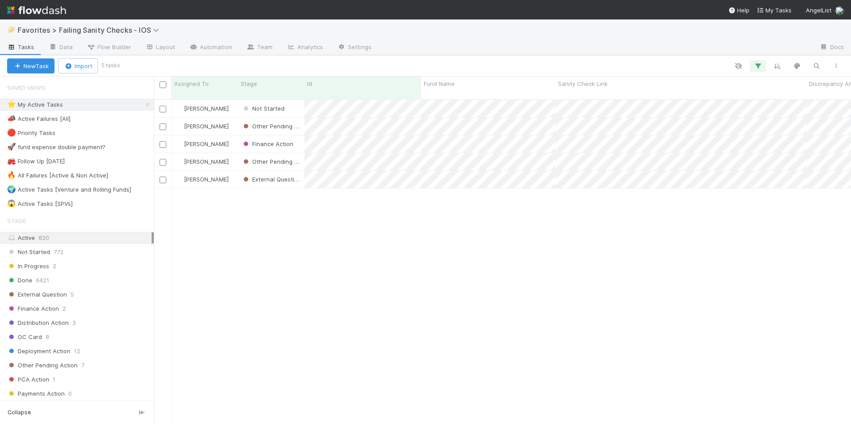
scroll to position [326, 690]
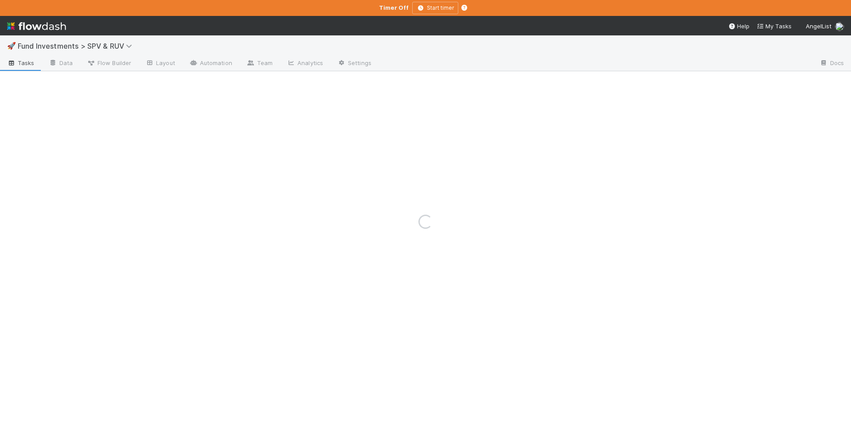
click at [111, 48] on div "Loading..." at bounding box center [425, 221] width 851 height 405
click at [114, 43] on div "Loading..." at bounding box center [425, 221] width 851 height 405
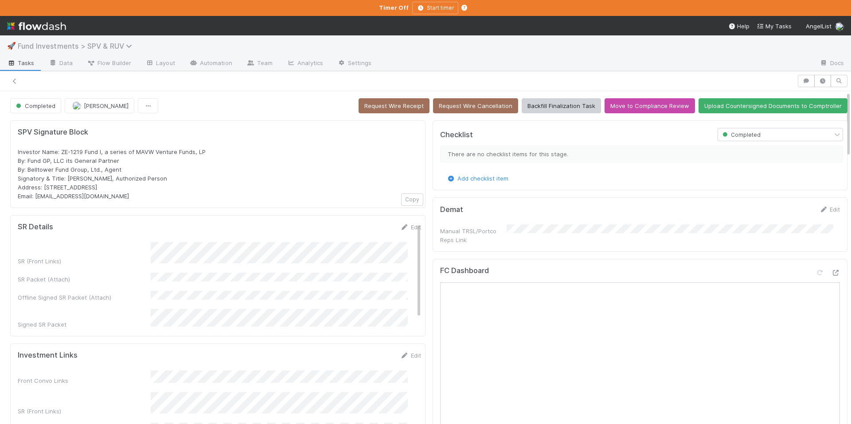
click at [130, 49] on icon at bounding box center [130, 46] width 9 height 7
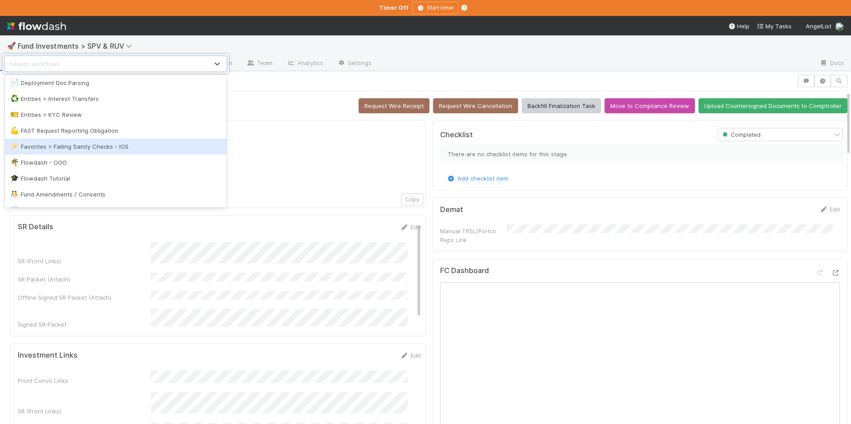
scroll to position [513, 0]
click at [105, 149] on div "🥟 Favorites > Failing Sanity Checks - IOS" at bounding box center [115, 146] width 211 height 9
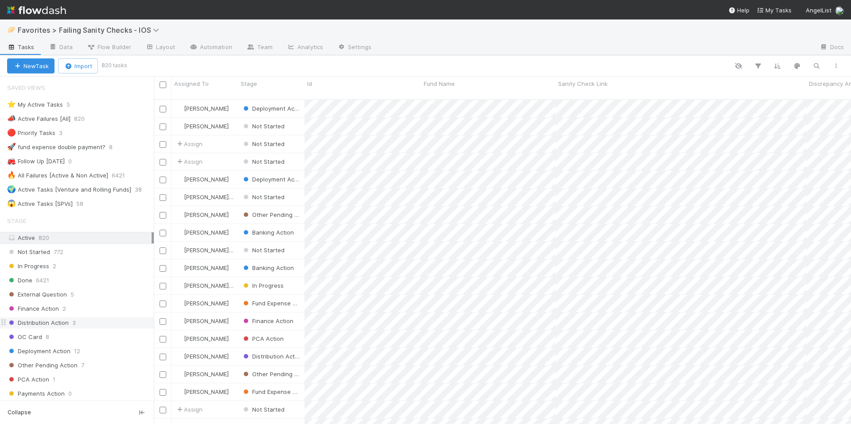
scroll to position [19, 0]
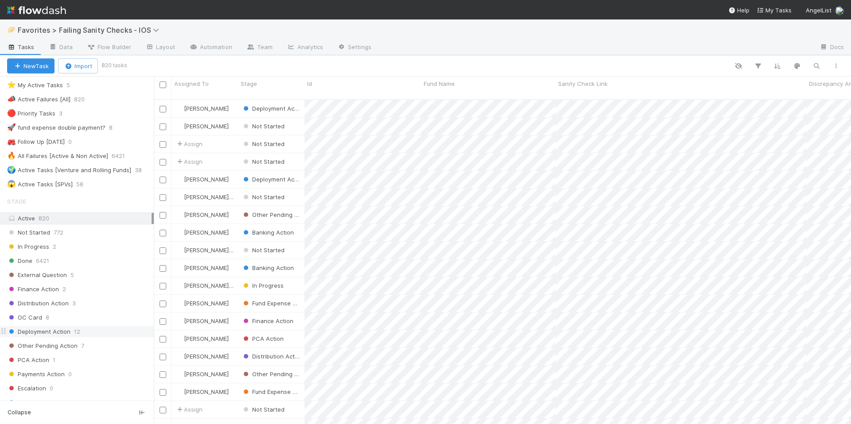
click at [89, 328] on div "Deployment Action 12" at bounding box center [80, 331] width 147 height 11
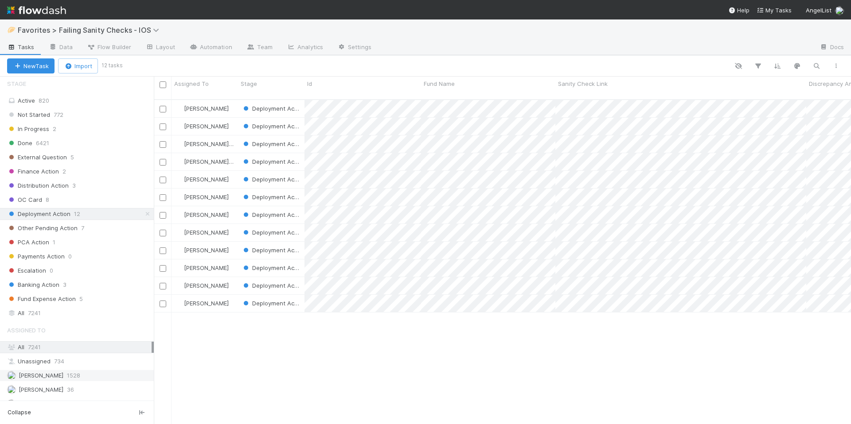
scroll to position [248, 0]
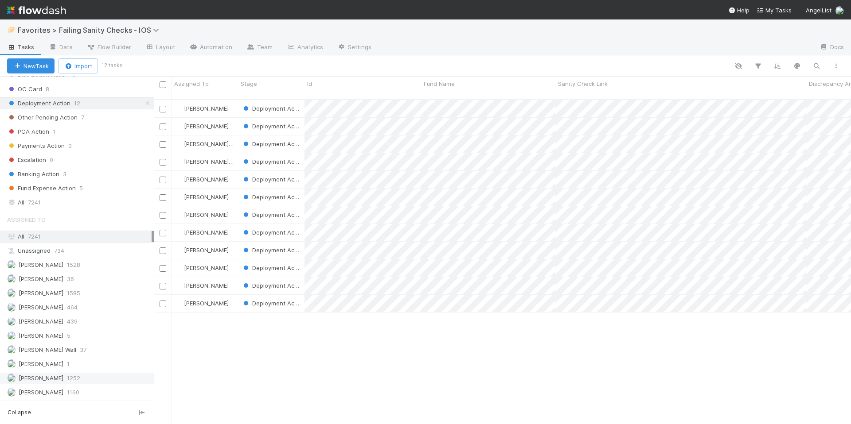
click at [70, 384] on span "1252" at bounding box center [73, 378] width 13 height 11
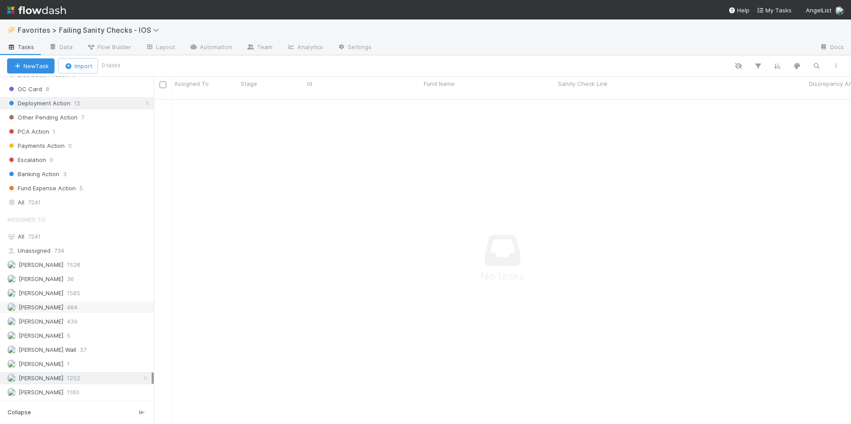
scroll to position [319, 690]
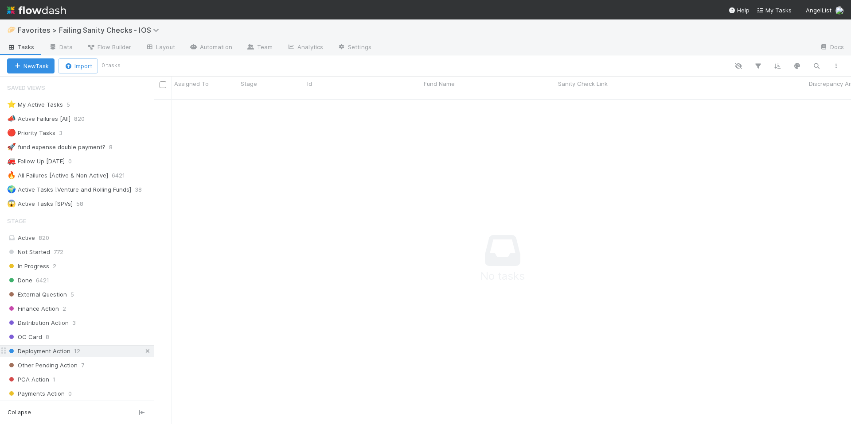
click at [143, 352] on icon at bounding box center [147, 352] width 9 height 6
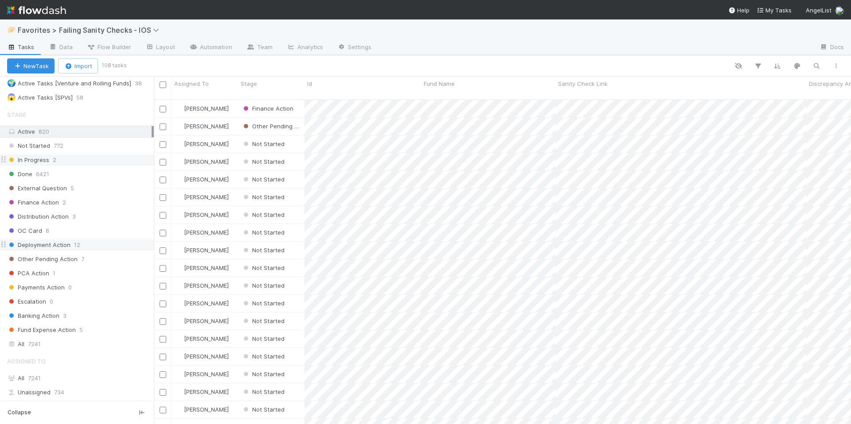
click at [82, 161] on div "In Progress 2" at bounding box center [80, 160] width 147 height 11
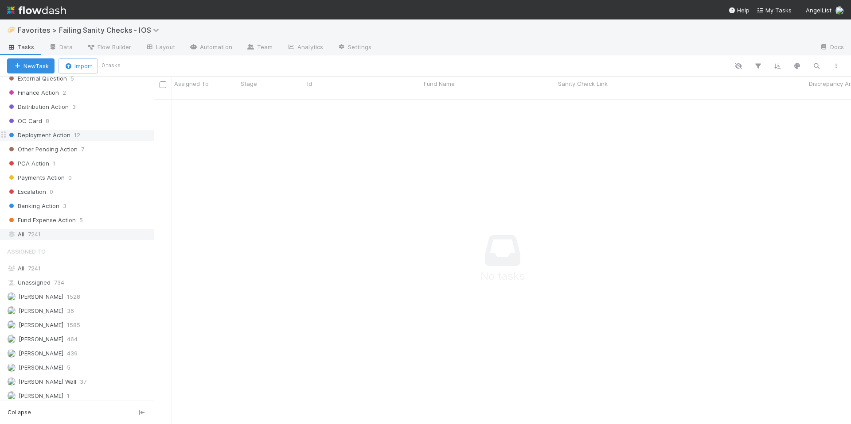
click at [50, 233] on div "All 7241" at bounding box center [79, 234] width 144 height 11
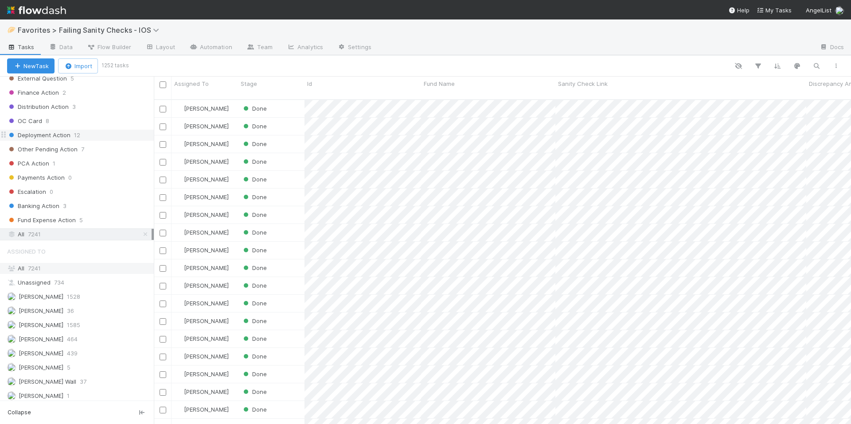
click at [54, 273] on div "All 7241" at bounding box center [79, 268] width 144 height 11
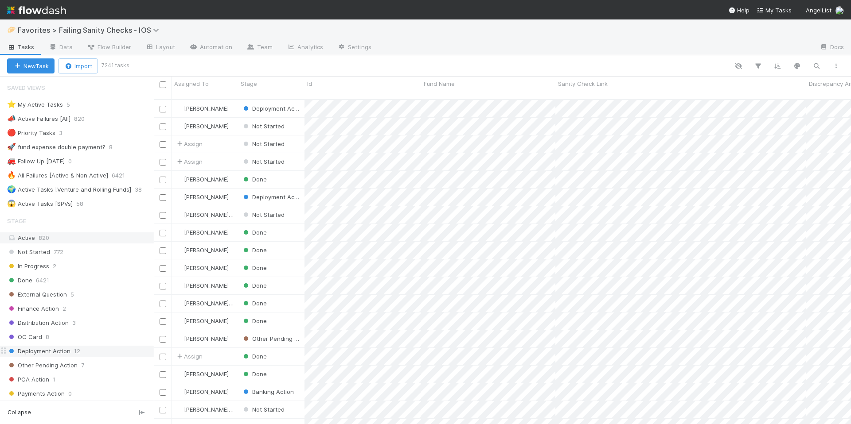
click at [61, 240] on div "Active 820" at bounding box center [79, 238] width 144 height 11
click at [112, 191] on div "🌍 Active Tasks [Venture and Rolling Funds]" at bounding box center [69, 189] width 124 height 11
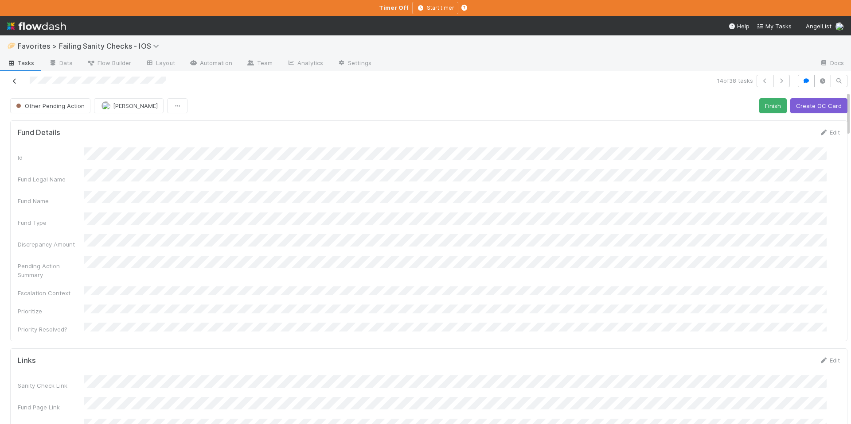
click at [15, 81] on icon at bounding box center [14, 81] width 9 height 6
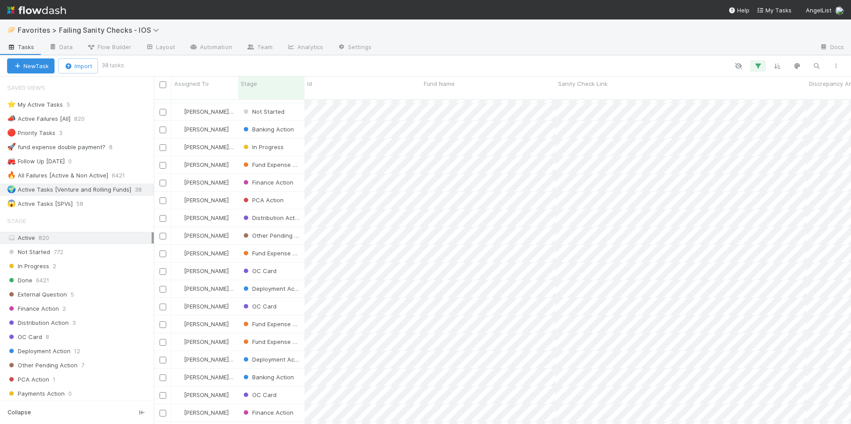
scroll to position [99, 0]
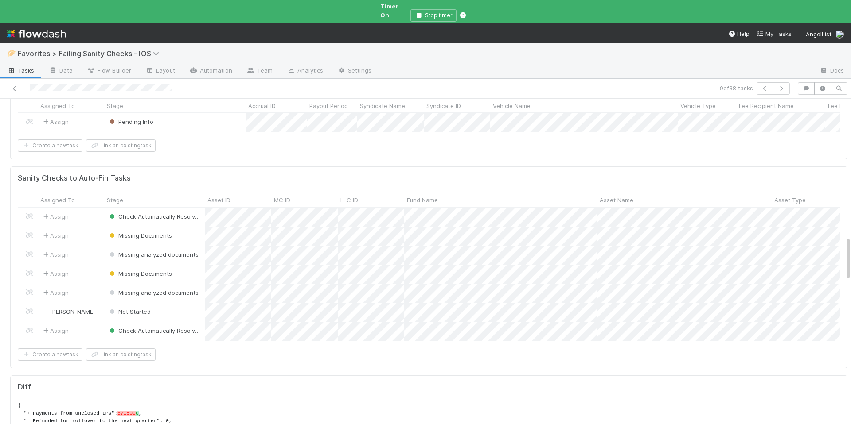
scroll to position [1063, 0]
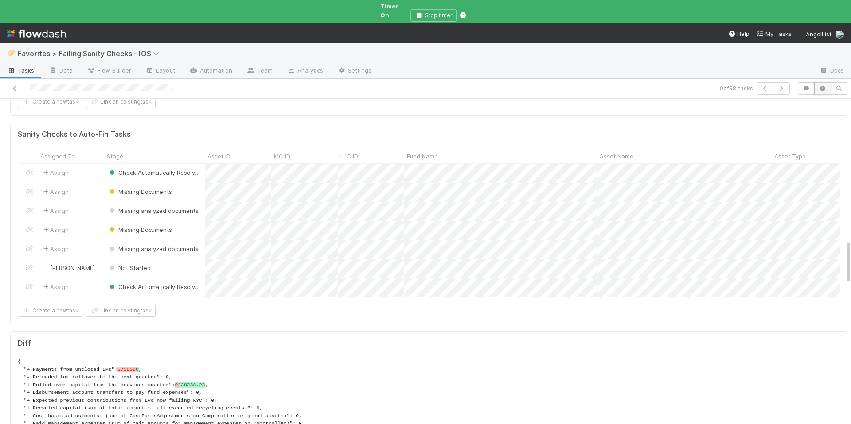
click at [819, 86] on icon "button" at bounding box center [822, 88] width 9 height 5
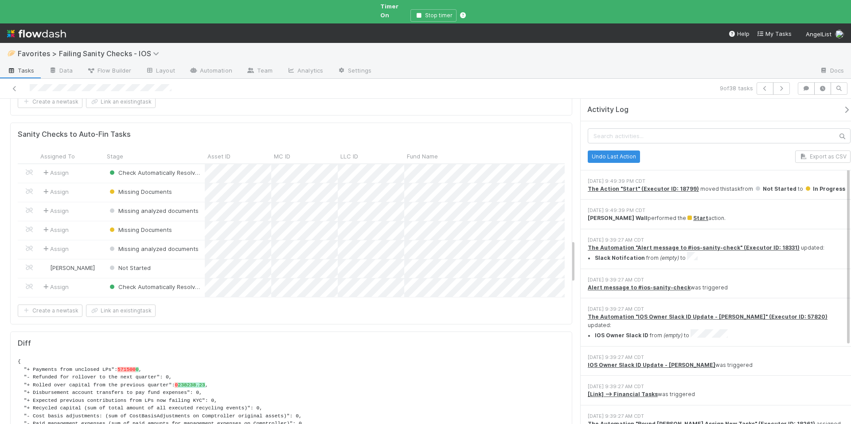
click at [842, 106] on icon "button" at bounding box center [846, 109] width 9 height 7
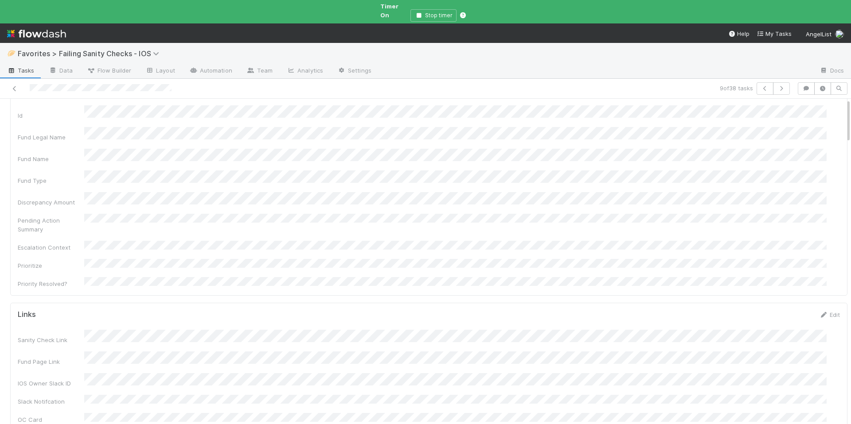
scroll to position [0, 0]
click at [797, 85] on button "button" at bounding box center [805, 88] width 17 height 12
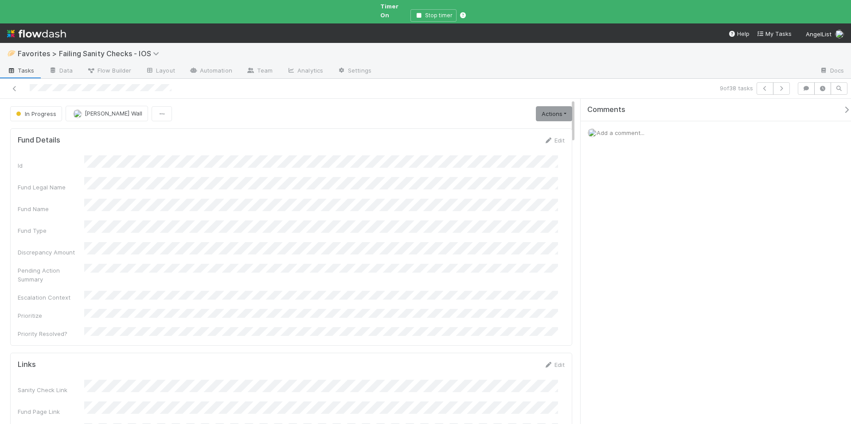
click at [699, 136] on div "Add a comment..." at bounding box center [718, 132] width 277 height 23
click at [644, 129] on span "Add a comment..." at bounding box center [620, 132] width 48 height 7
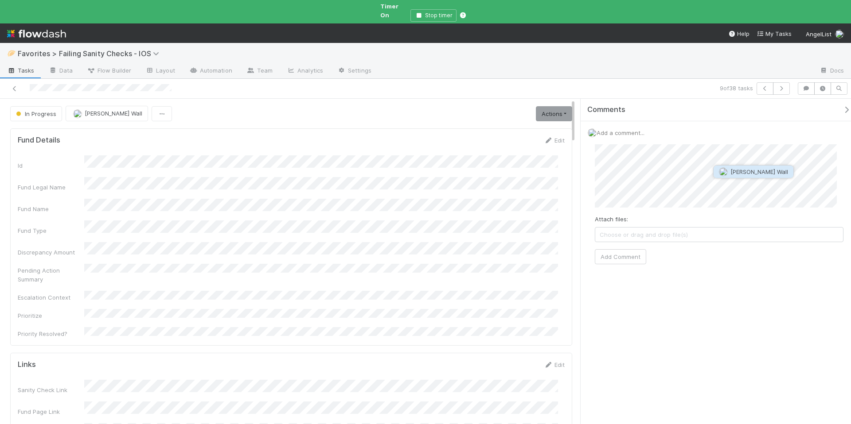
click at [735, 175] on button "[PERSON_NAME] Wall" at bounding box center [753, 172] width 80 height 12
click at [627, 249] on button "Add Comment" at bounding box center [619, 256] width 51 height 15
click at [842, 106] on icon "button" at bounding box center [846, 109] width 9 height 7
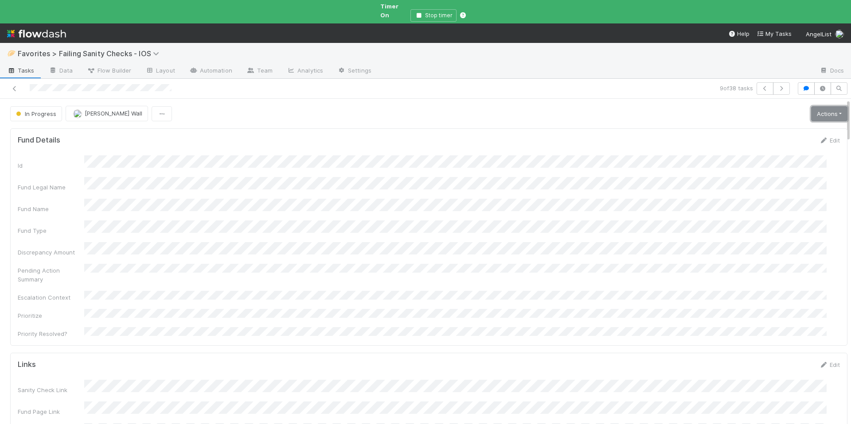
click at [811, 110] on link "Actions" at bounding box center [829, 113] width 36 height 15
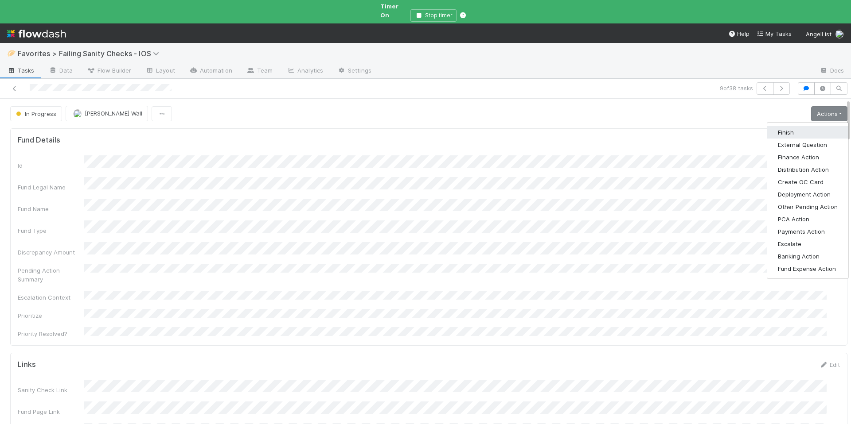
click at [781, 126] on button "Finish" at bounding box center [807, 132] width 81 height 12
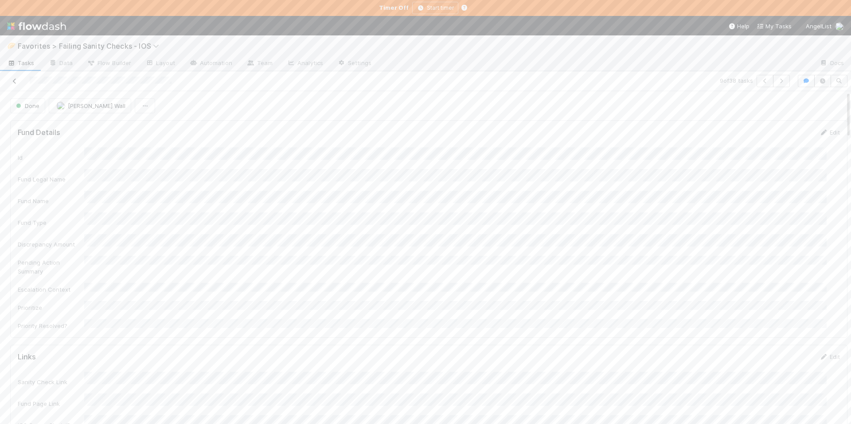
click at [18, 83] on icon at bounding box center [14, 81] width 9 height 6
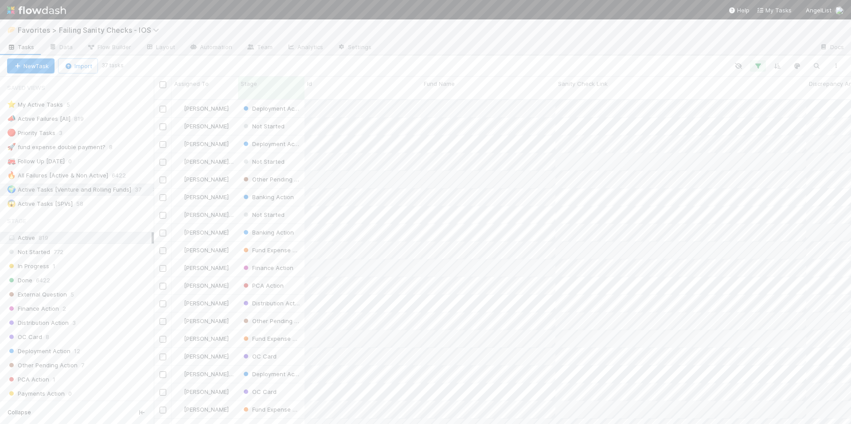
scroll to position [7, 7]
click at [812, 70] on button "button" at bounding box center [816, 66] width 16 height 12
type input "Ravikant Capital, LP - F3"
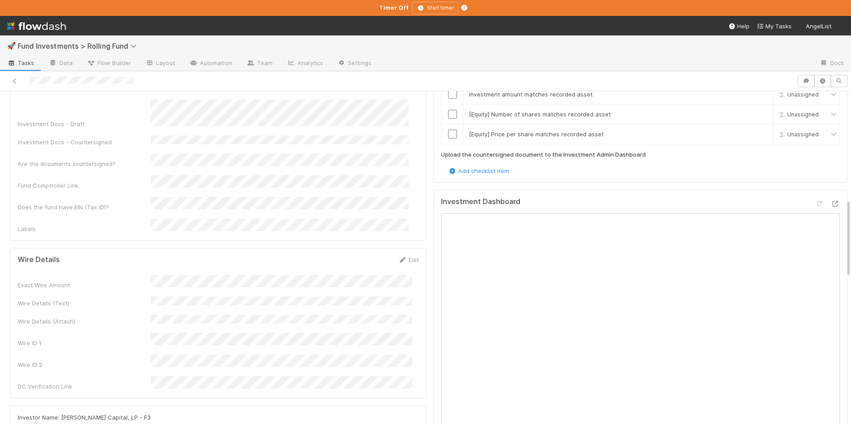
scroll to position [459, 0]
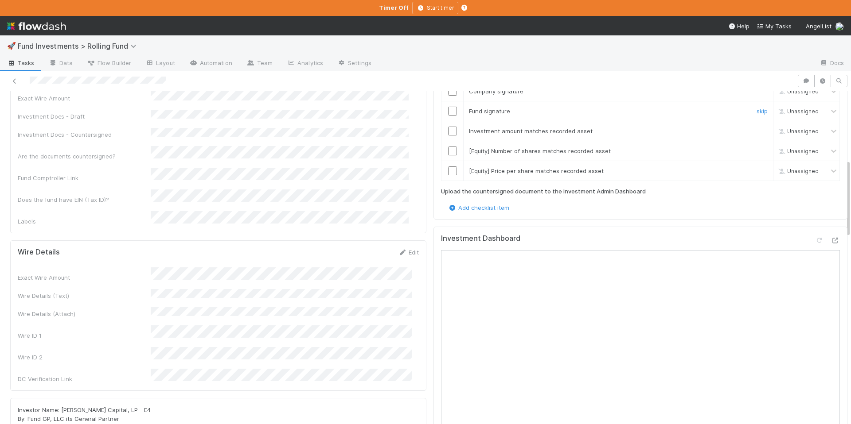
scroll to position [471, 0]
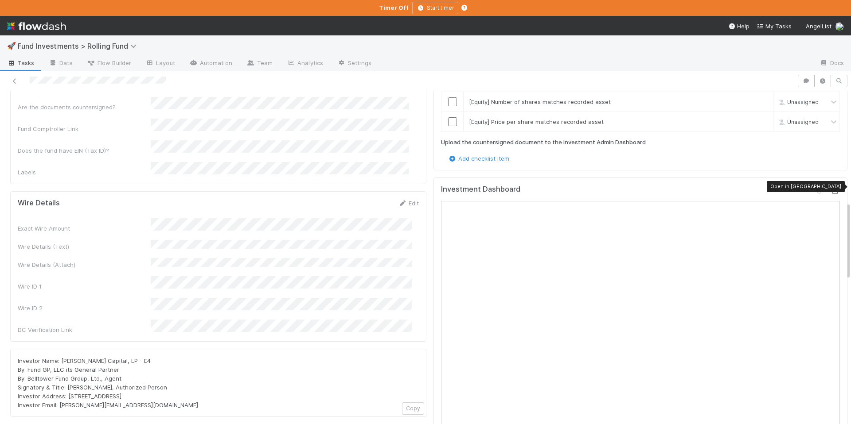
click at [831, 189] on icon at bounding box center [835, 192] width 9 height 6
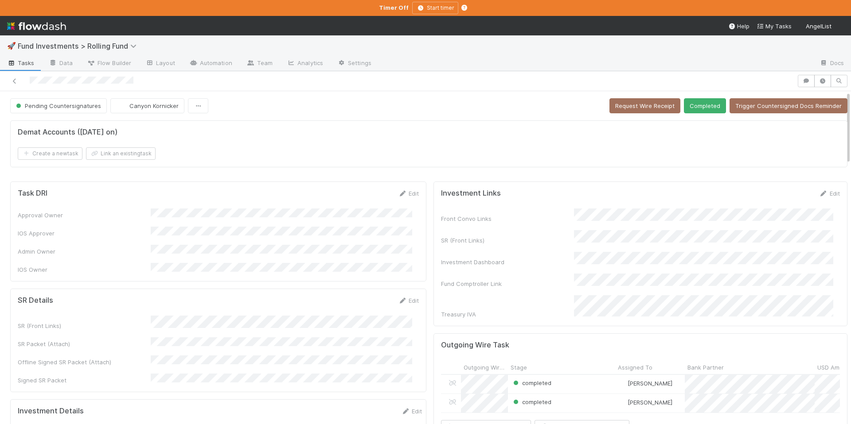
scroll to position [313, 0]
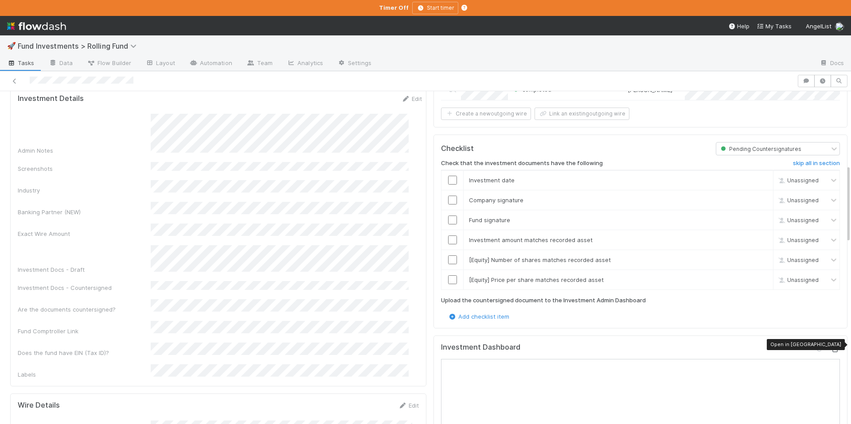
click at [831, 347] on icon at bounding box center [835, 350] width 9 height 6
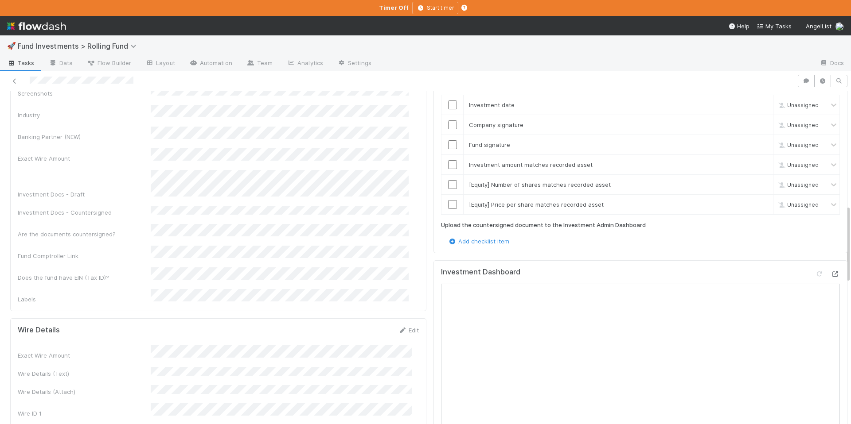
scroll to position [493, 0]
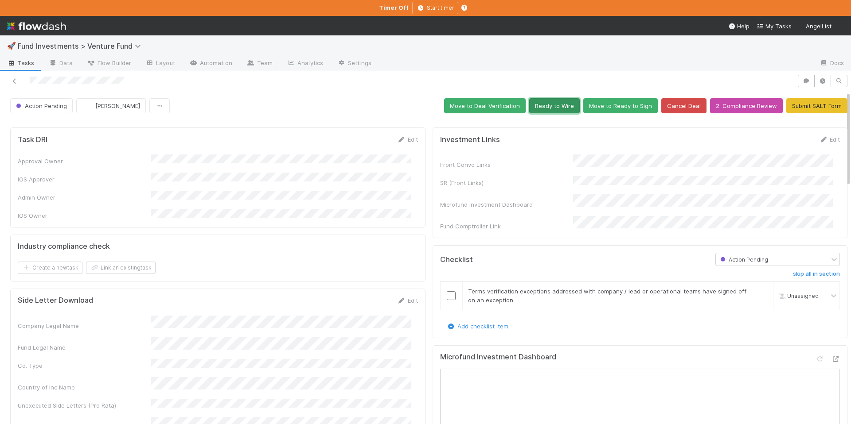
click at [552, 102] on button "Ready to Wire" at bounding box center [554, 105] width 50 height 15
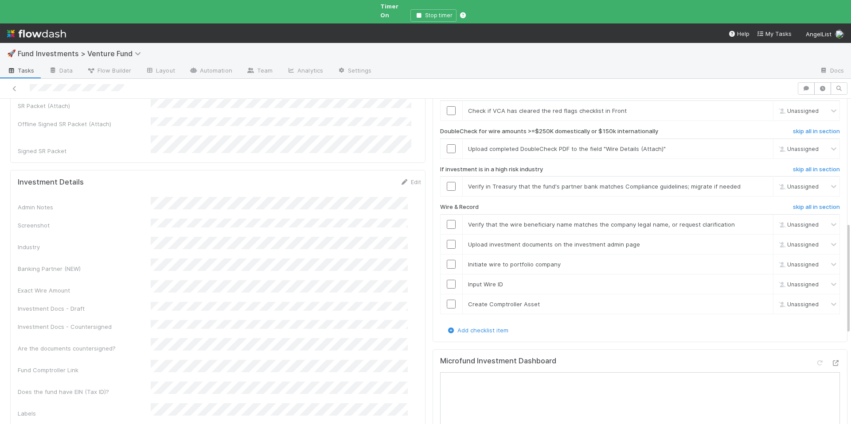
scroll to position [371, 0]
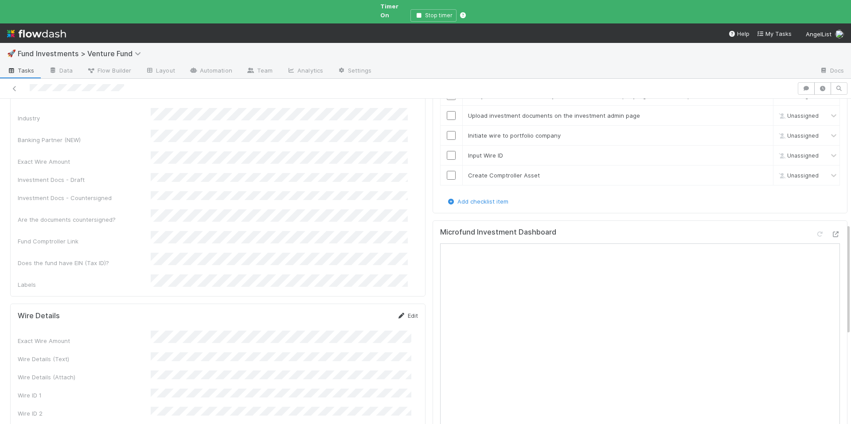
click at [397, 313] on icon at bounding box center [401, 316] width 9 height 6
click at [362, 311] on button "Save" at bounding box center [370, 318] width 25 height 15
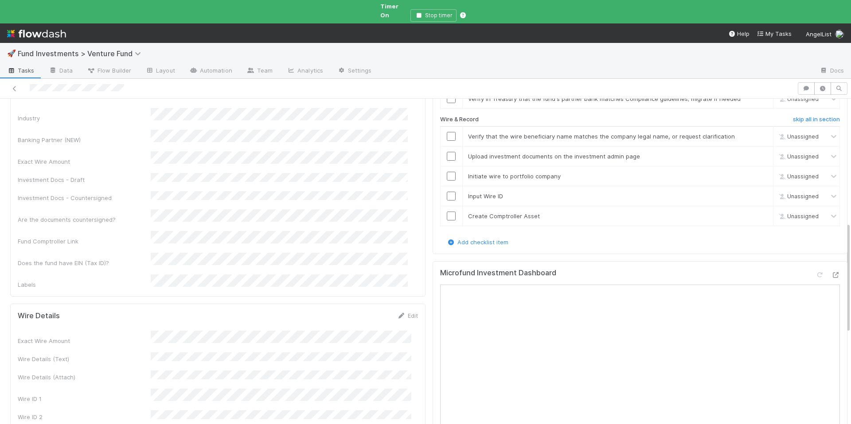
scroll to position [191, 0]
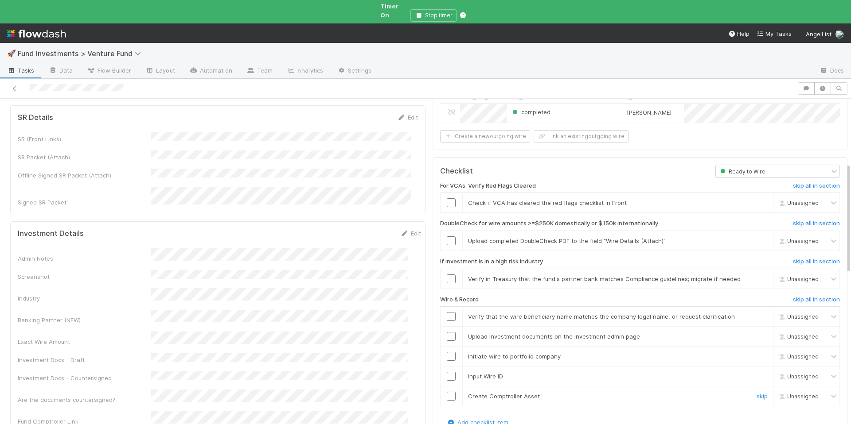
click at [447, 392] on input "checkbox" at bounding box center [451, 396] width 9 height 9
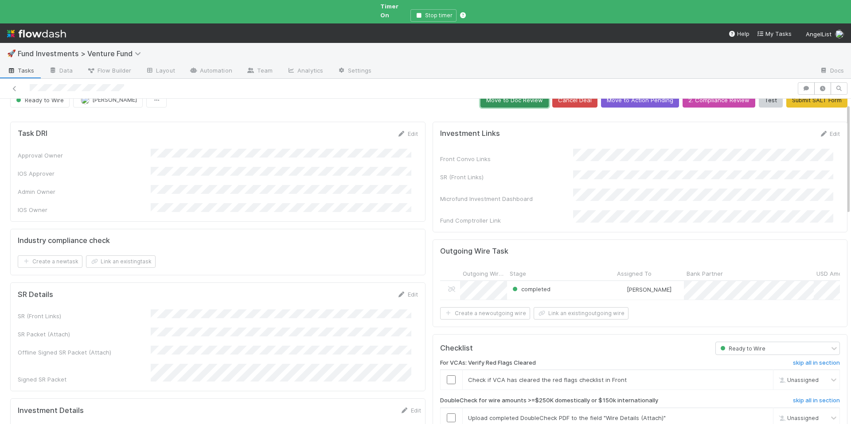
click at [526, 97] on button "Move to Doc Review" at bounding box center [514, 100] width 68 height 15
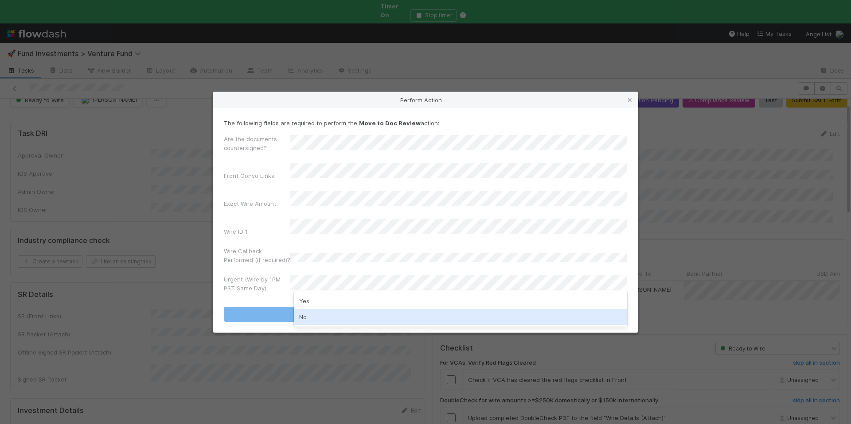
click at [326, 319] on div "No" at bounding box center [460, 317] width 333 height 16
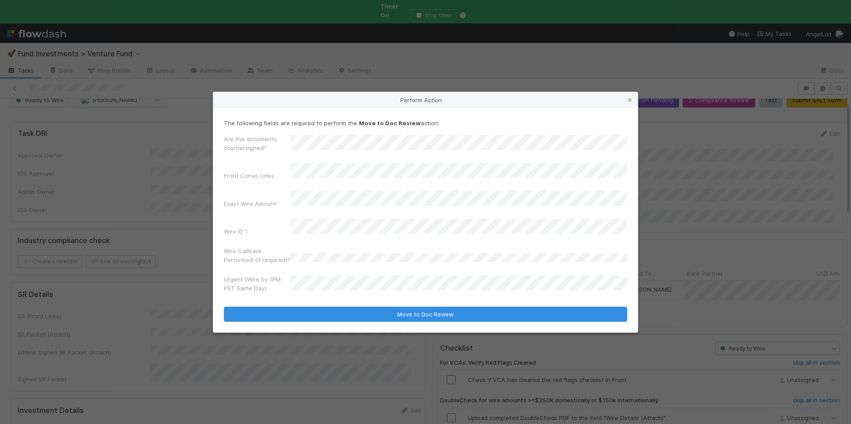
click at [351, 314] on div "The following fields are required to perform the Move to Doc Review action: Are…" at bounding box center [425, 220] width 424 height 225
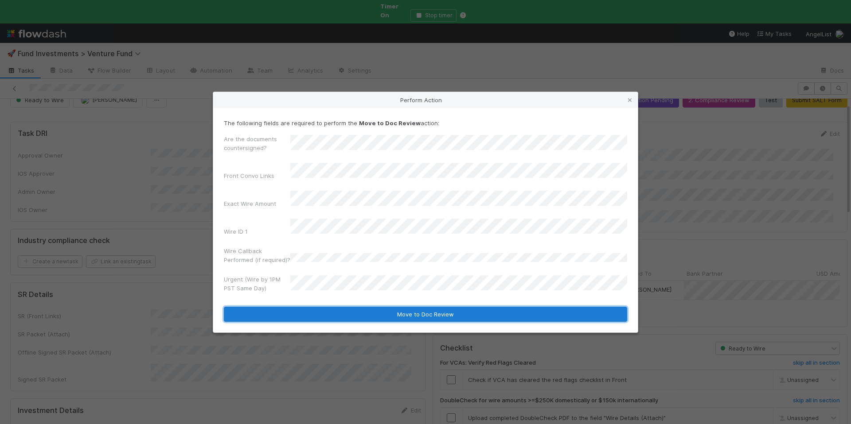
click at [353, 311] on button "Move to Doc Review" at bounding box center [425, 314] width 403 height 15
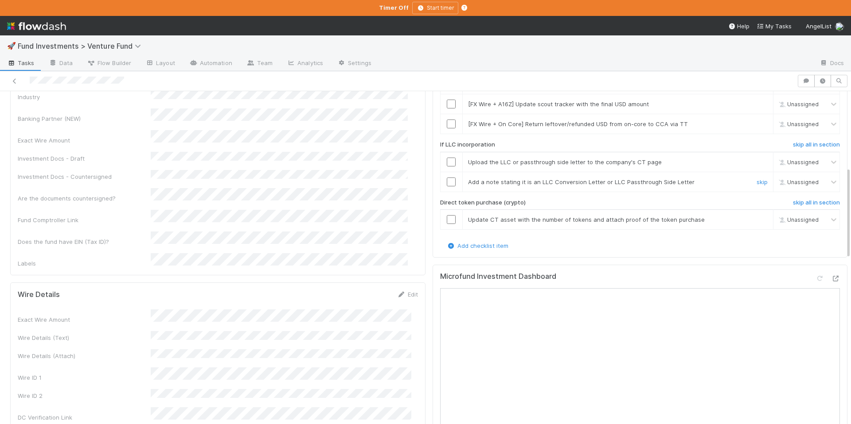
scroll to position [194, 0]
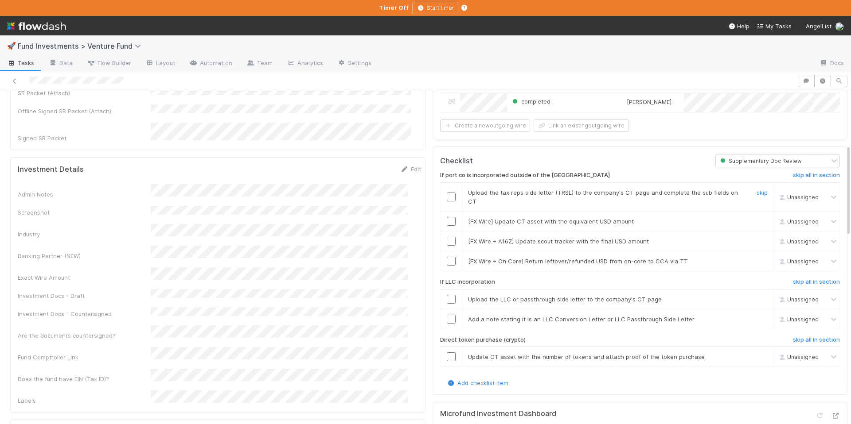
click at [447, 193] on input "checkbox" at bounding box center [451, 197] width 9 height 9
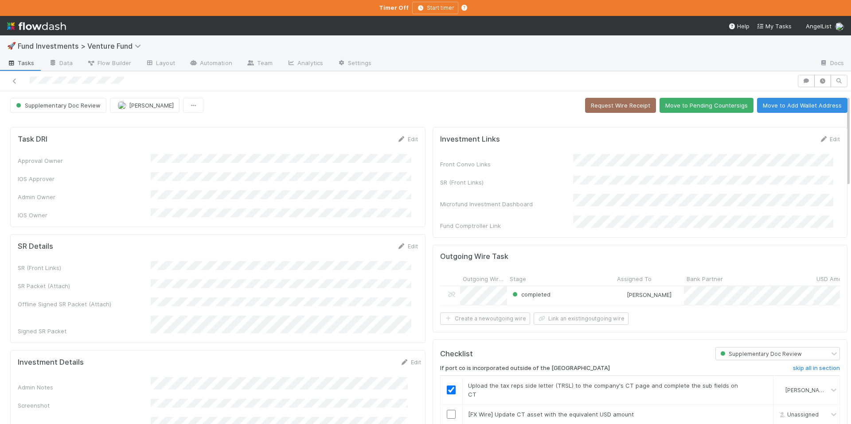
scroll to position [0, 0]
click at [692, 109] on button "Move to Pending Countersigs" at bounding box center [706, 105] width 94 height 15
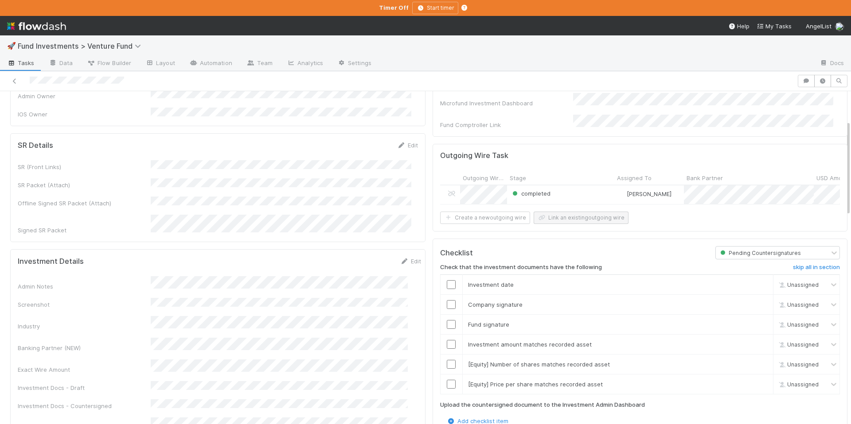
scroll to position [102, 0]
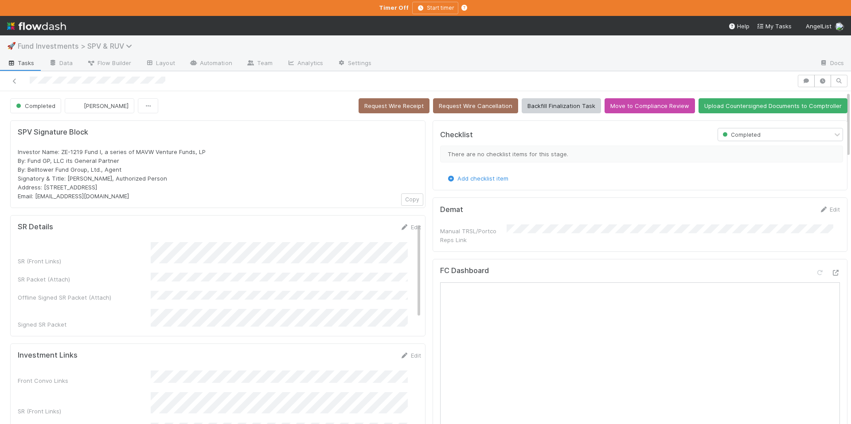
click at [103, 49] on span "Fund Investments > SPV & RUV" at bounding box center [77, 46] width 119 height 9
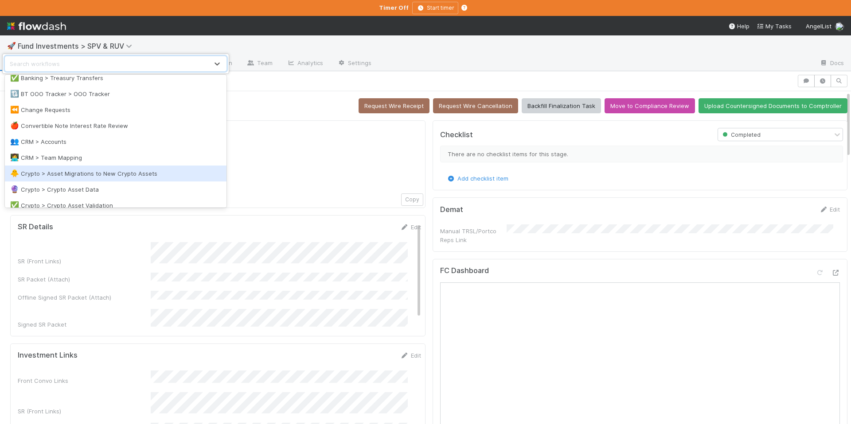
scroll to position [561, 0]
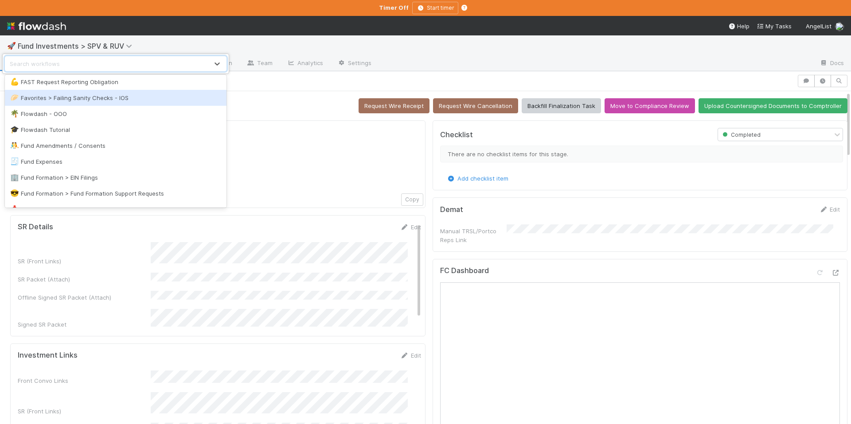
click at [110, 101] on div "🥟 Favorites > Failing Sanity Checks - IOS" at bounding box center [115, 97] width 211 height 9
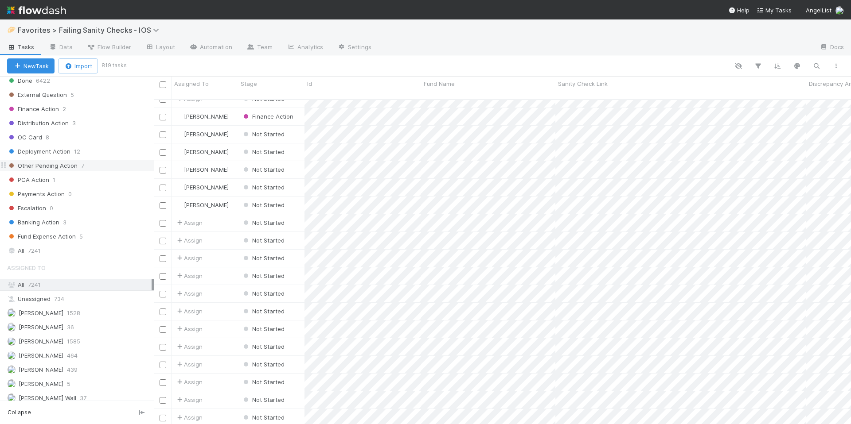
scroll to position [248, 0]
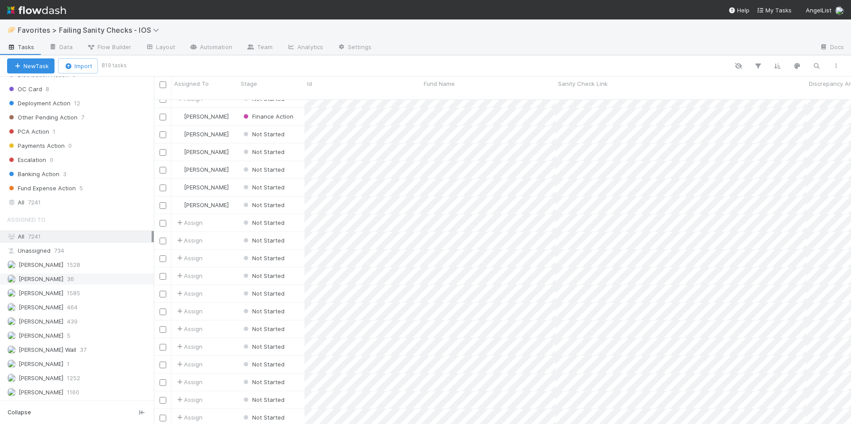
click at [57, 284] on span "[PERSON_NAME]" at bounding box center [35, 279] width 56 height 11
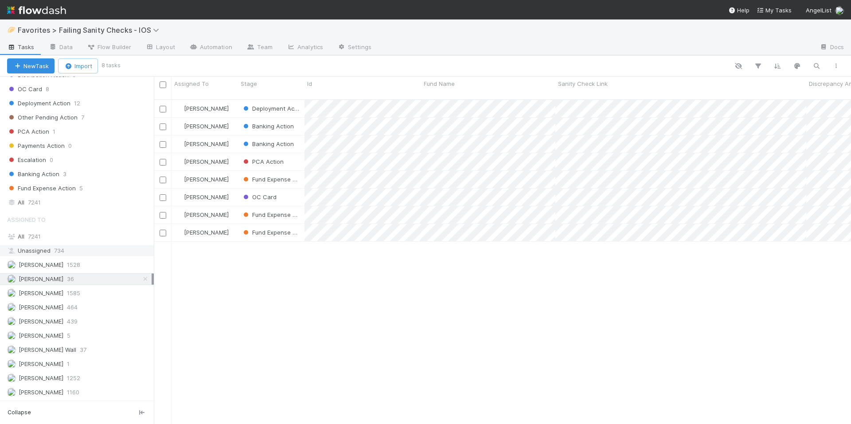
scroll to position [326, 690]
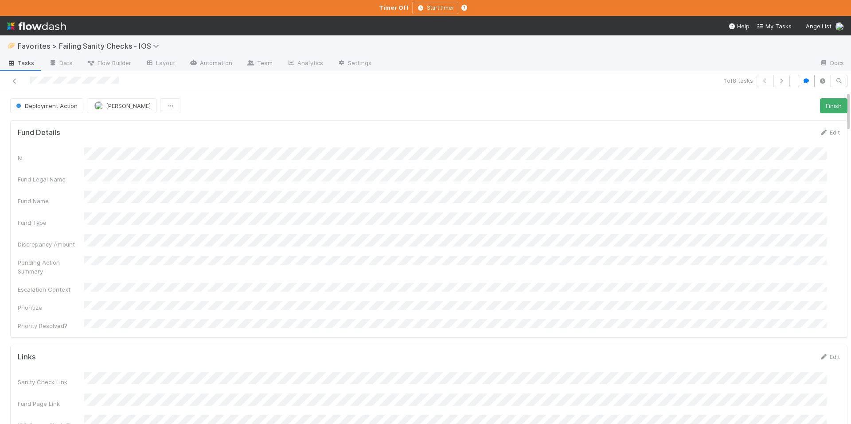
scroll to position [173, 802]
click at [12, 80] on icon at bounding box center [14, 81] width 9 height 6
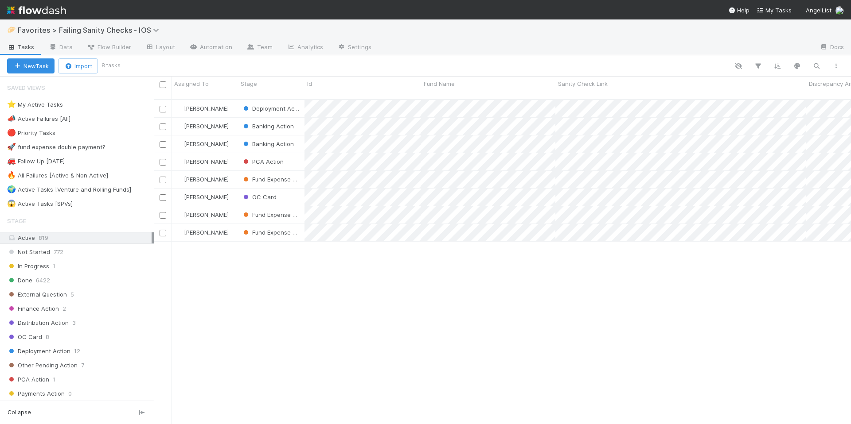
scroll to position [326, 690]
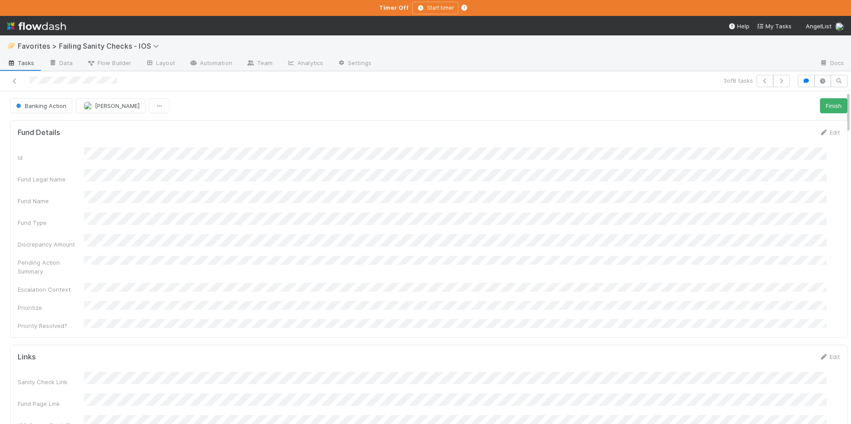
scroll to position [173, 802]
click at [822, 106] on button "Finish" at bounding box center [833, 105] width 27 height 15
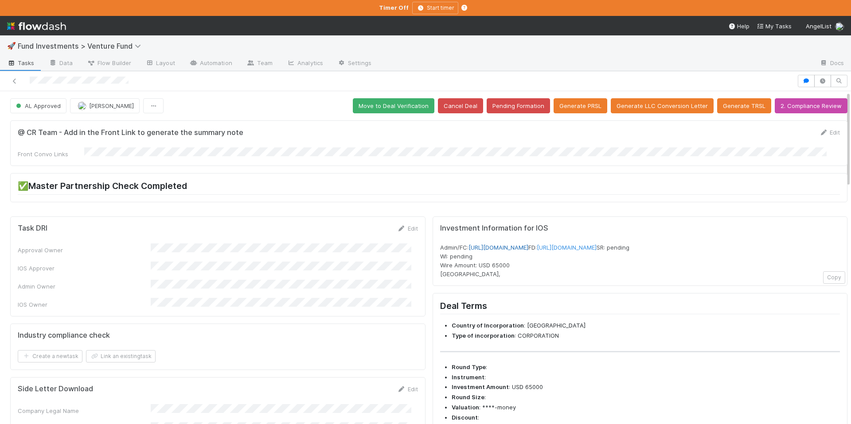
click at [528, 244] on link "[URL][DOMAIN_NAME]" at bounding box center [498, 247] width 60 height 7
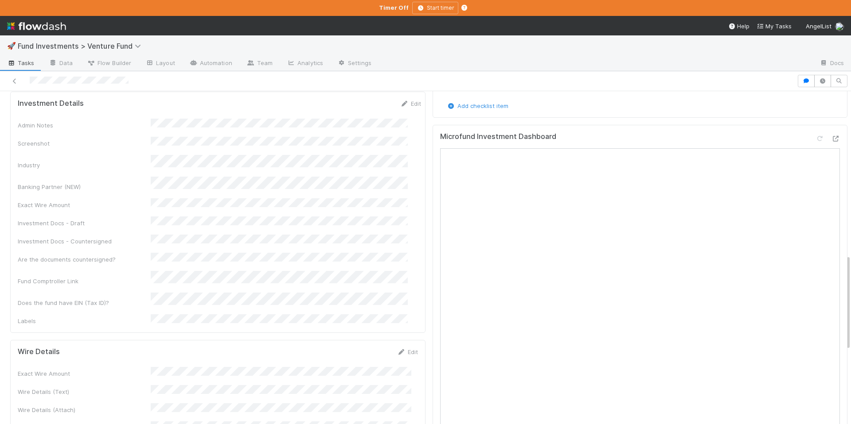
scroll to position [748, 0]
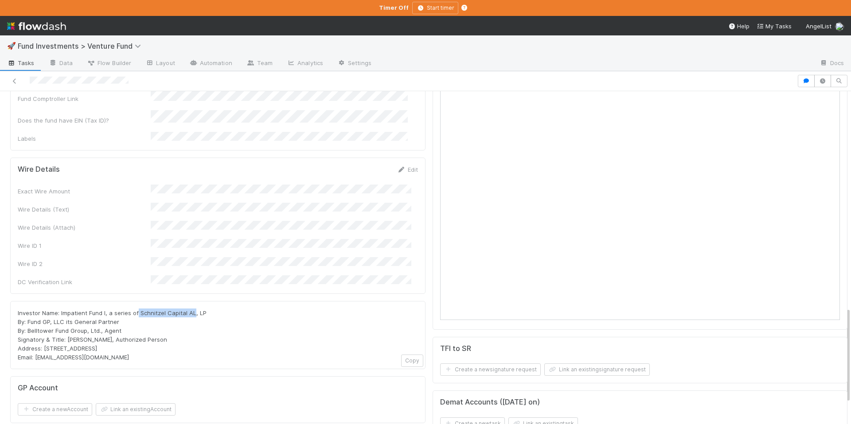
drag, startPoint x: 191, startPoint y: 241, endPoint x: 136, endPoint y: 240, distance: 55.8
click at [136, 310] on span "Investor Name: Impatient Fund I, a series of Schnitzel Capital AL, LP By: Fund …" at bounding box center [112, 335] width 189 height 51
copy span "Schnitzel Capital AL"
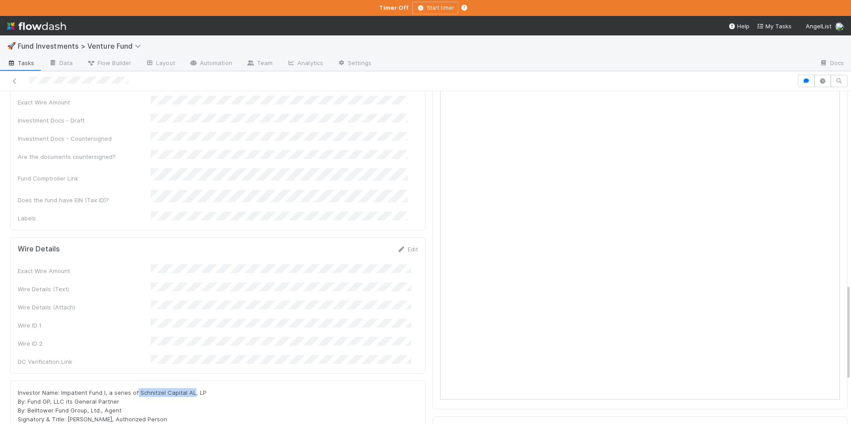
scroll to position [375, 0]
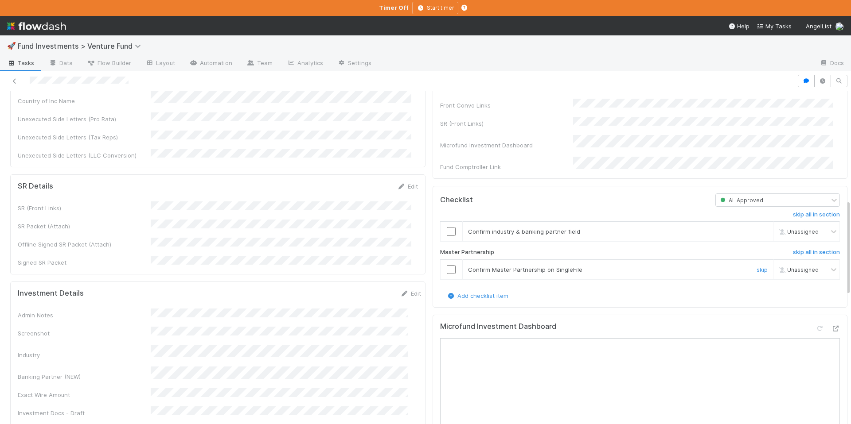
click at [447, 274] on input "checkbox" at bounding box center [451, 269] width 9 height 9
click at [447, 236] on input "checkbox" at bounding box center [451, 231] width 9 height 9
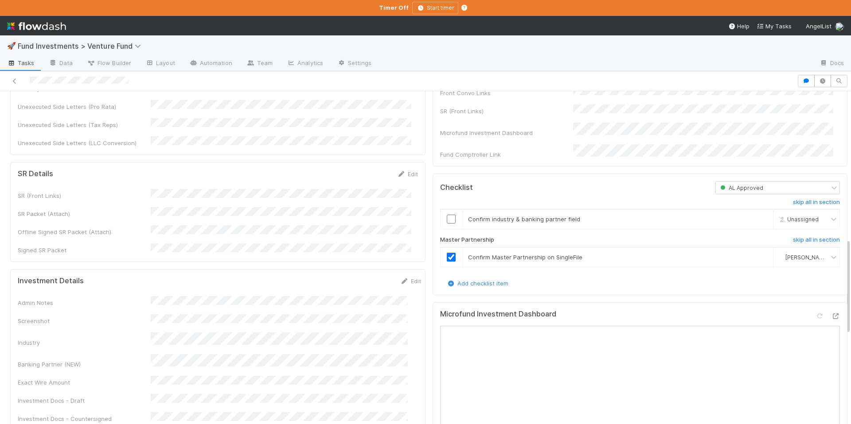
scroll to position [510, 0]
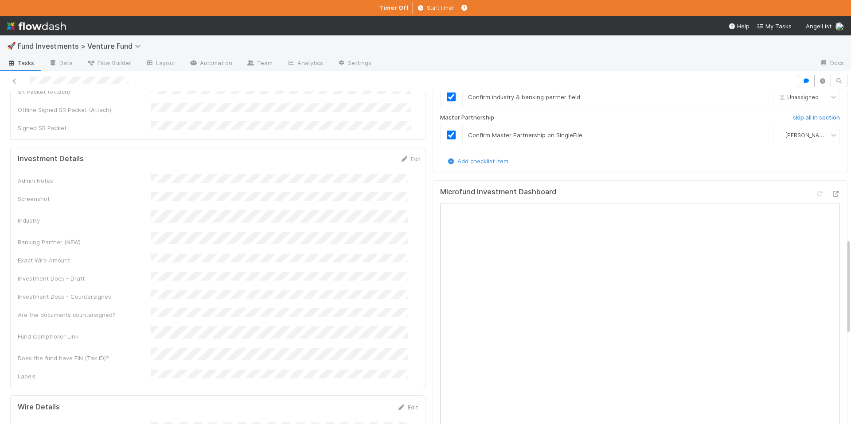
checkbox input "true"
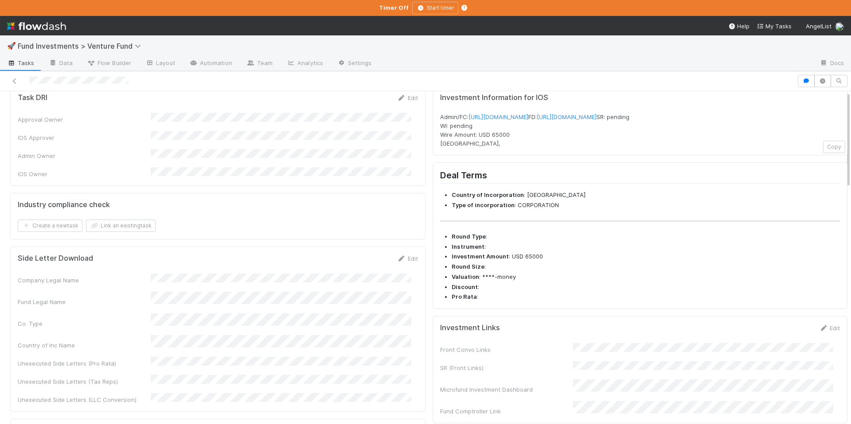
scroll to position [0, 0]
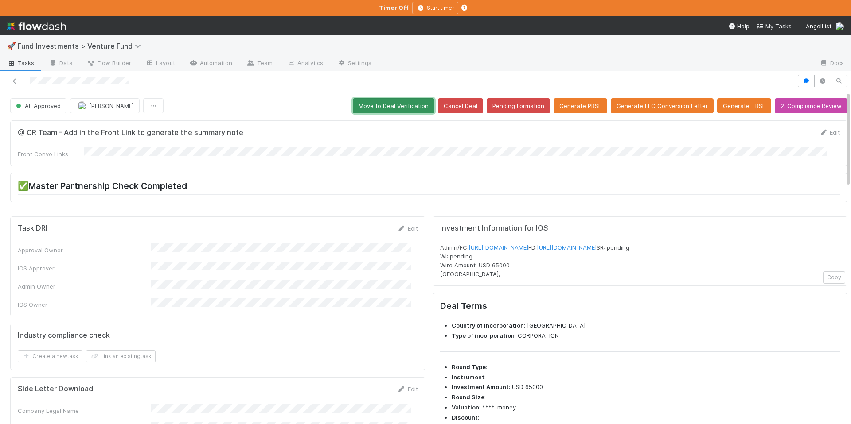
click at [396, 99] on button "Move to Deal Verification" at bounding box center [394, 105] width 82 height 15
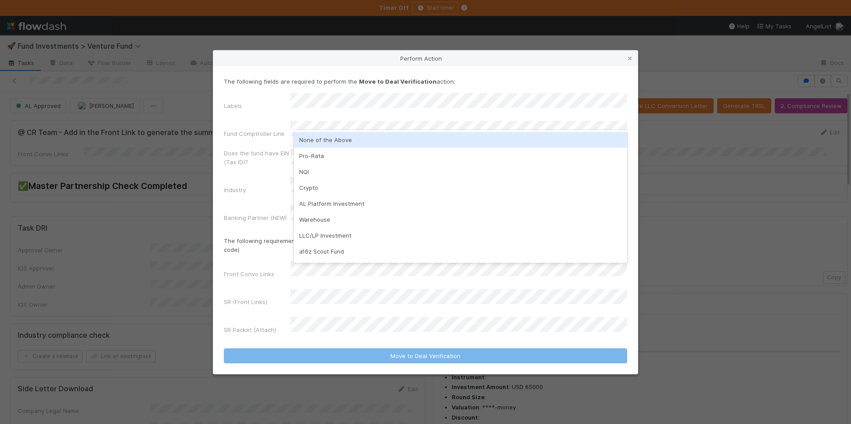
click at [323, 146] on div "None of the Above" at bounding box center [460, 140] width 333 height 16
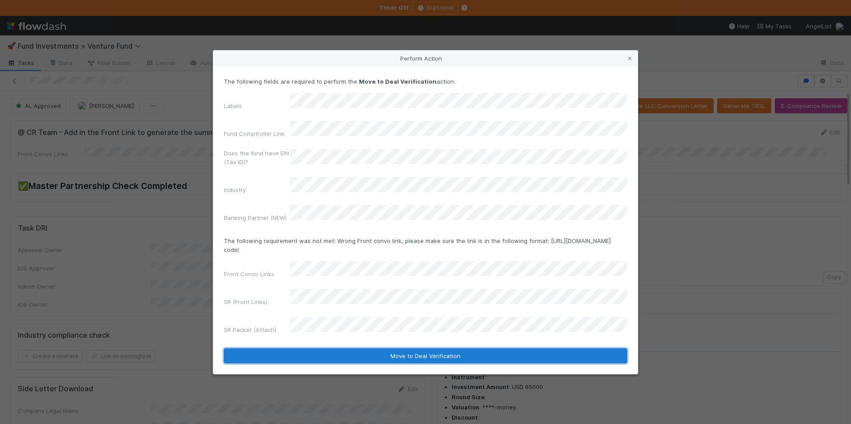
click at [409, 349] on button "Move to Deal Verification" at bounding box center [425, 356] width 403 height 15
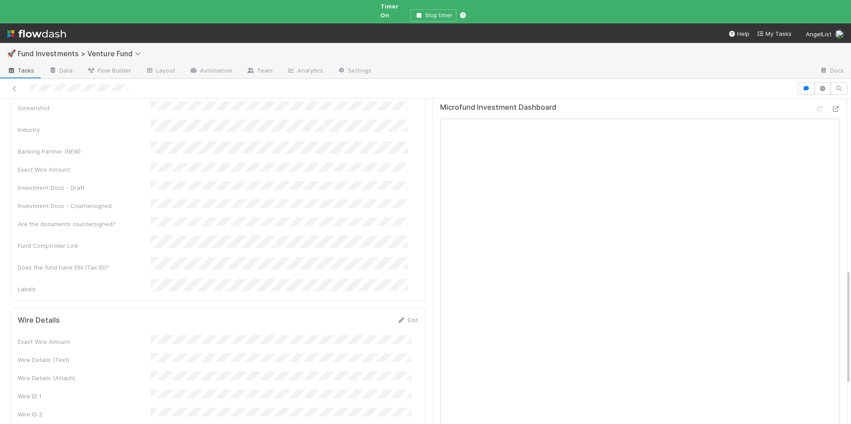
scroll to position [218, 0]
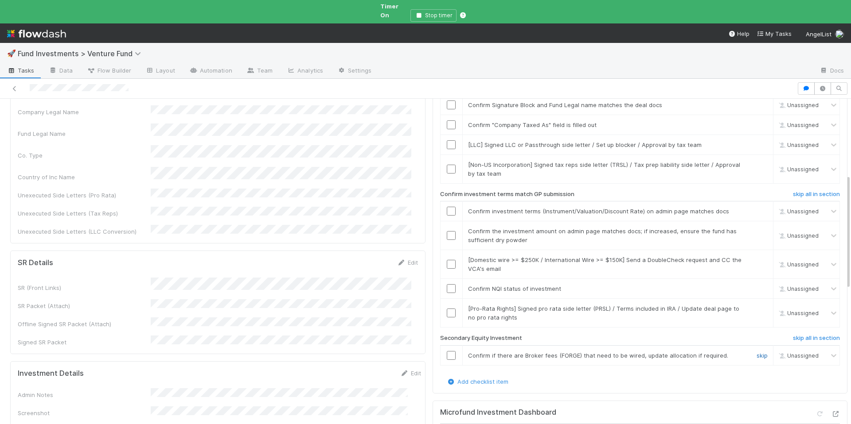
click at [756, 352] on link "skip" at bounding box center [761, 355] width 11 height 7
click at [756, 141] on link "skip" at bounding box center [761, 144] width 11 height 7
click at [756, 161] on link "skip" at bounding box center [761, 164] width 11 height 7
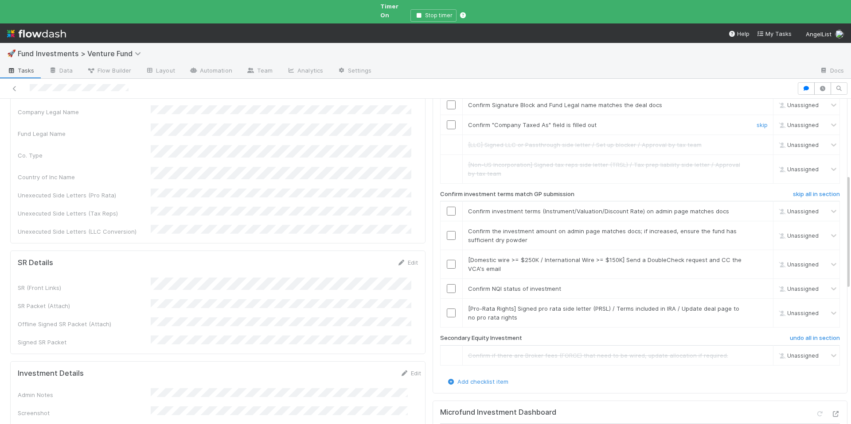
click at [447, 120] on input "checkbox" at bounding box center [451, 124] width 9 height 9
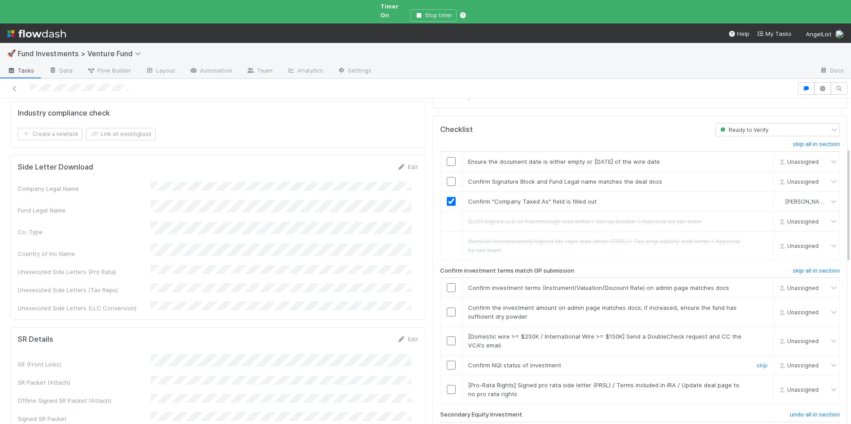
click at [447, 361] on input "checkbox" at bounding box center [451, 365] width 9 height 9
click at [756, 333] on link "skip" at bounding box center [761, 336] width 11 height 7
click at [447, 308] on input "checkbox" at bounding box center [451, 312] width 9 height 9
checkbox input "true"
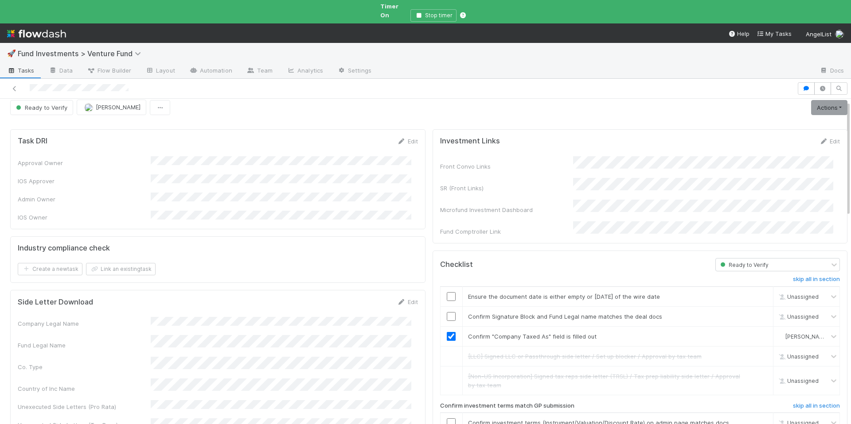
scroll to position [6, 0]
click at [817, 102] on link "Actions" at bounding box center [829, 107] width 36 height 15
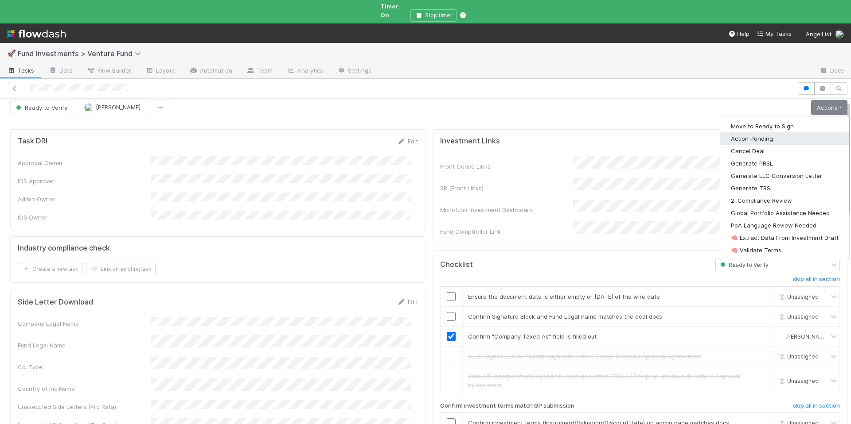
click at [779, 134] on button "Action Pending" at bounding box center [784, 138] width 129 height 12
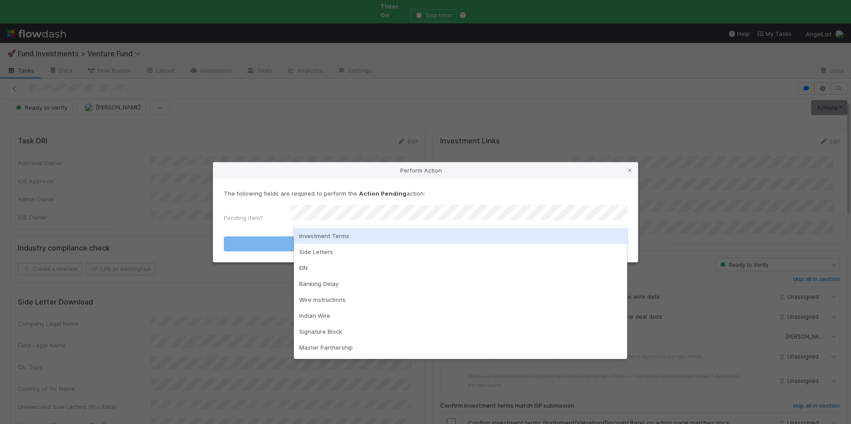
click at [405, 235] on div "Investment Terms" at bounding box center [460, 236] width 333 height 16
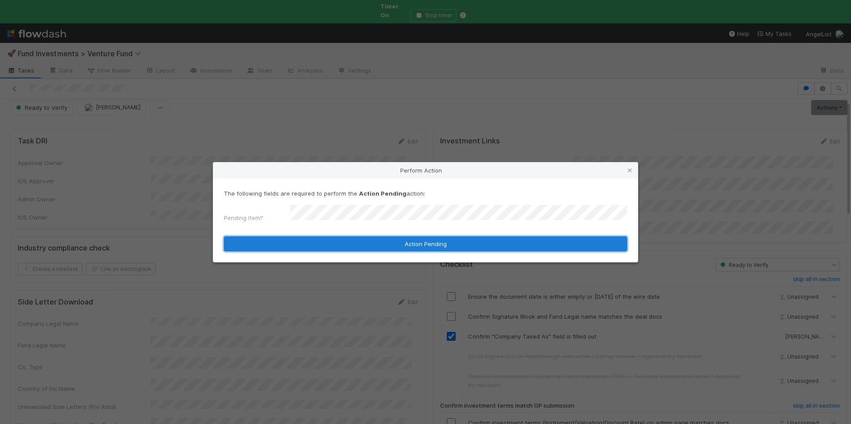
drag, startPoint x: 417, startPoint y: 241, endPoint x: 407, endPoint y: 163, distance: 78.7
click at [417, 241] on button "Action Pending" at bounding box center [425, 244] width 403 height 15
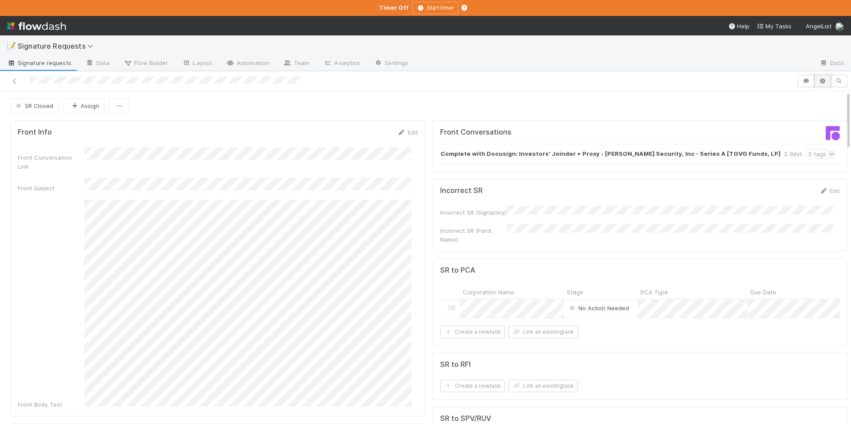
click at [818, 82] on icon "button" at bounding box center [822, 80] width 9 height 5
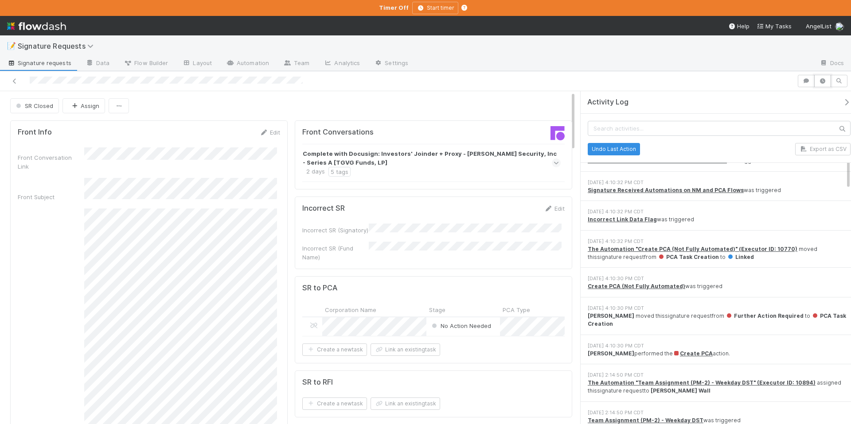
scroll to position [146, 0]
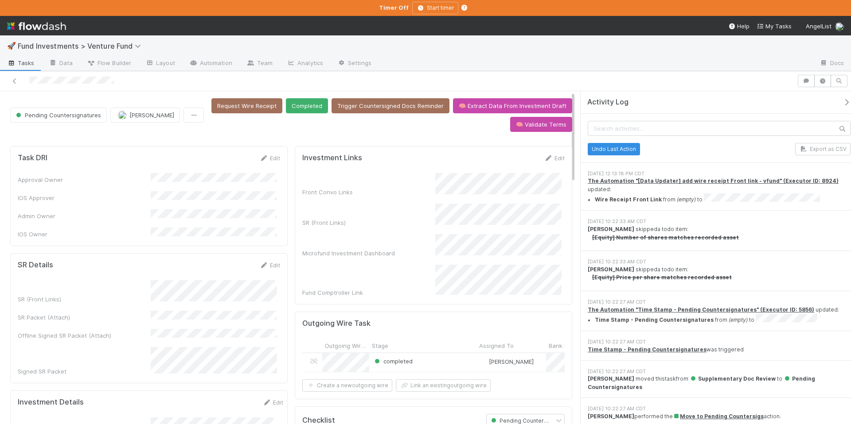
click at [836, 97] on div "Activity Log" at bounding box center [718, 102] width 277 height 23
click at [842, 101] on icon "button" at bounding box center [846, 102] width 9 height 7
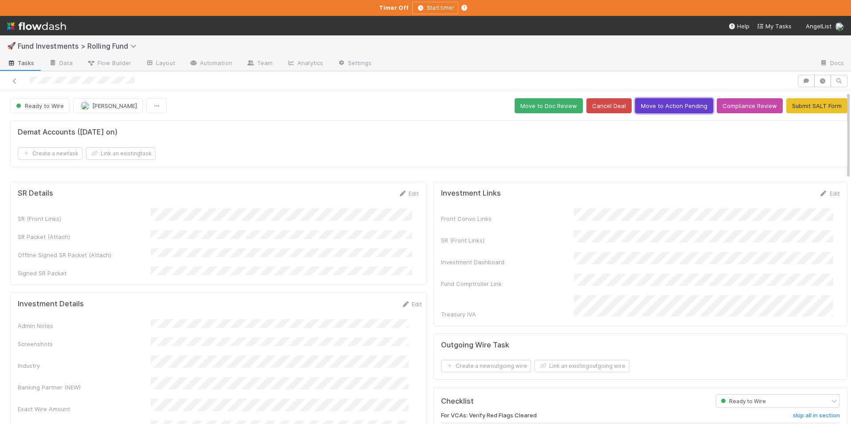
click at [669, 106] on button "Move to Action Pending" at bounding box center [674, 105] width 78 height 15
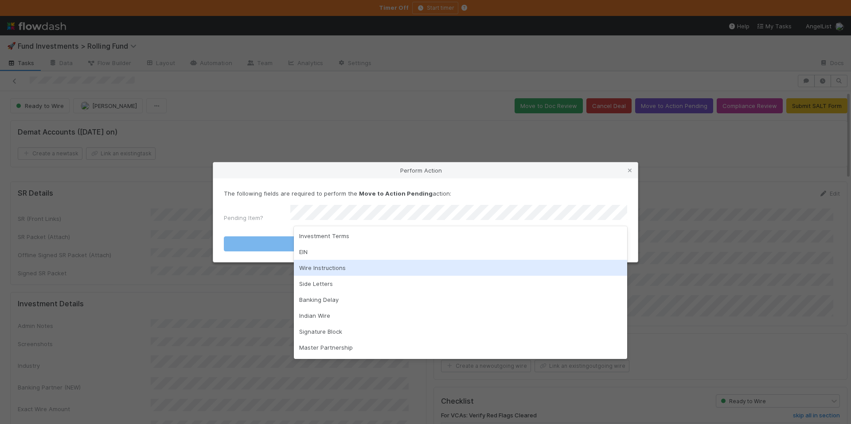
click at [340, 272] on div "Wire Instructions" at bounding box center [460, 268] width 333 height 16
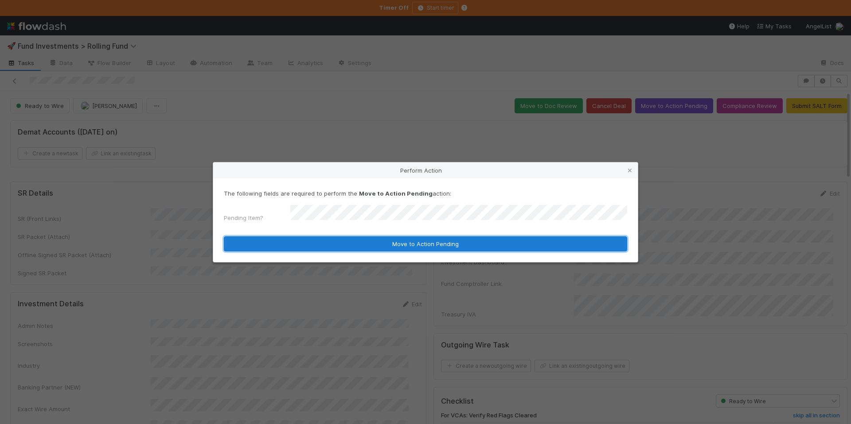
click at [421, 239] on button "Move to Action Pending" at bounding box center [425, 244] width 403 height 15
